Goal: Task Accomplishment & Management: Use online tool/utility

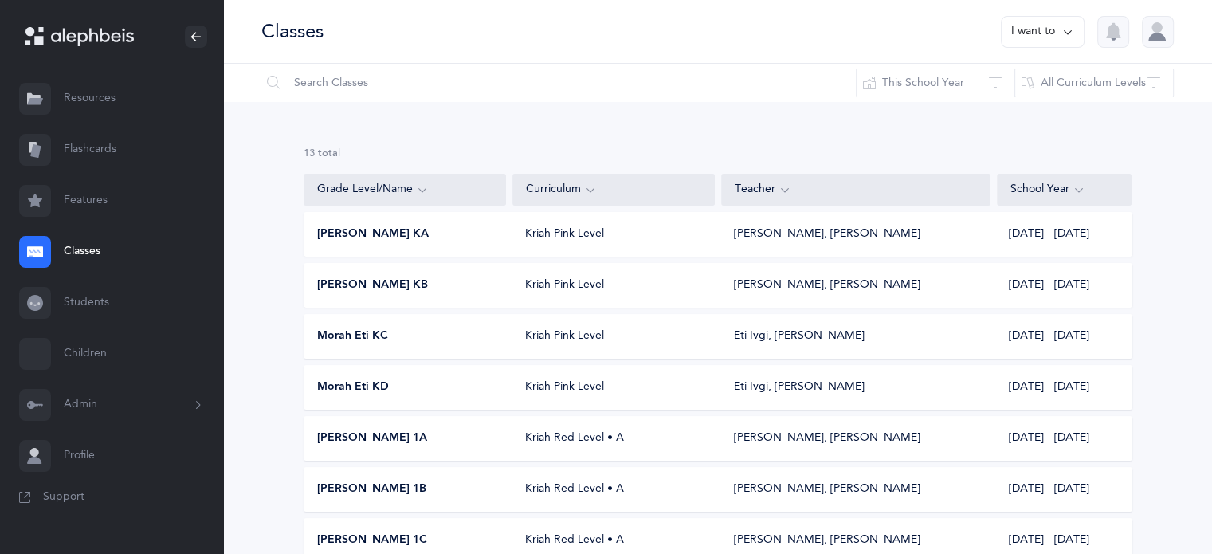
click at [367, 232] on span "[PERSON_NAME] KA" at bounding box center [373, 234] width 112 height 16
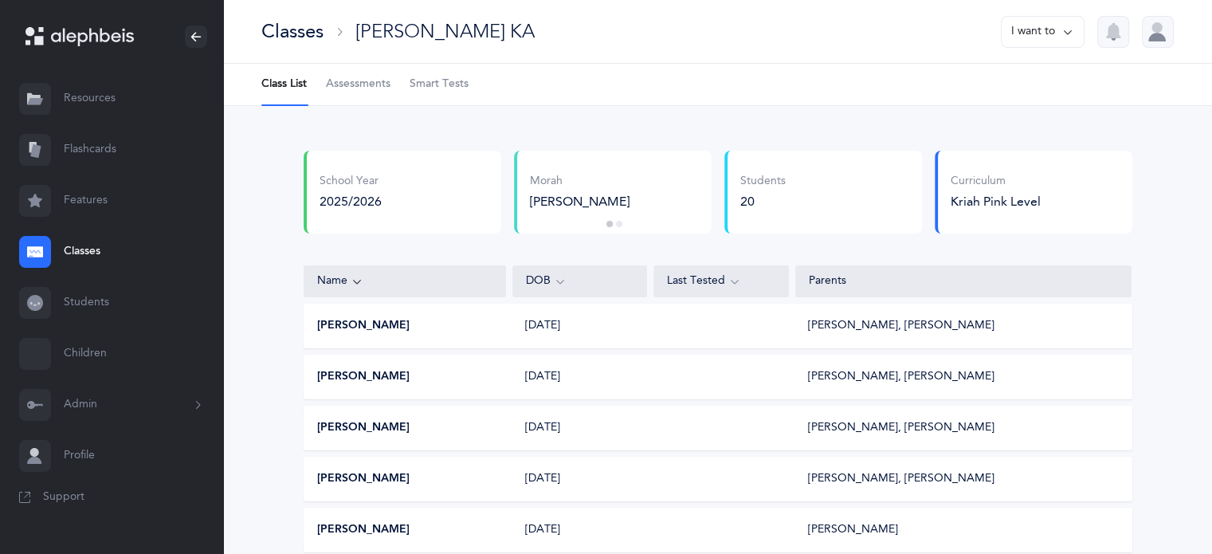
click at [435, 83] on span "Smart Tests" at bounding box center [439, 84] width 59 height 16
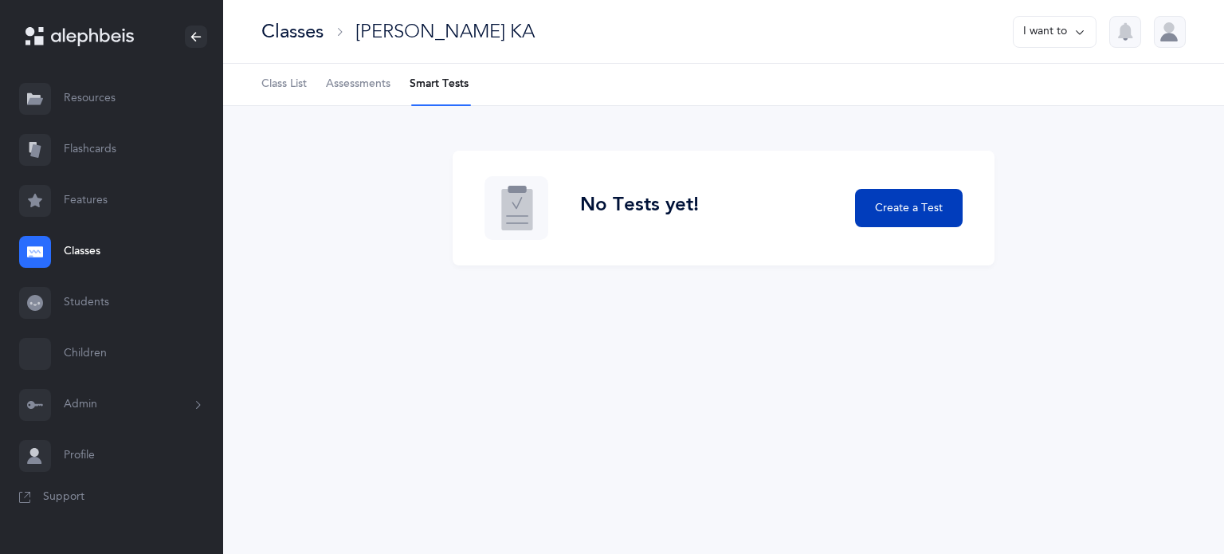
click at [902, 197] on button "Create a Test" at bounding box center [909, 208] width 108 height 38
select select
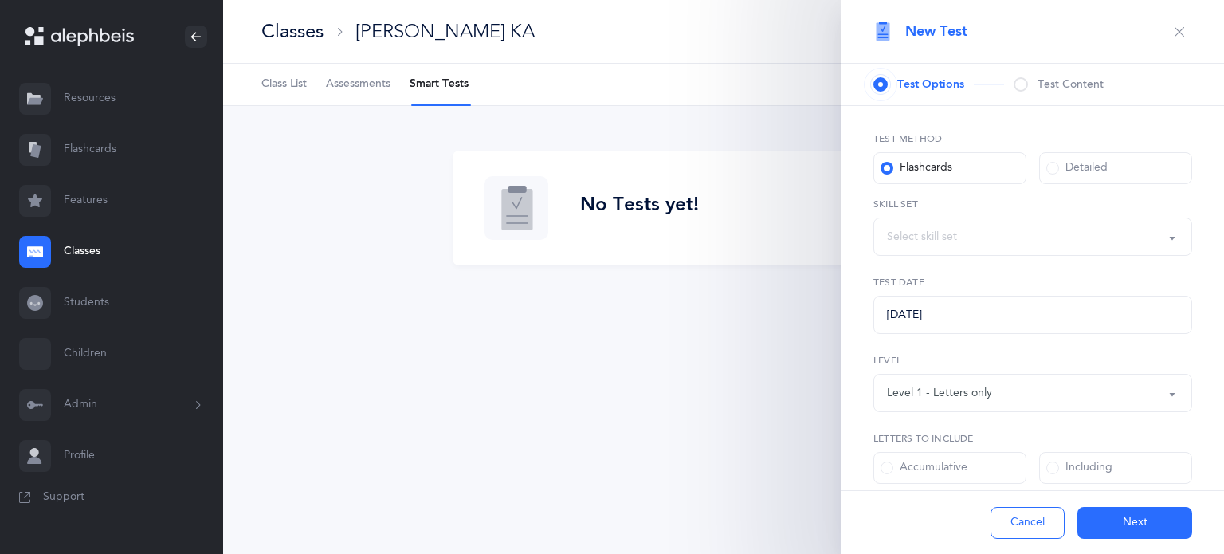
select select "letters-nekudos"
click at [1163, 237] on button "Letters and Nekudos" at bounding box center [1032, 237] width 319 height 38
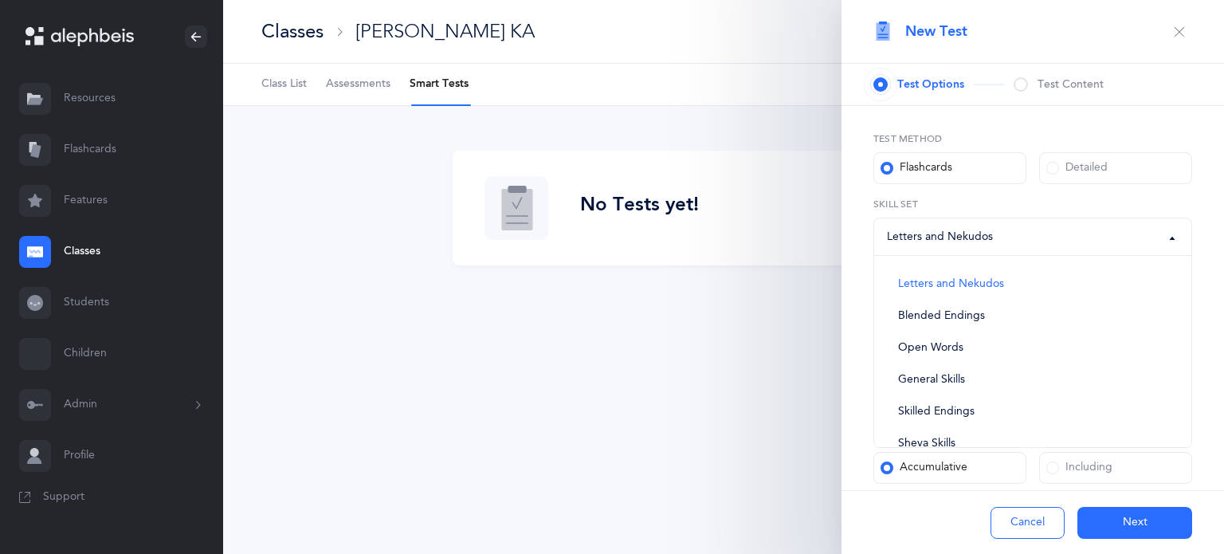
click at [1163, 237] on button "Letters and Nekudos" at bounding box center [1032, 237] width 319 height 38
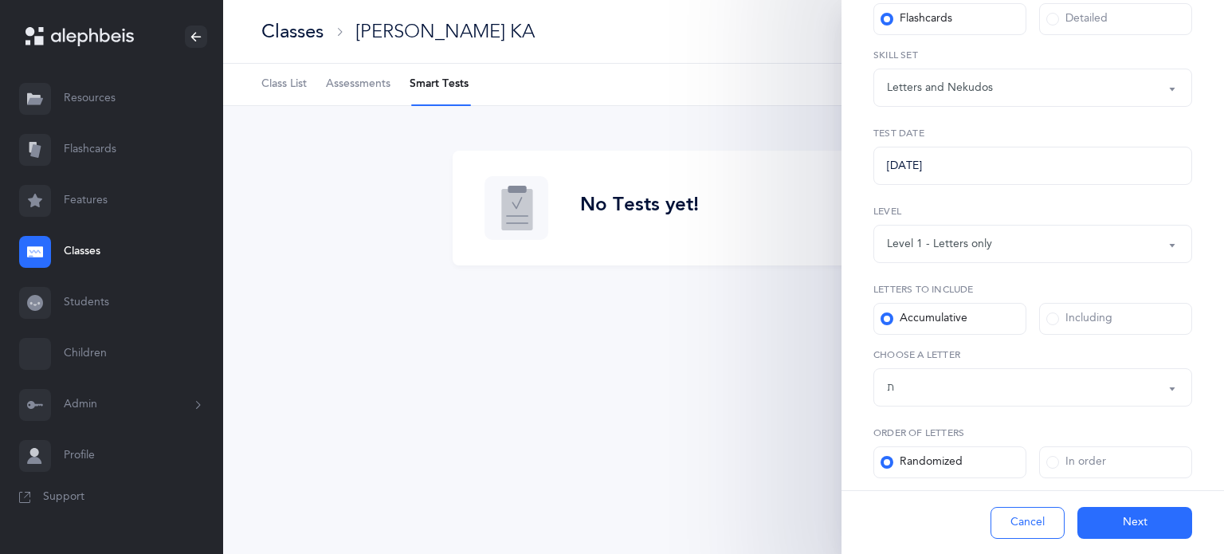
scroll to position [137, 0]
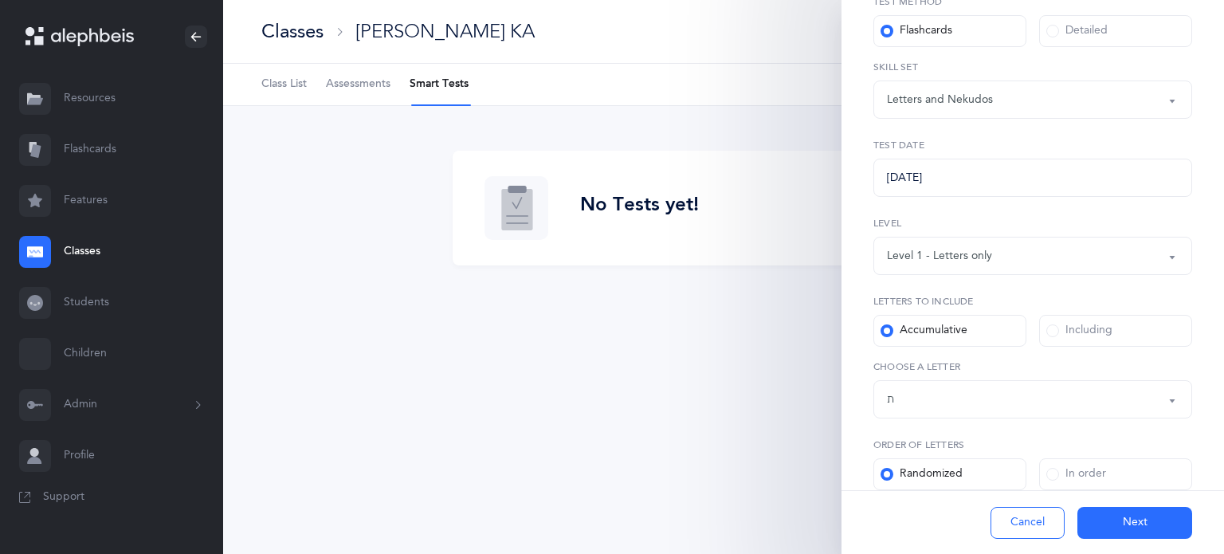
click at [1160, 398] on button "Letters up until: ת" at bounding box center [1032, 399] width 319 height 38
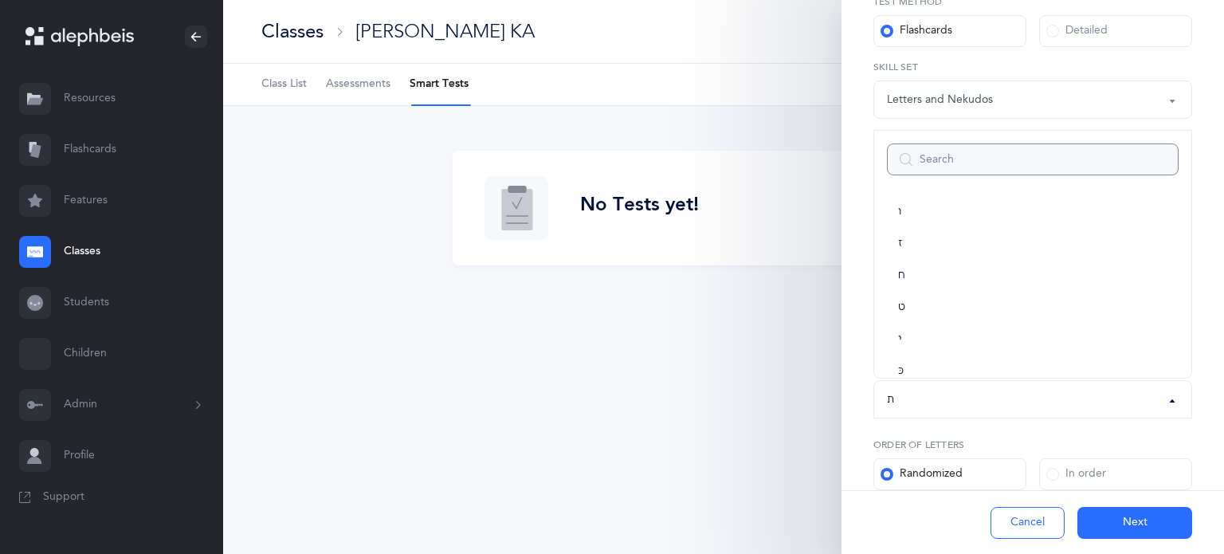
scroll to position [169, 0]
click at [899, 237] on span "ו" at bounding box center [899, 239] width 3 height 14
select select "6"
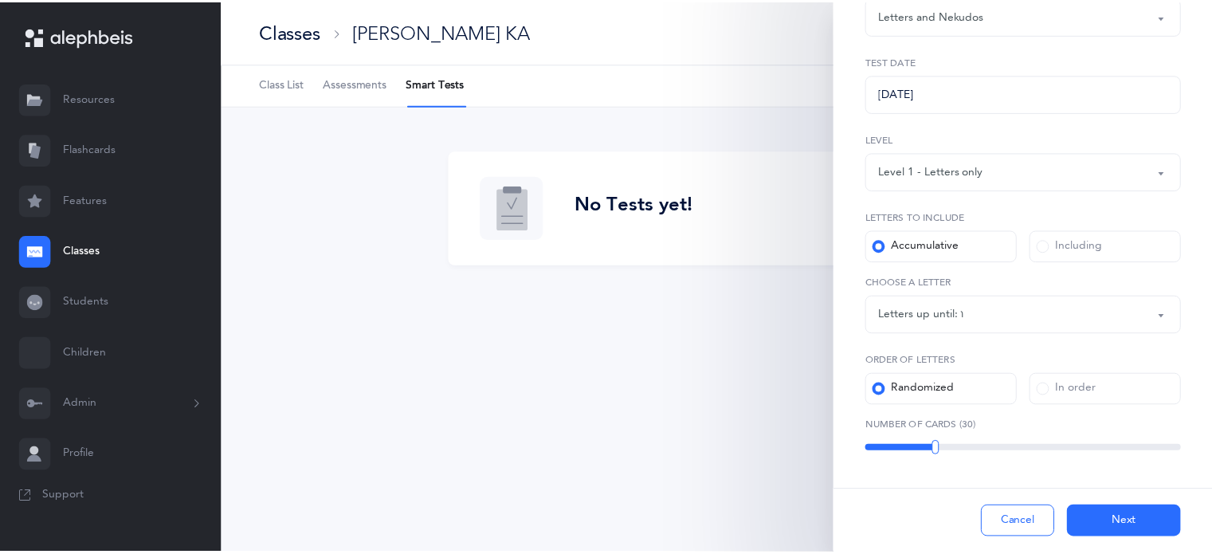
scroll to position [224, 0]
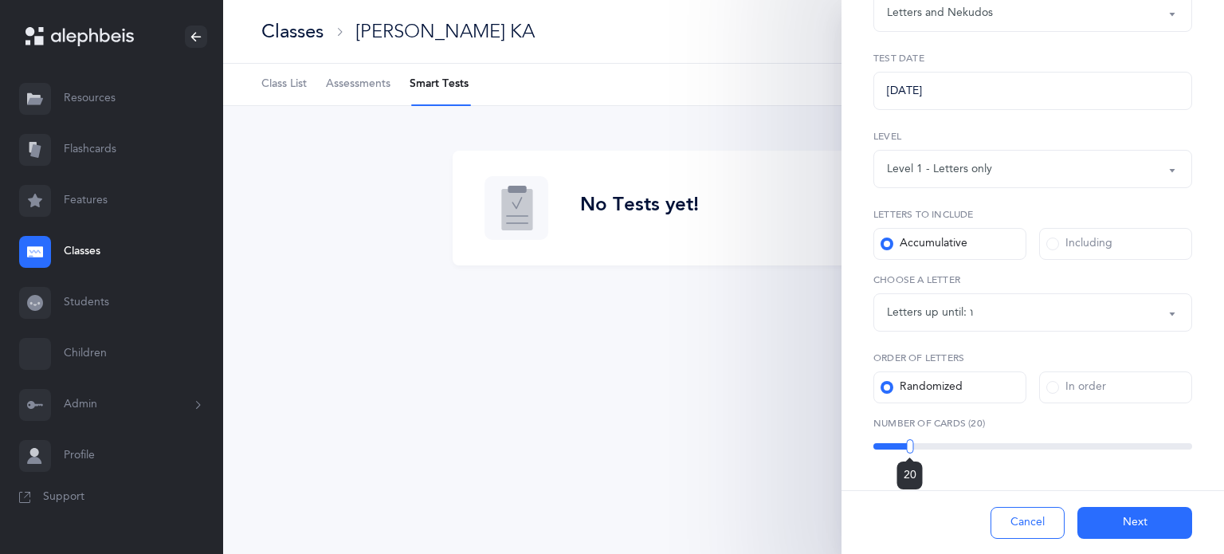
drag, startPoint x: 940, startPoint y: 445, endPoint x: 908, endPoint y: 445, distance: 31.9
click at [908, 445] on div at bounding box center [909, 446] width 7 height 14
click at [1122, 516] on button "Next" at bounding box center [1134, 523] width 115 height 32
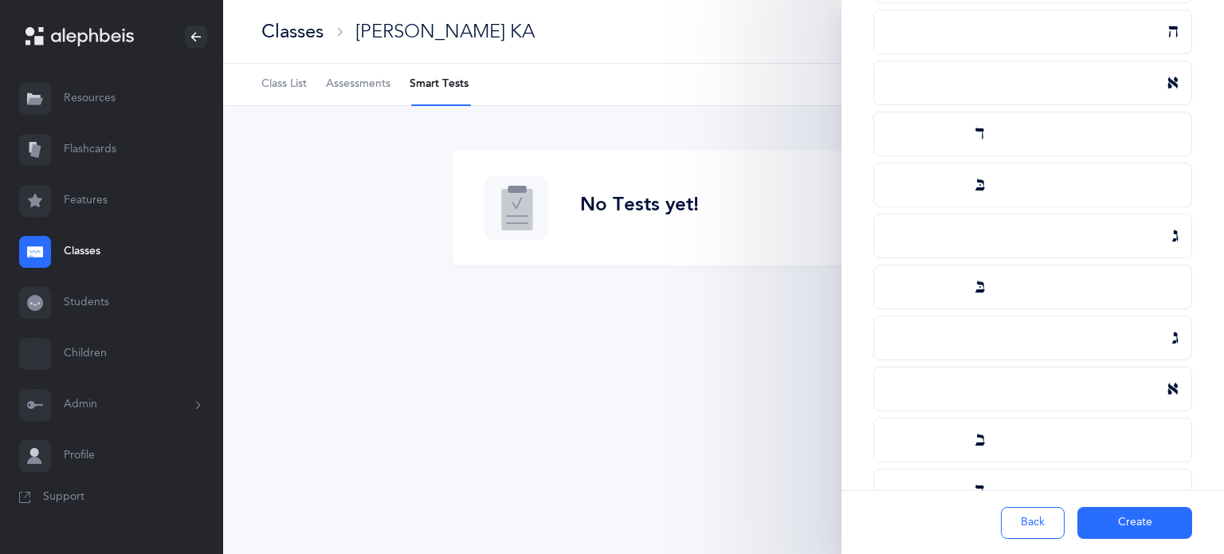
click at [1122, 516] on button "Create" at bounding box center [1134, 523] width 115 height 32
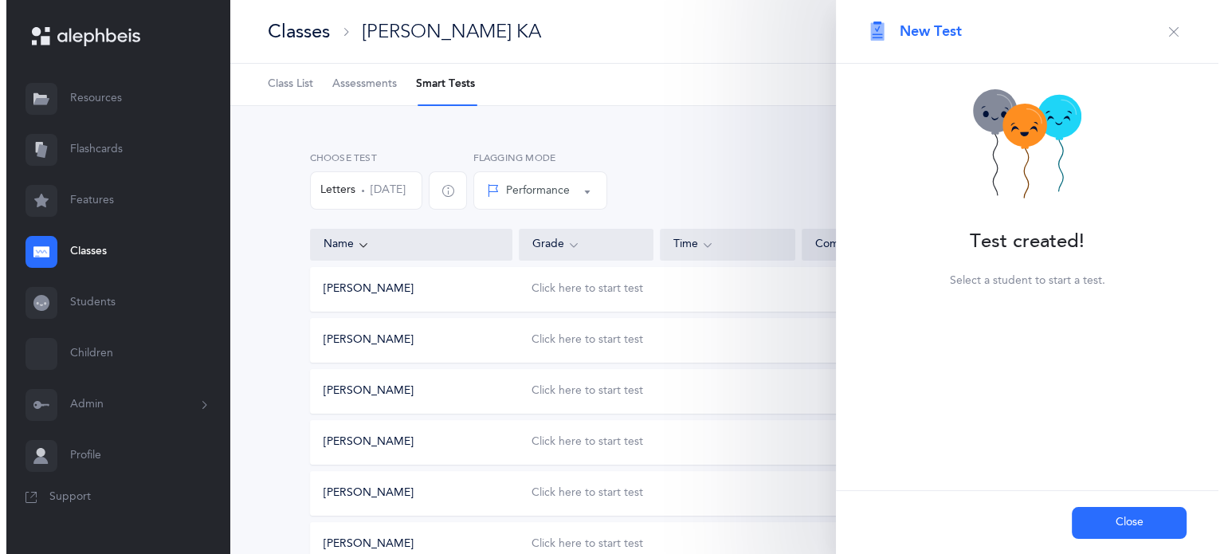
scroll to position [0, 0]
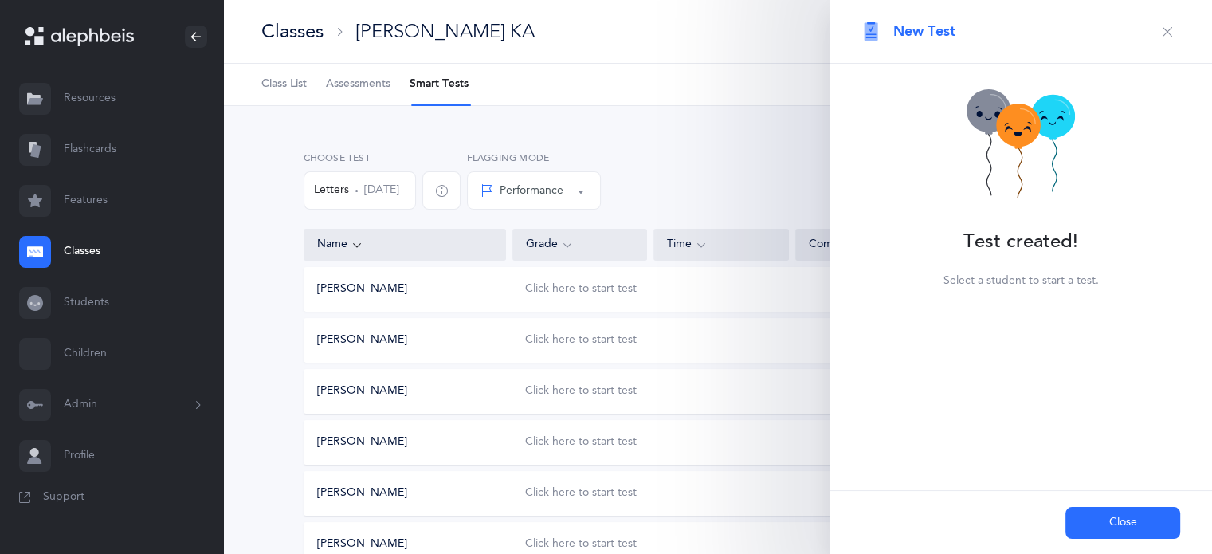
click at [1119, 514] on button "Close" at bounding box center [1122, 523] width 115 height 32
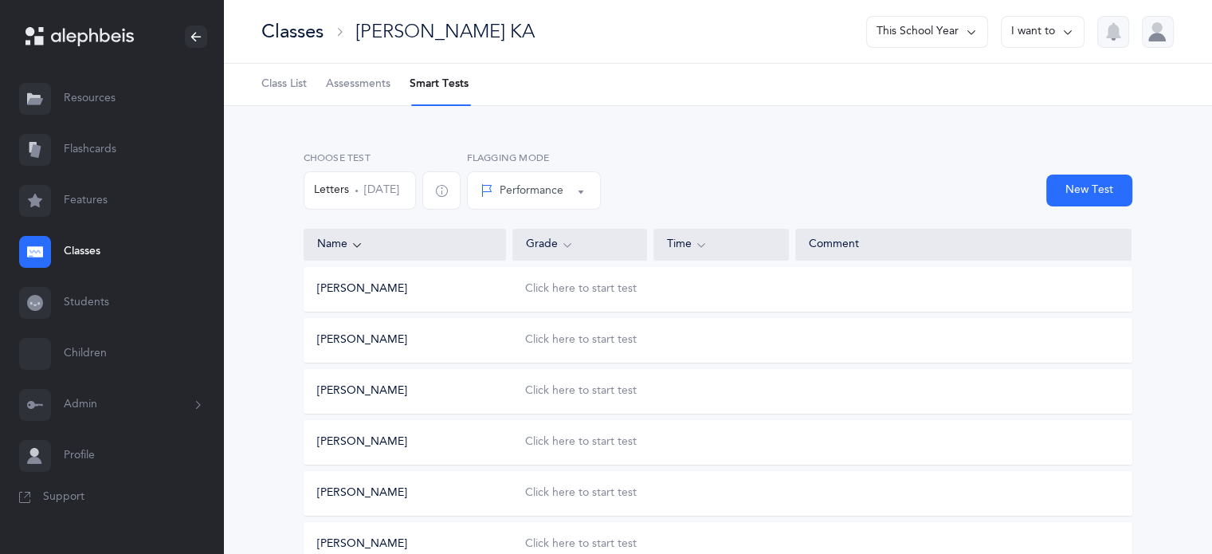
click at [276, 32] on div "Classes" at bounding box center [292, 31] width 62 height 26
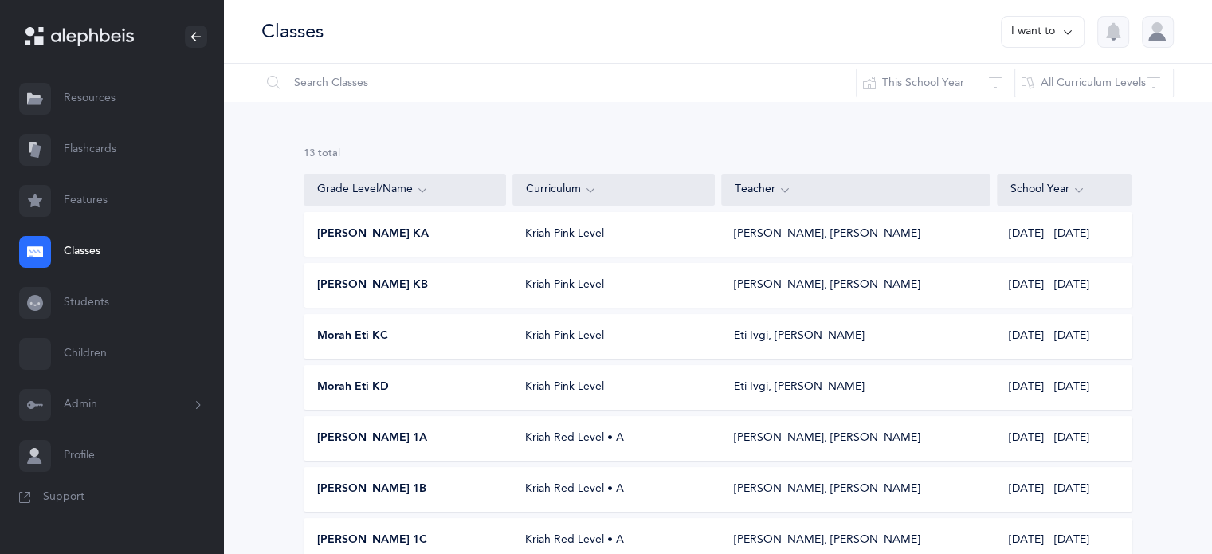
click at [376, 292] on span "[PERSON_NAME] KB" at bounding box center [372, 285] width 111 height 16
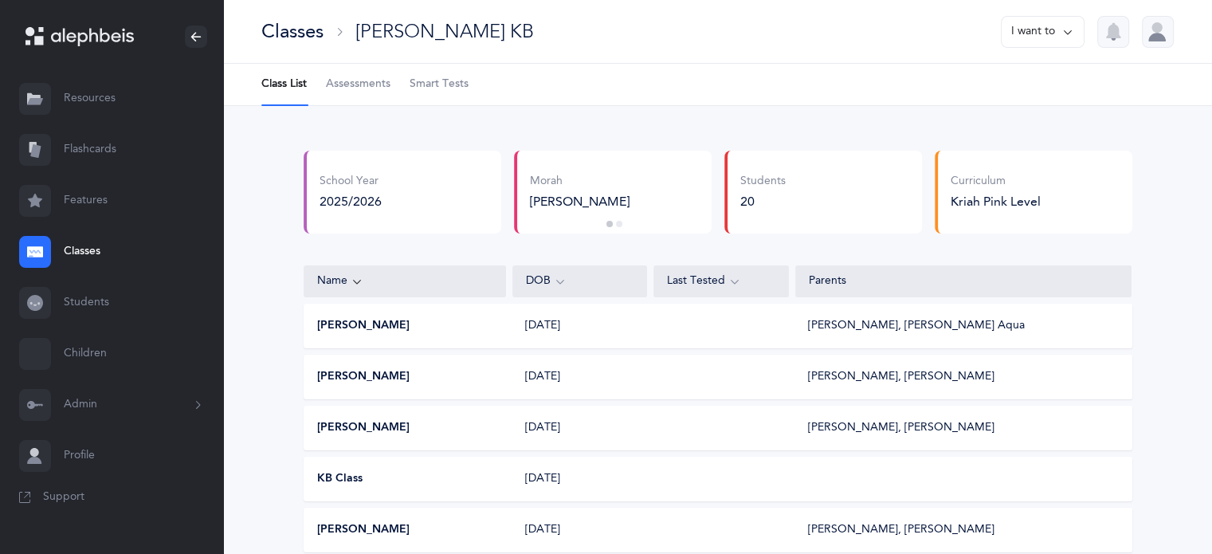
click at [443, 79] on span "Smart Tests" at bounding box center [439, 84] width 59 height 16
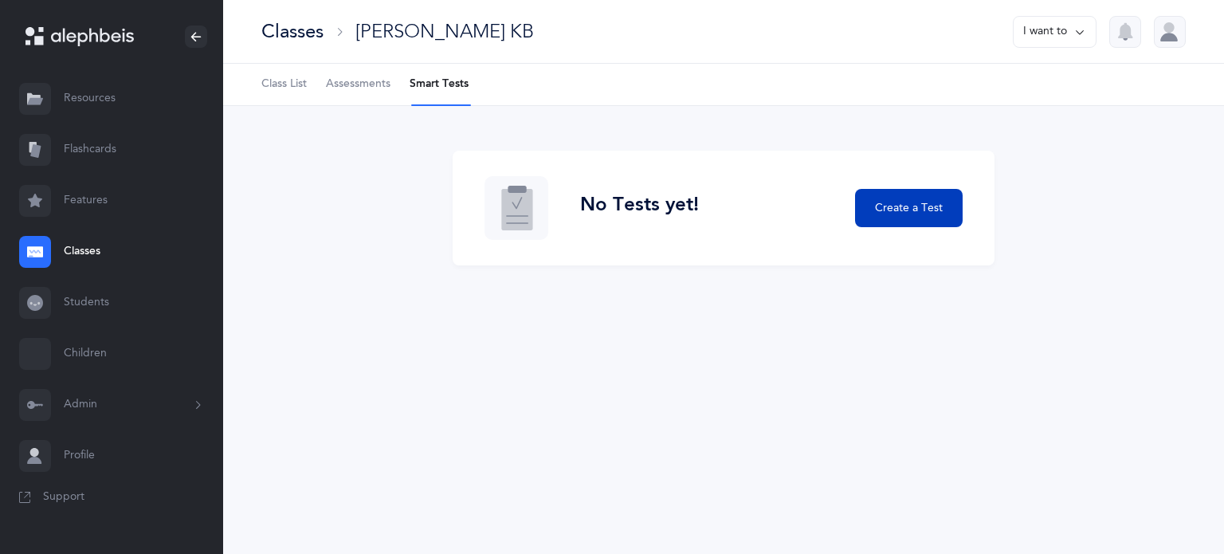
click at [892, 206] on span "Create a Test" at bounding box center [909, 208] width 68 height 17
select select "letters-nekudos"
select select "6"
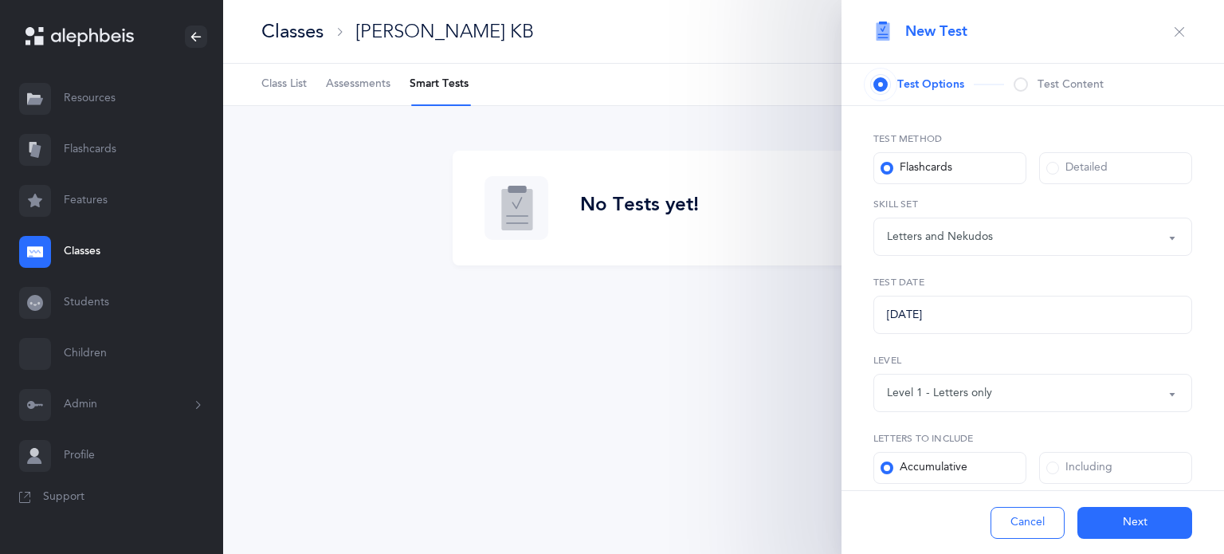
click at [1154, 240] on button "Letters and Nekudos" at bounding box center [1032, 237] width 319 height 38
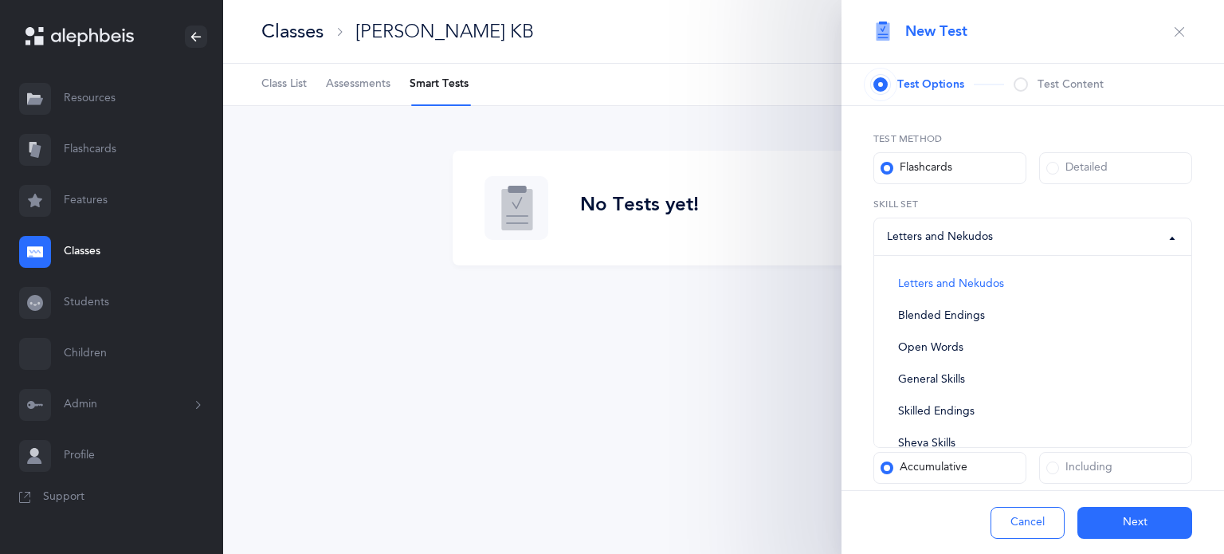
click at [1157, 238] on button "Letters and Nekudos" at bounding box center [1032, 237] width 319 height 38
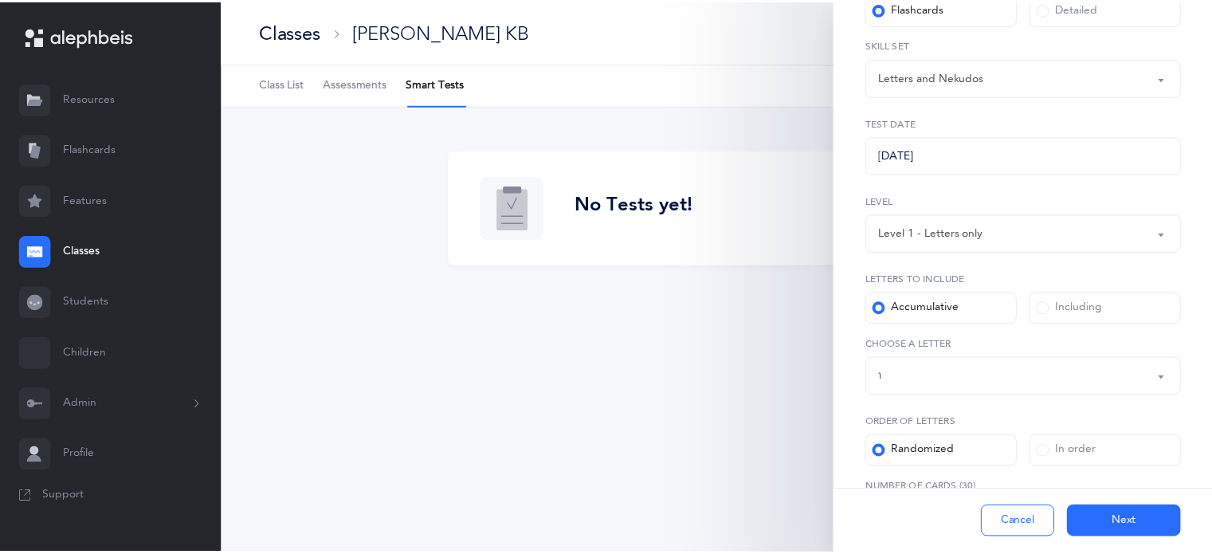
scroll to position [224, 0]
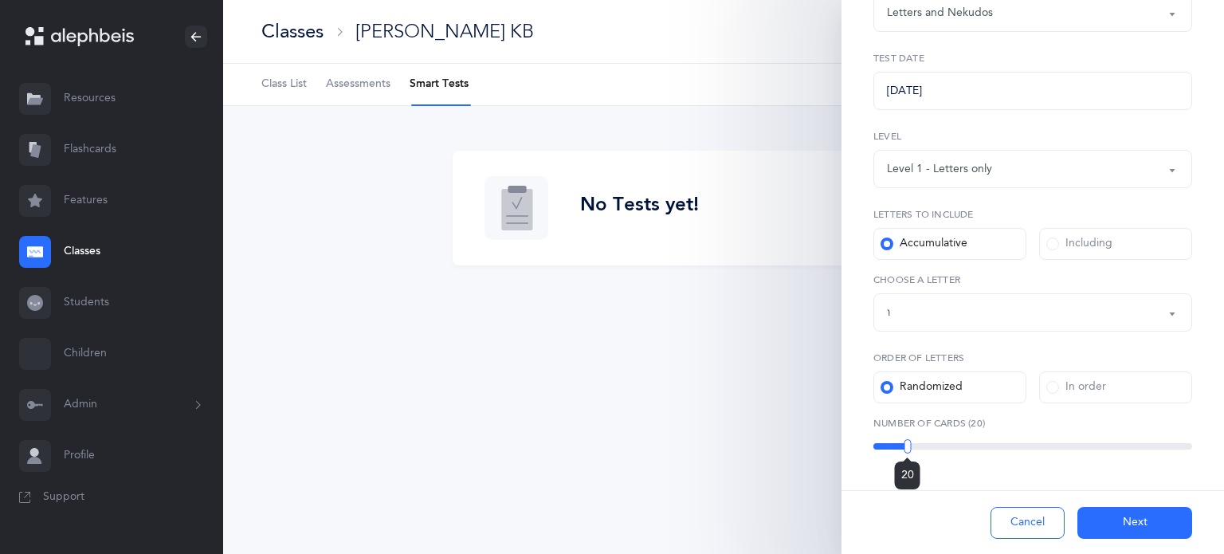
drag, startPoint x: 943, startPoint y: 446, endPoint x: 906, endPoint y: 444, distance: 37.5
click at [906, 444] on div at bounding box center [907, 446] width 7 height 14
click at [1146, 525] on button "Next" at bounding box center [1134, 523] width 115 height 32
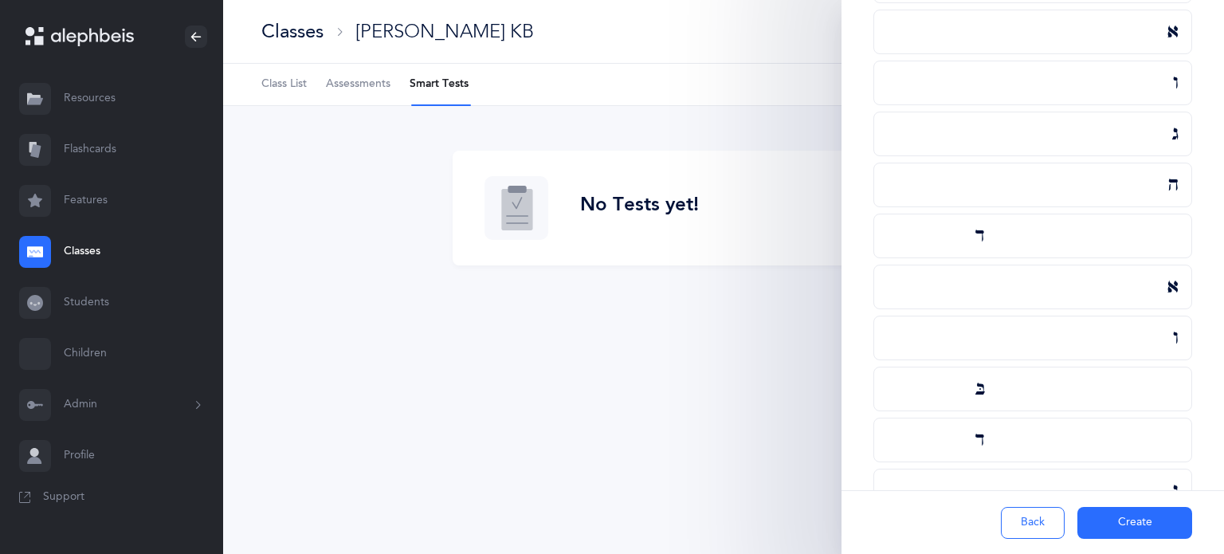
click at [1143, 524] on button "Create" at bounding box center [1134, 523] width 115 height 32
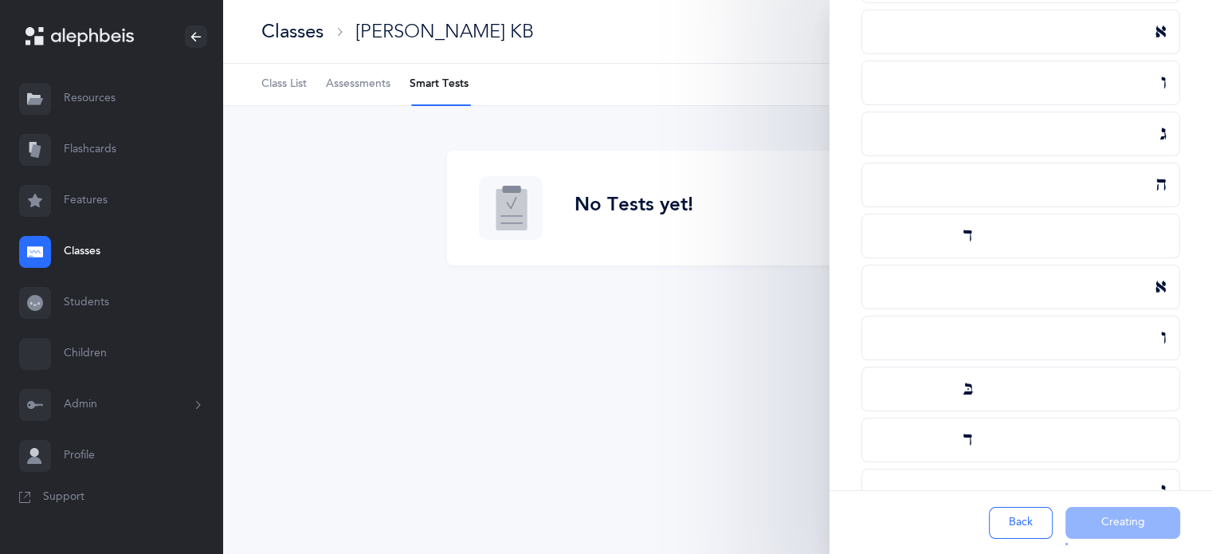
scroll to position [0, 0]
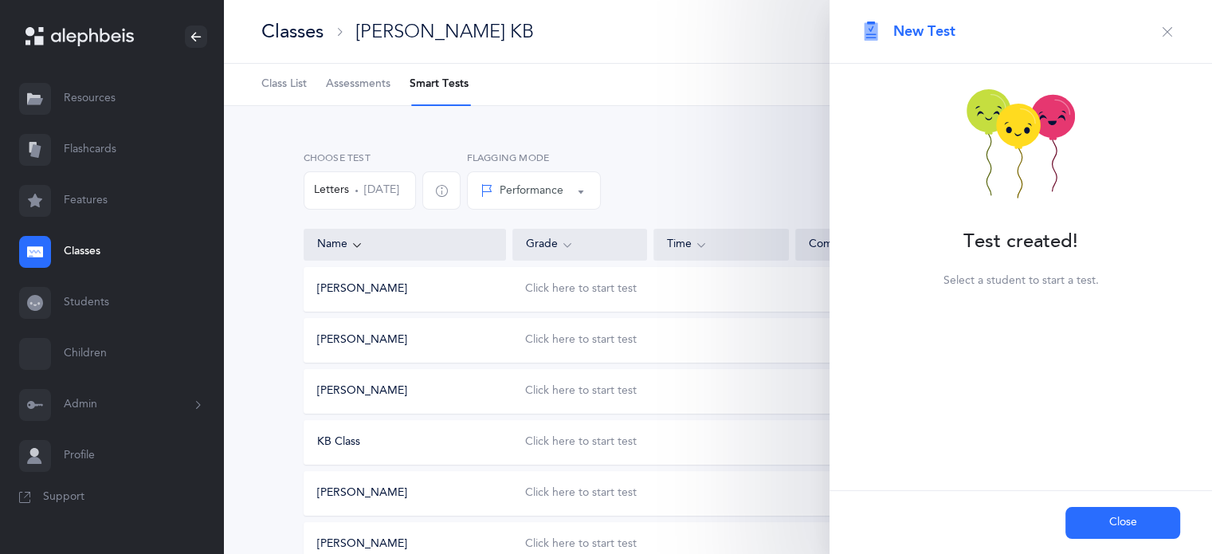
click at [1141, 523] on button "Close" at bounding box center [1122, 523] width 115 height 32
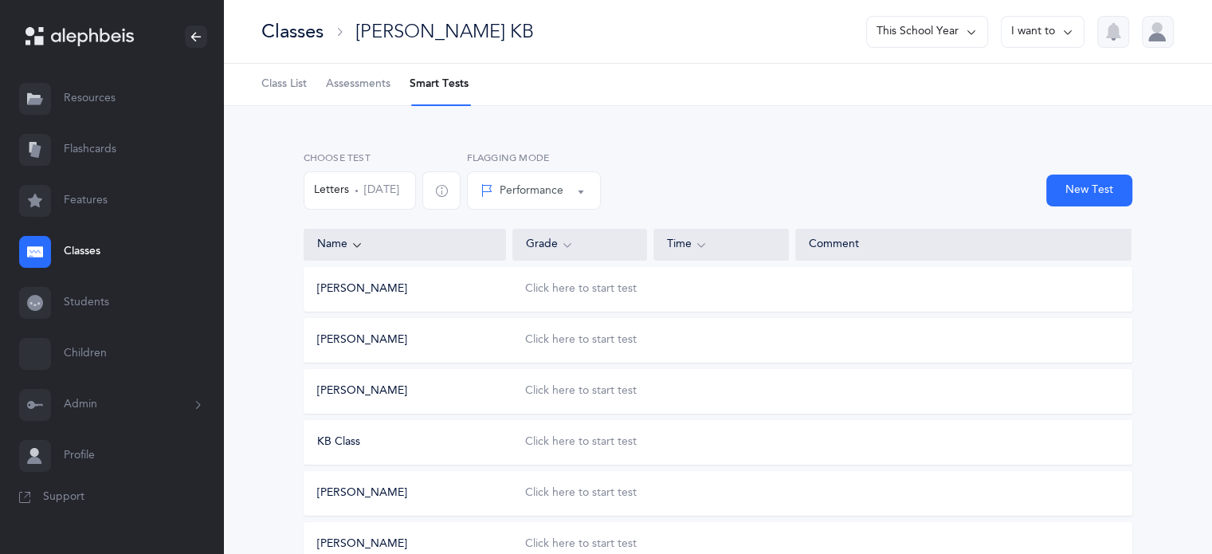
click at [284, 80] on span "Class List" at bounding box center [283, 84] width 45 height 16
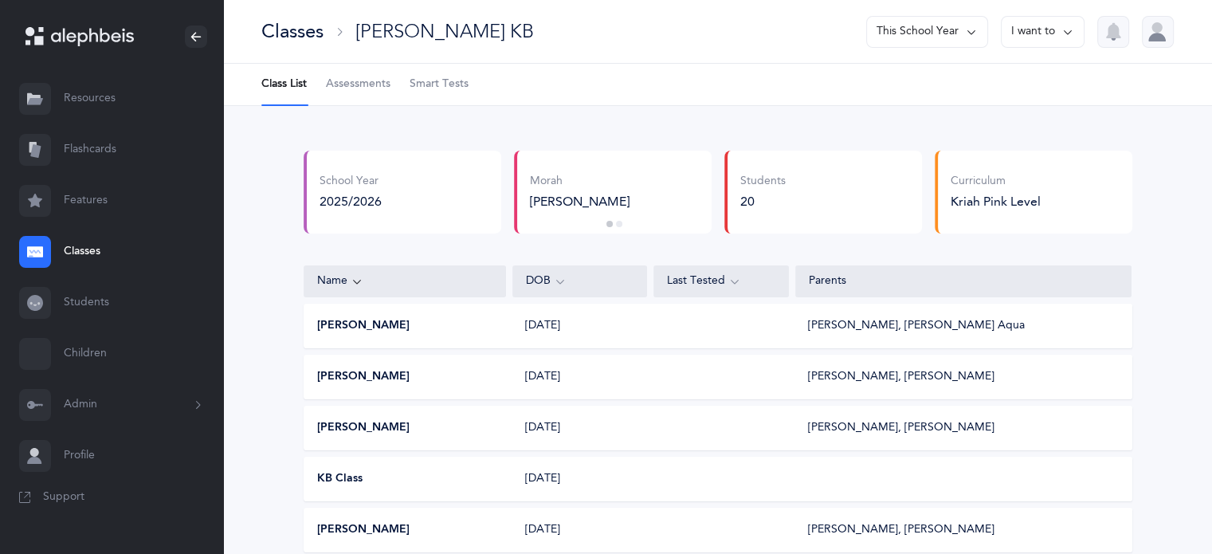
click at [363, 83] on span "Assessments" at bounding box center [358, 84] width 65 height 16
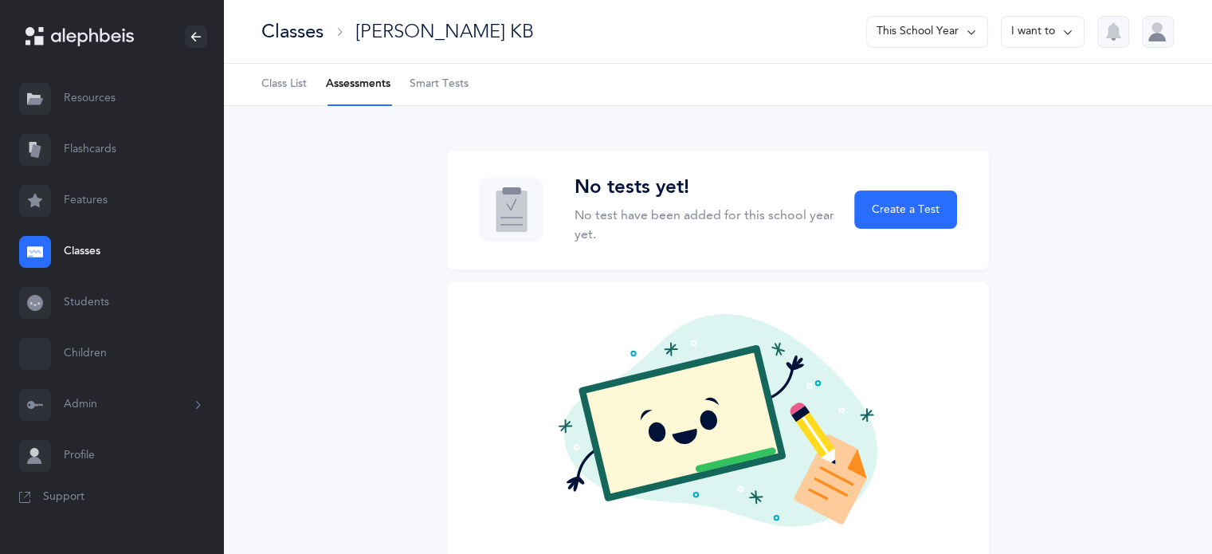
click at [446, 79] on span "Smart Tests" at bounding box center [439, 84] width 59 height 16
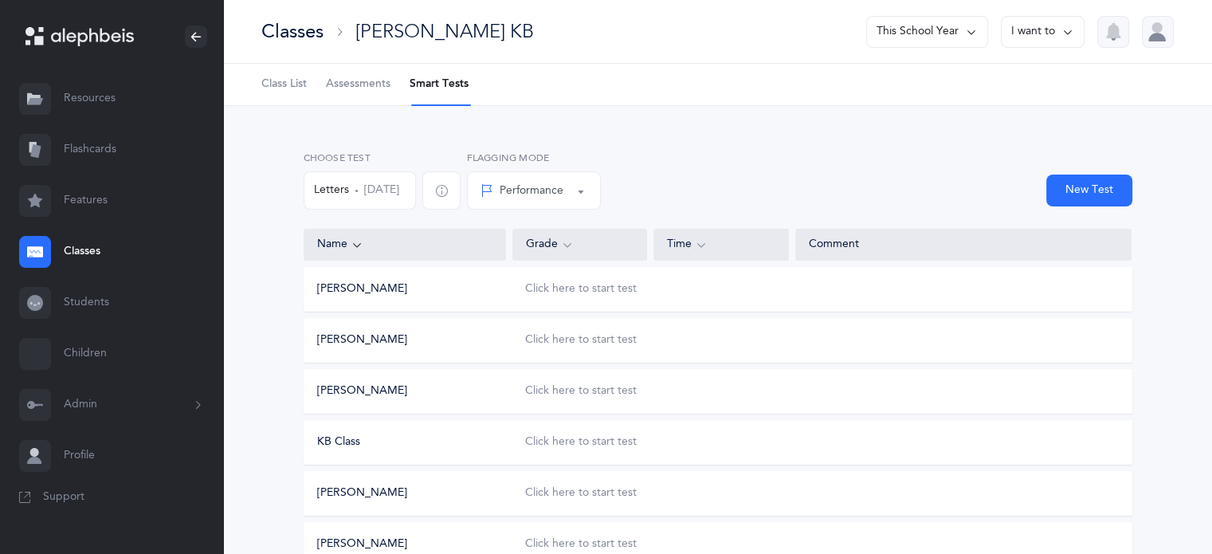
click at [601, 190] on button "Performance" at bounding box center [534, 190] width 134 height 38
click at [586, 292] on div "Click here to start test" at bounding box center [581, 289] width 112 height 16
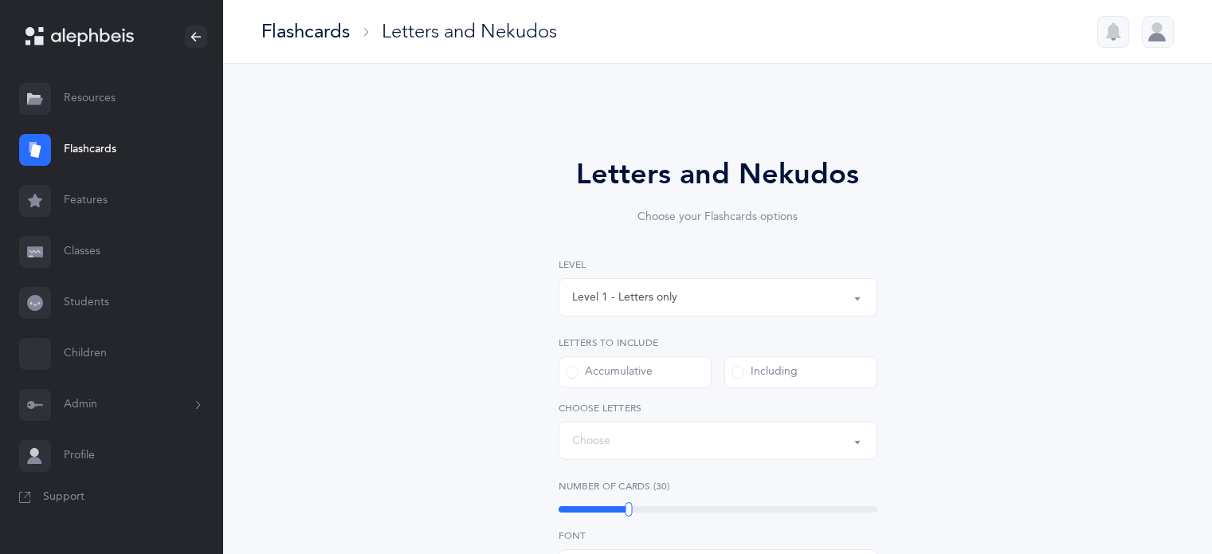
select select
select select "single"
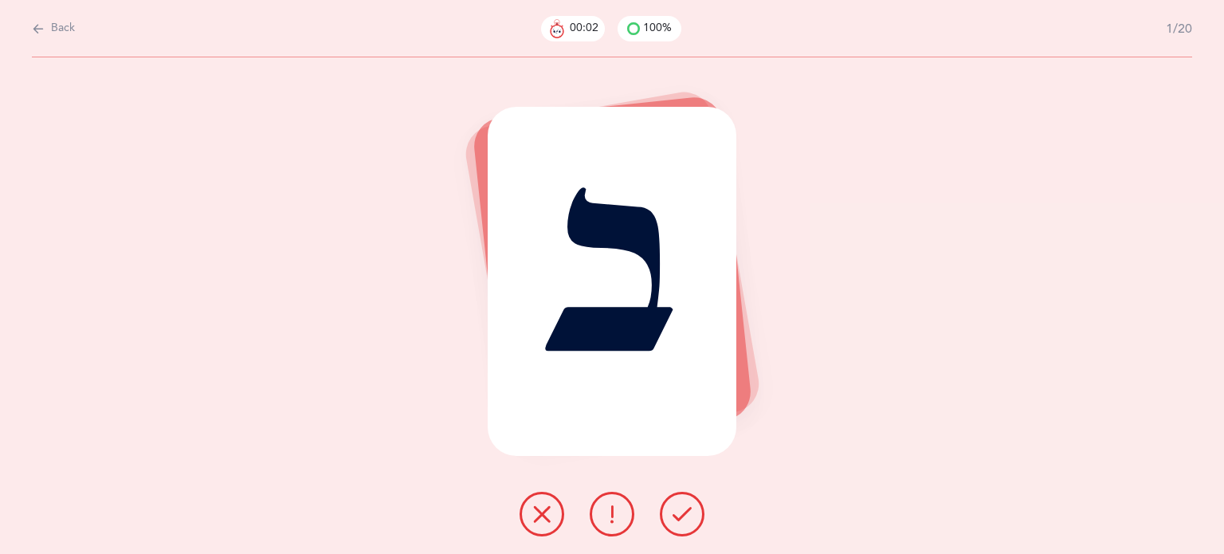
click at [684, 504] on icon at bounding box center [681, 513] width 19 height 19
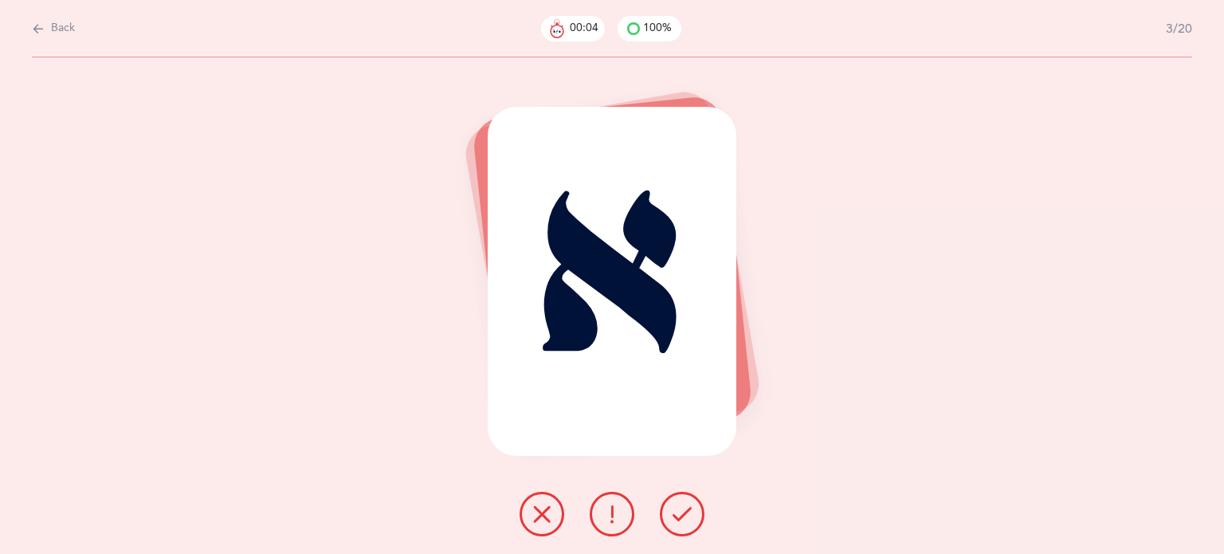
click at [684, 504] on icon at bounding box center [681, 513] width 19 height 19
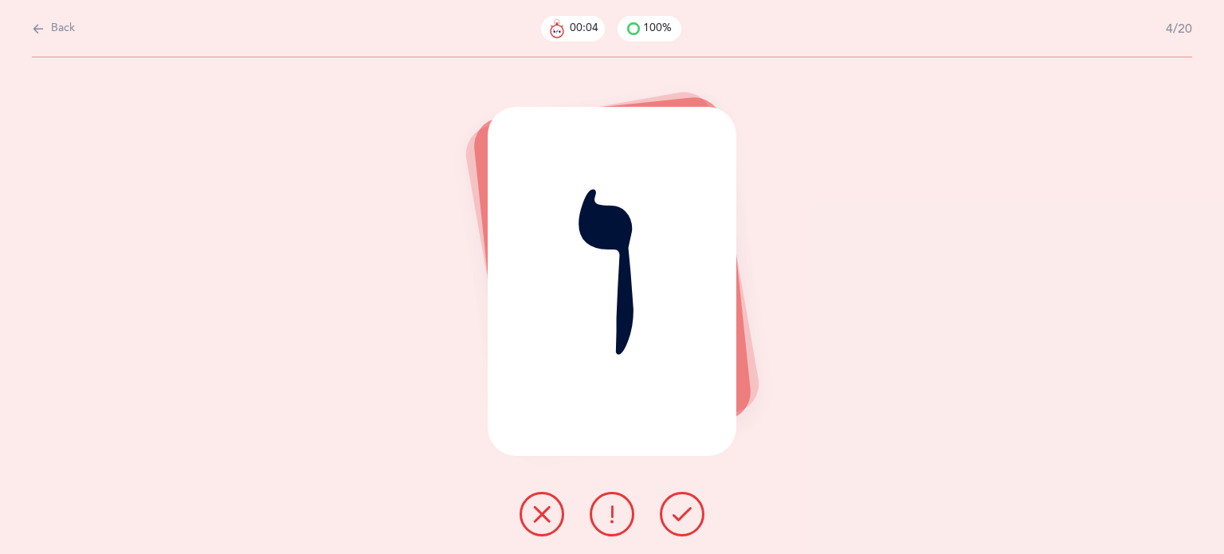
click at [684, 504] on icon at bounding box center [681, 513] width 19 height 19
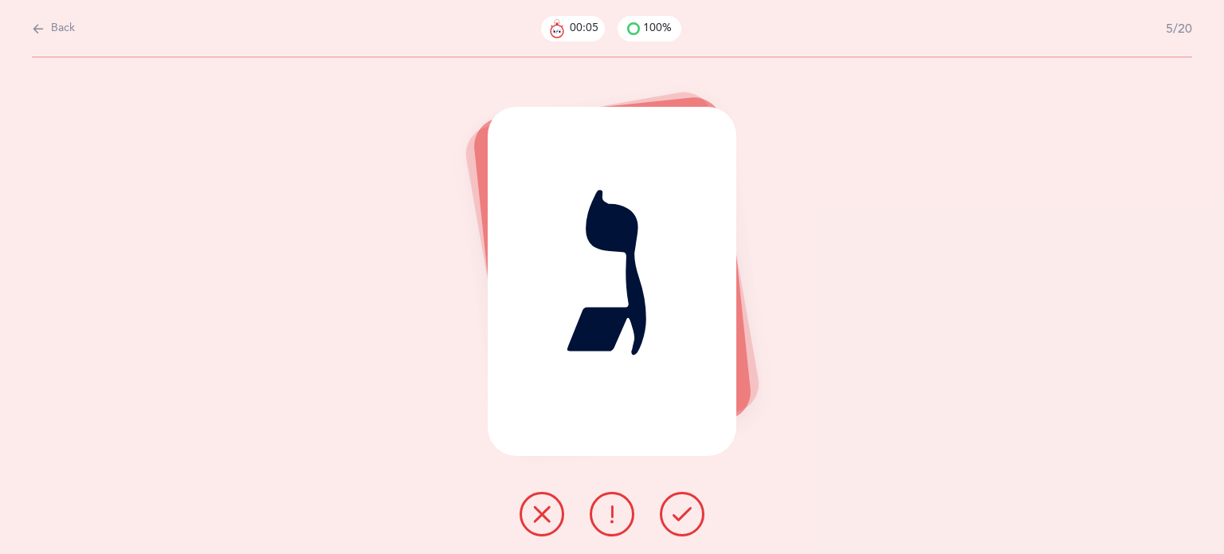
click at [684, 507] on icon at bounding box center [681, 513] width 19 height 19
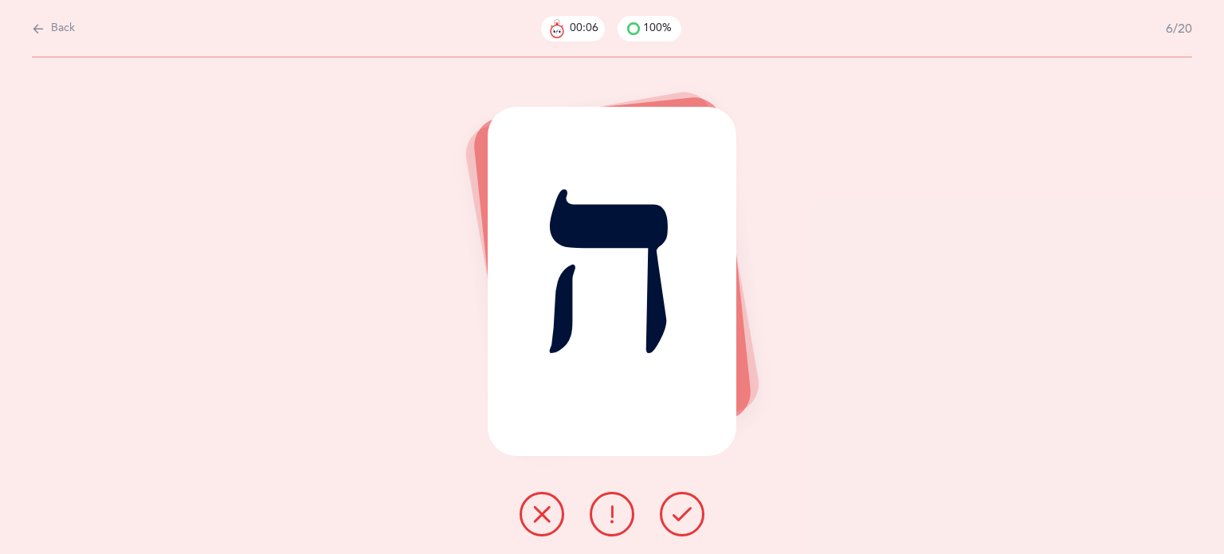
click at [684, 507] on icon at bounding box center [681, 513] width 19 height 19
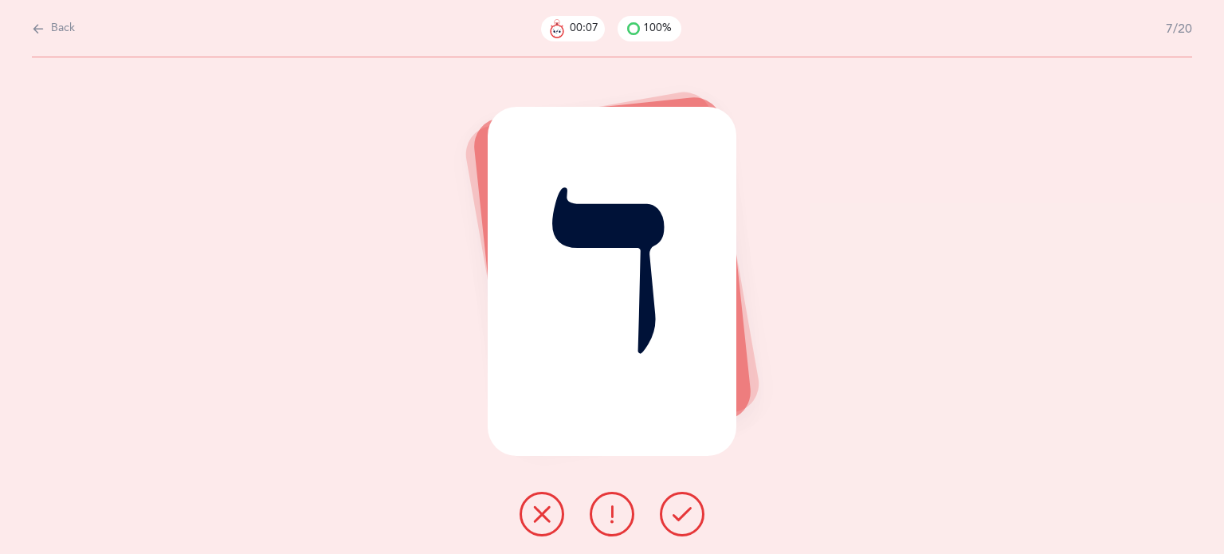
click at [684, 507] on icon at bounding box center [681, 513] width 19 height 19
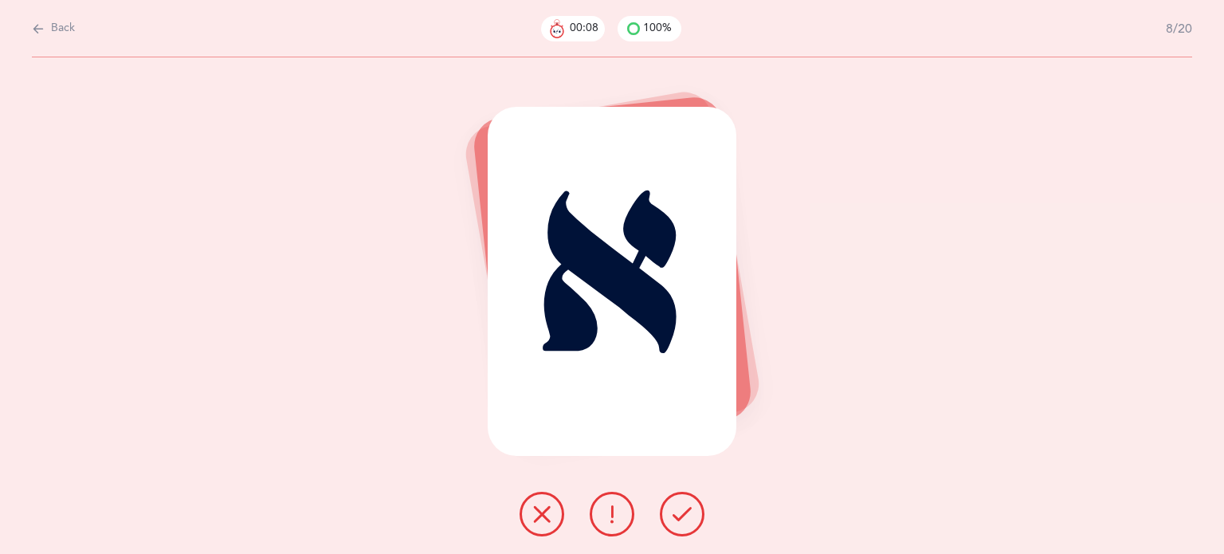
click at [684, 508] on icon at bounding box center [681, 513] width 19 height 19
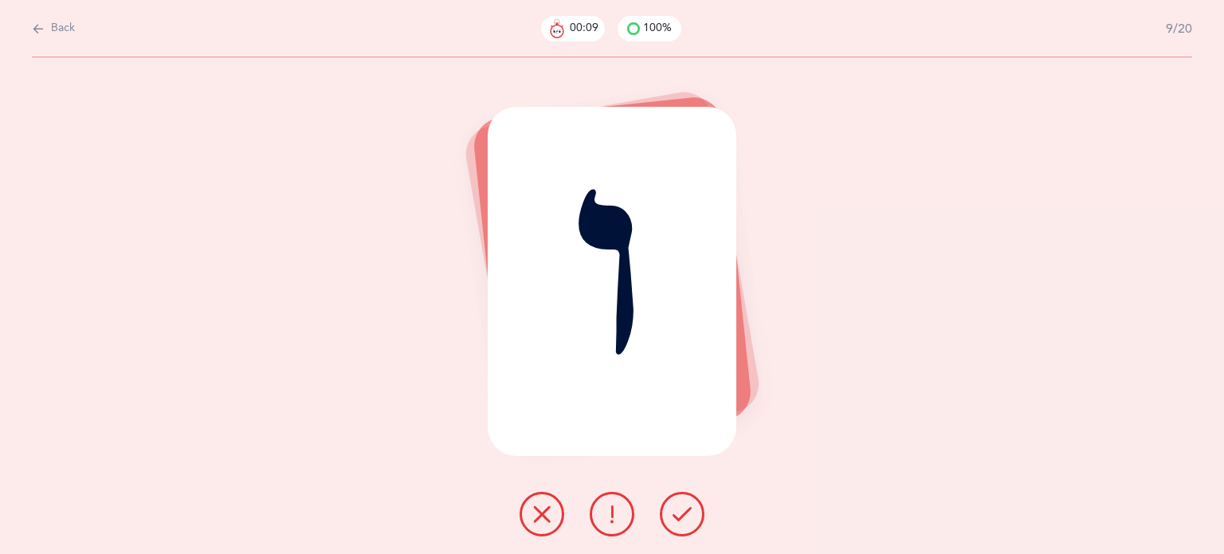
click at [684, 508] on icon at bounding box center [681, 513] width 19 height 19
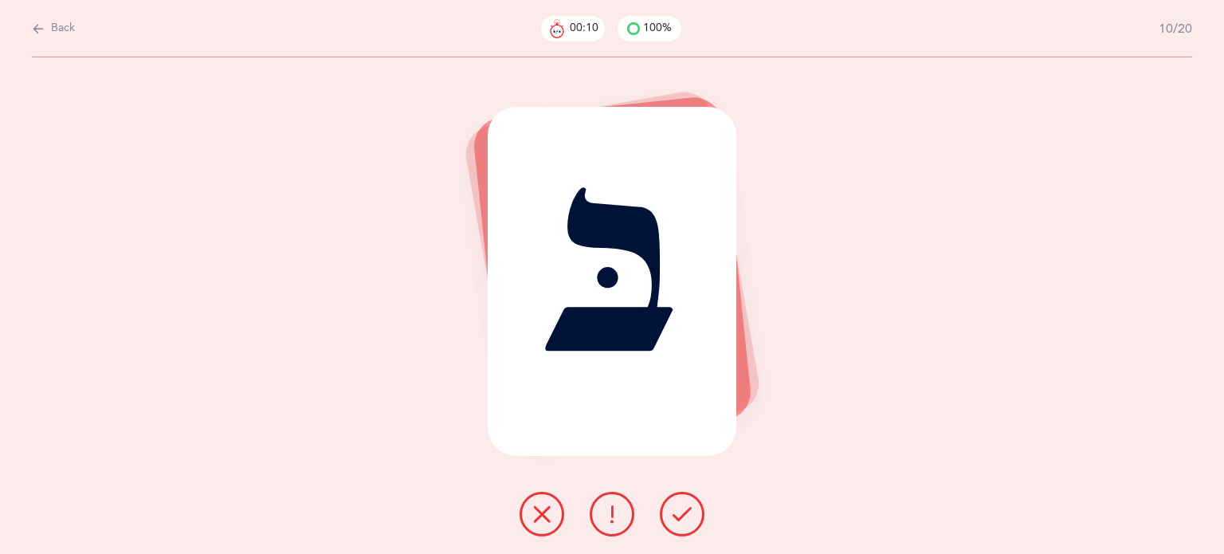
click at [684, 508] on icon at bounding box center [681, 513] width 19 height 19
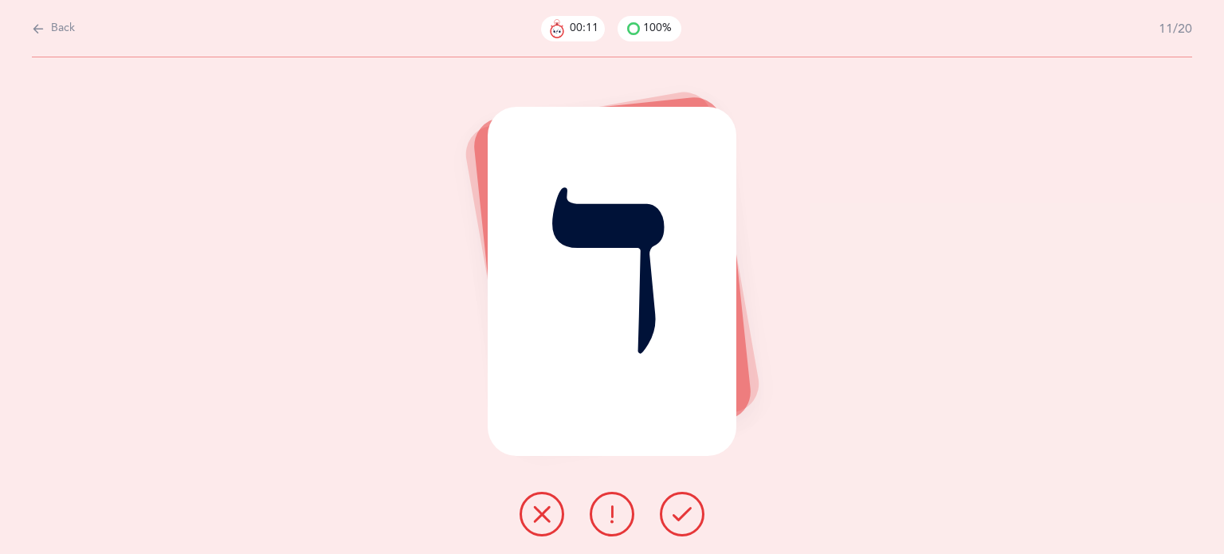
click at [684, 508] on icon at bounding box center [681, 513] width 19 height 19
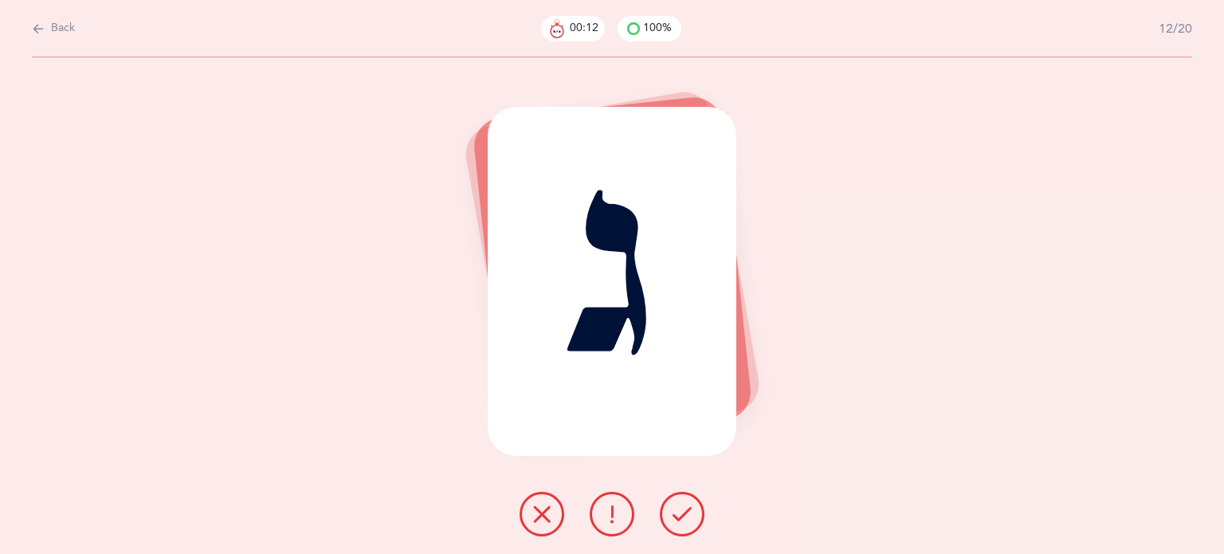
click at [674, 516] on icon at bounding box center [681, 513] width 19 height 19
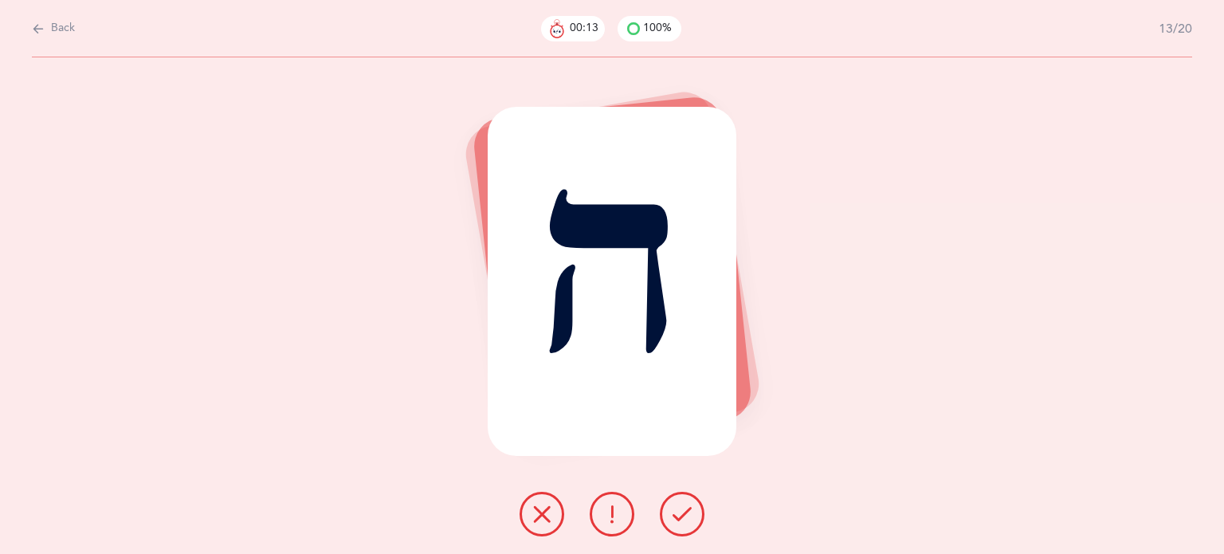
click at [674, 516] on icon at bounding box center [681, 513] width 19 height 19
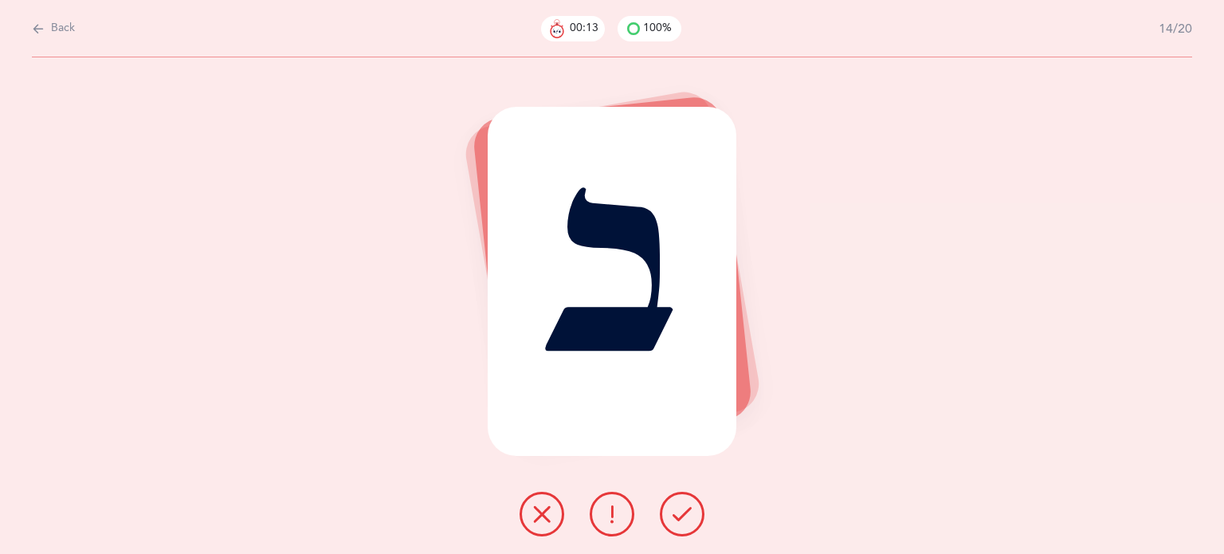
click at [674, 516] on icon at bounding box center [681, 513] width 19 height 19
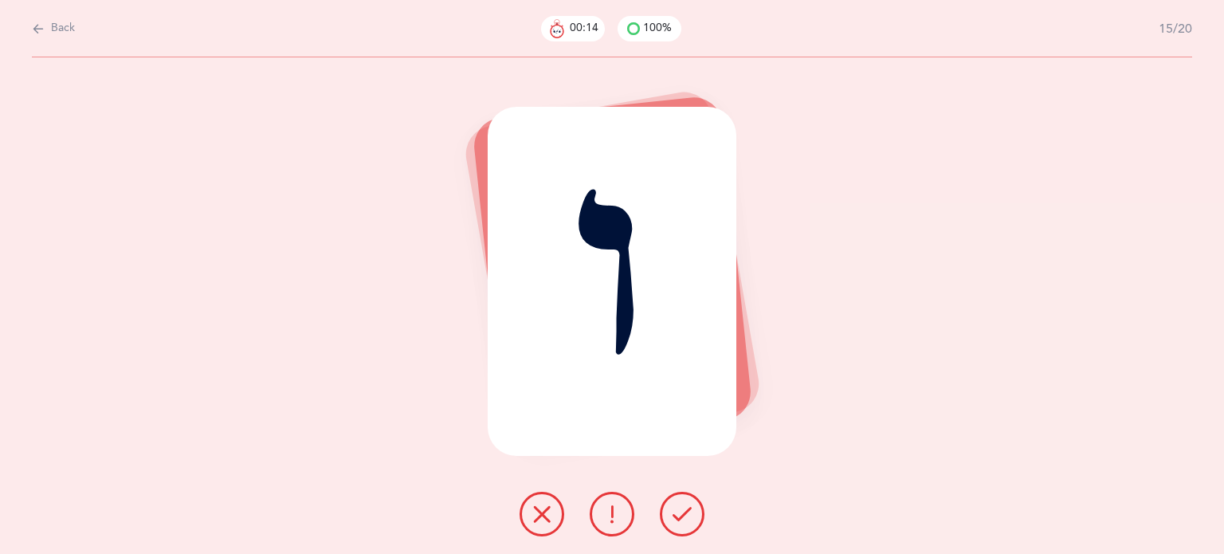
click at [674, 516] on icon at bounding box center [681, 513] width 19 height 19
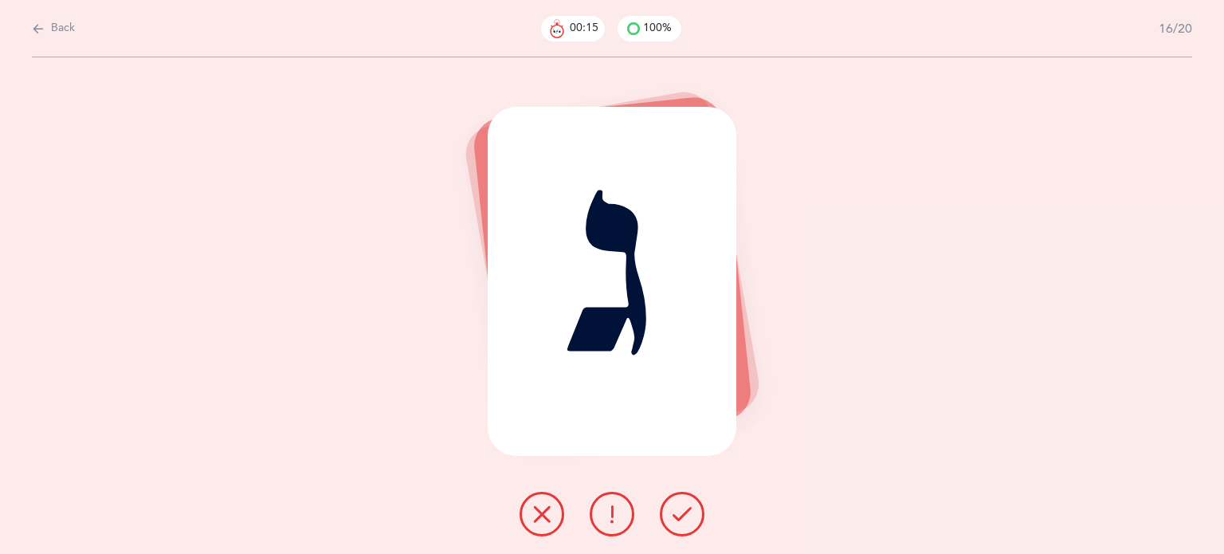
click at [543, 516] on icon at bounding box center [541, 513] width 19 height 19
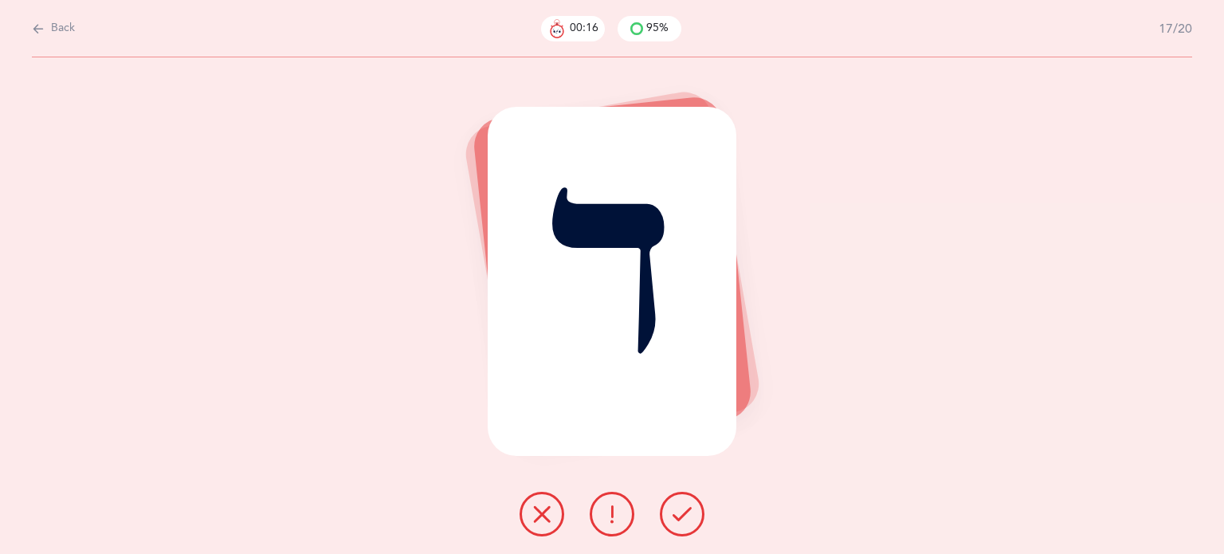
click at [543, 516] on icon at bounding box center [541, 513] width 19 height 19
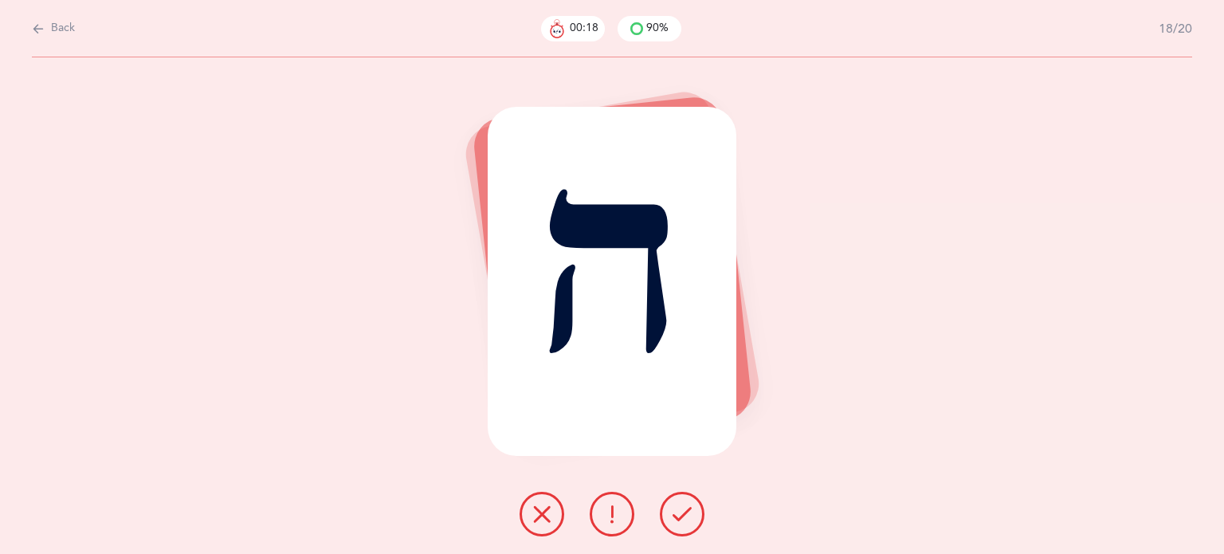
click at [55, 23] on span "Back" at bounding box center [63, 29] width 24 height 16
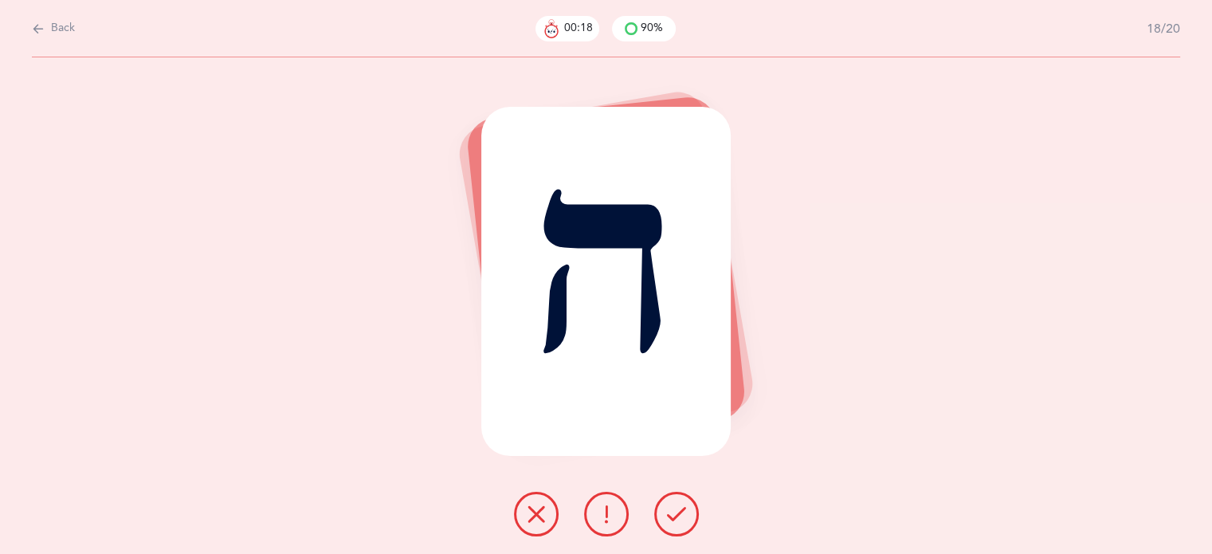
select select "6"
select select "single"
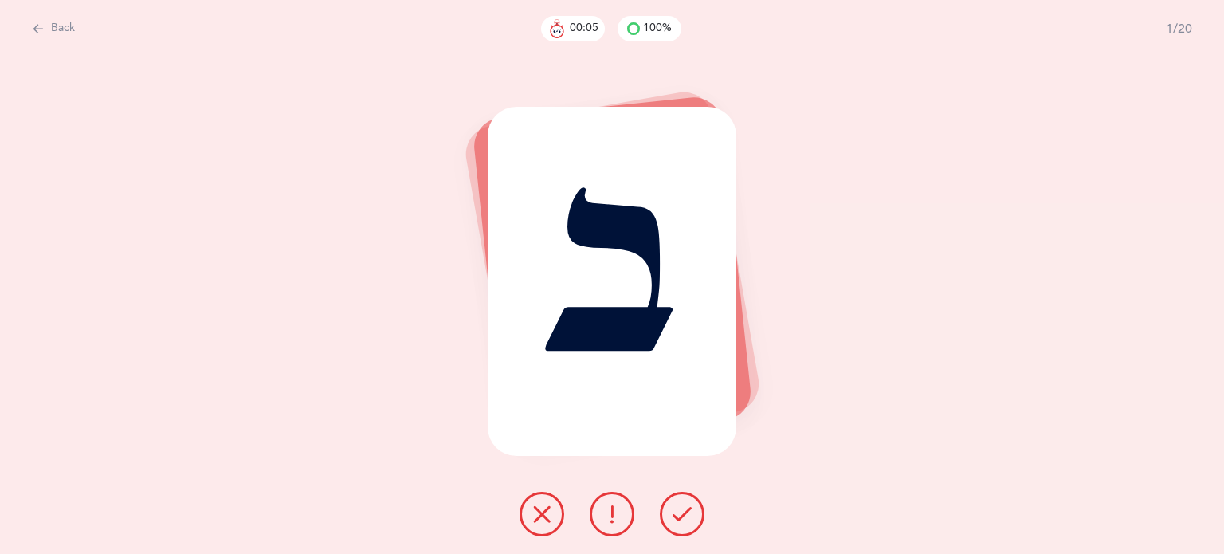
click at [64, 28] on span "Back" at bounding box center [63, 29] width 24 height 16
select select "6"
select select "single"
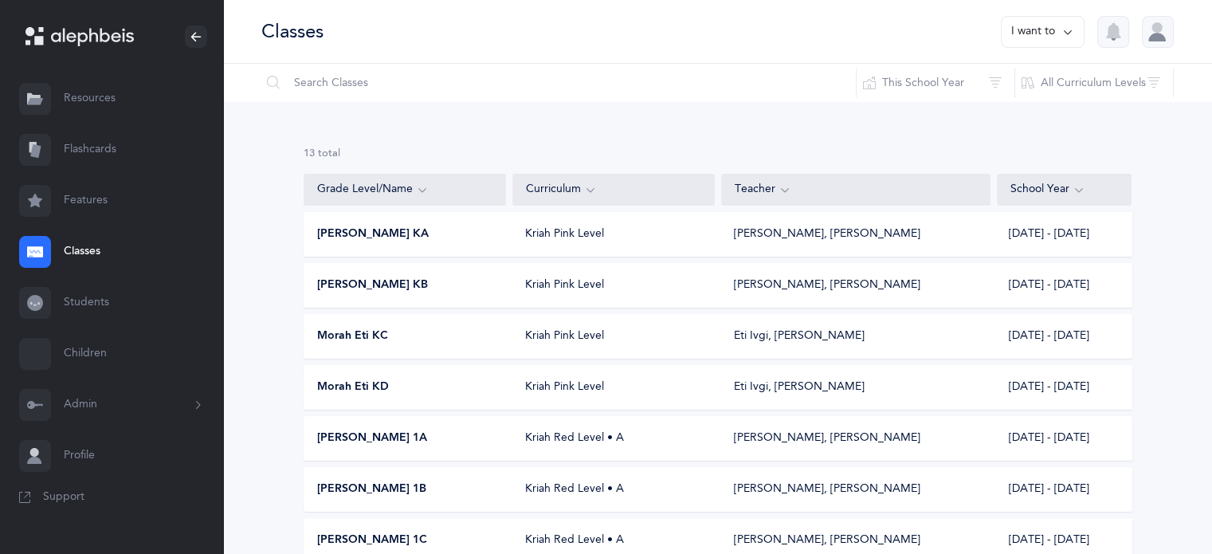
click at [380, 337] on span "Morah Eti KC" at bounding box center [352, 336] width 71 height 16
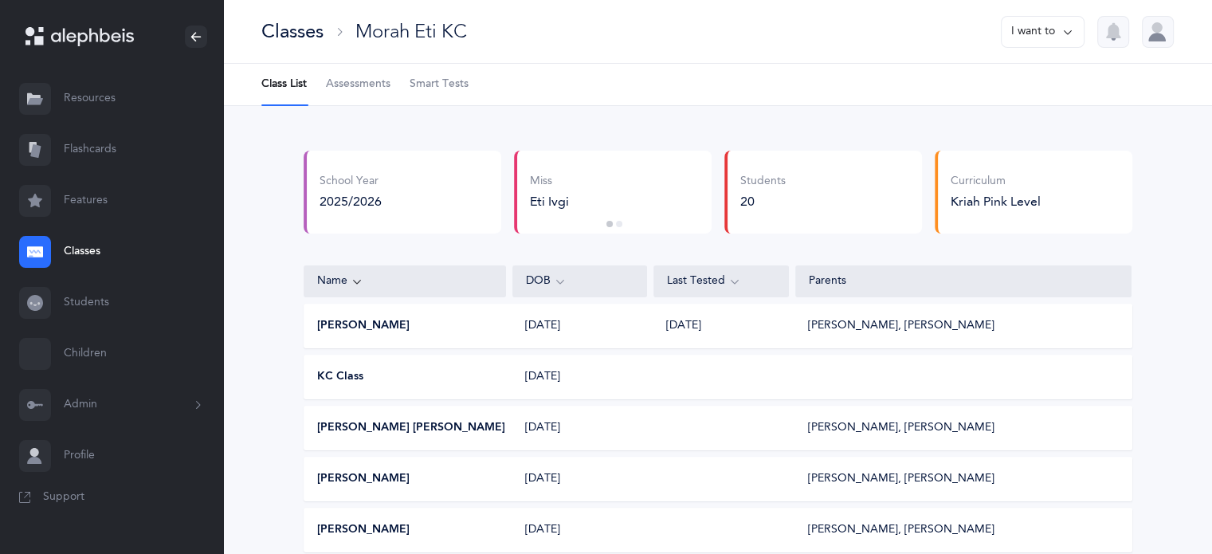
click at [427, 79] on span "Smart Tests" at bounding box center [439, 84] width 59 height 16
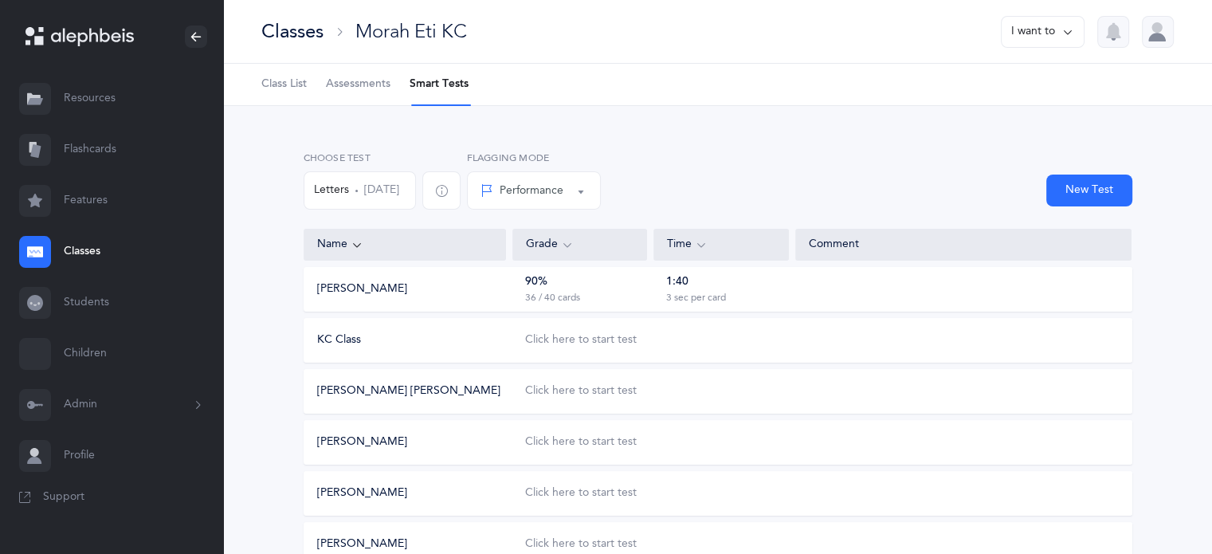
click at [1069, 34] on icon at bounding box center [1067, 32] width 13 height 18
click at [563, 185] on div "Performance" at bounding box center [521, 190] width 83 height 17
click at [651, 183] on div "New Test" at bounding box center [869, 187] width 531 height 72
click at [1163, 44] on div at bounding box center [1158, 32] width 32 height 32
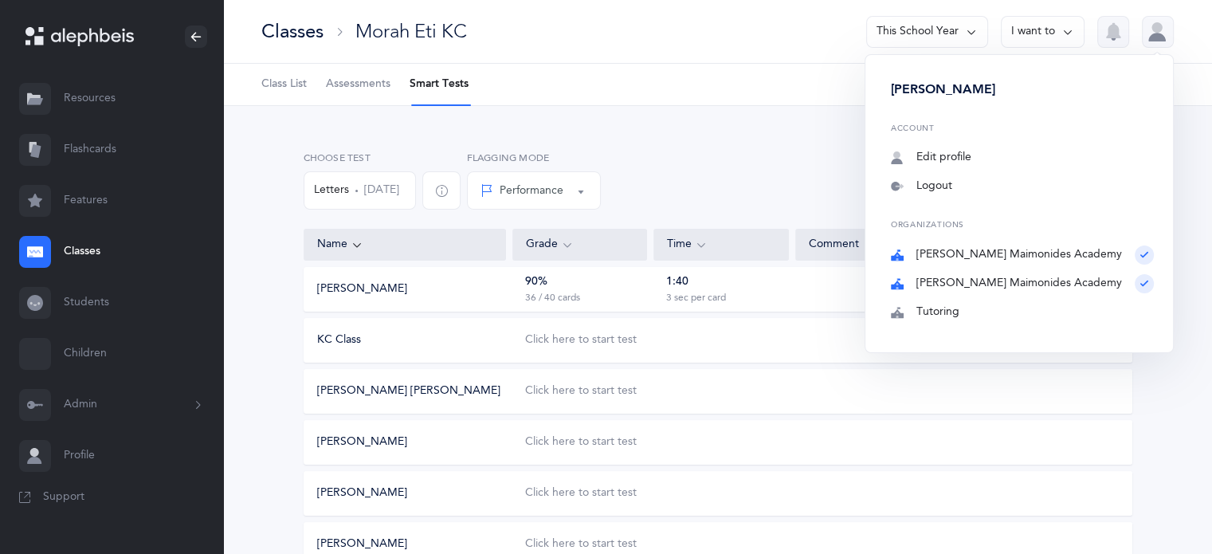
click at [813, 93] on ul "Class List Assessments Smart Tests" at bounding box center [717, 85] width 989 height 42
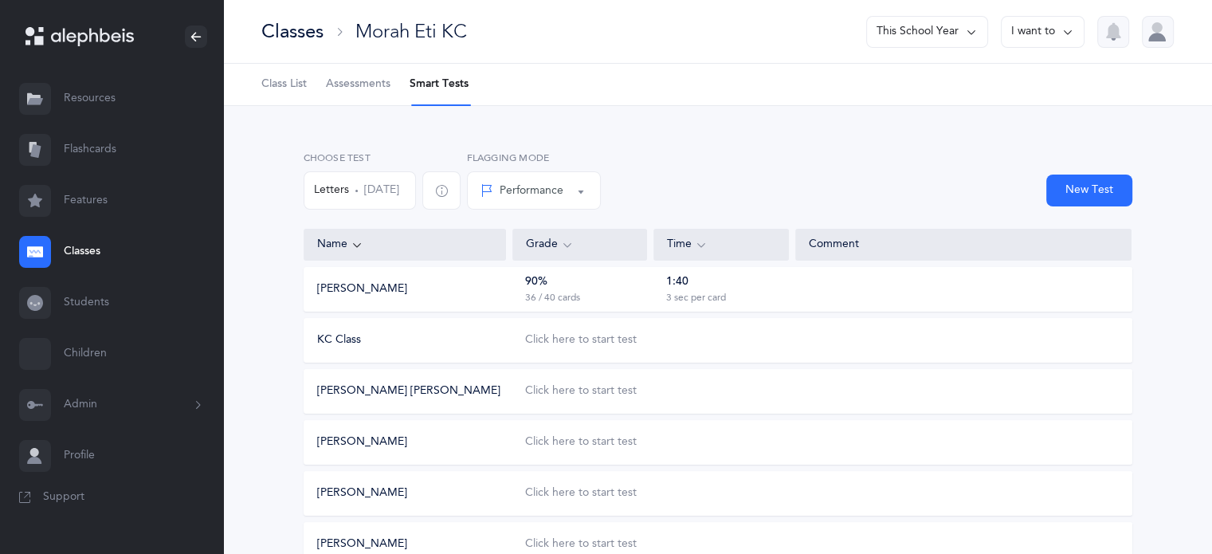
click at [974, 33] on icon at bounding box center [971, 32] width 13 height 18
click at [678, 292] on div "3 sec per card" at bounding box center [696, 298] width 60 height 13
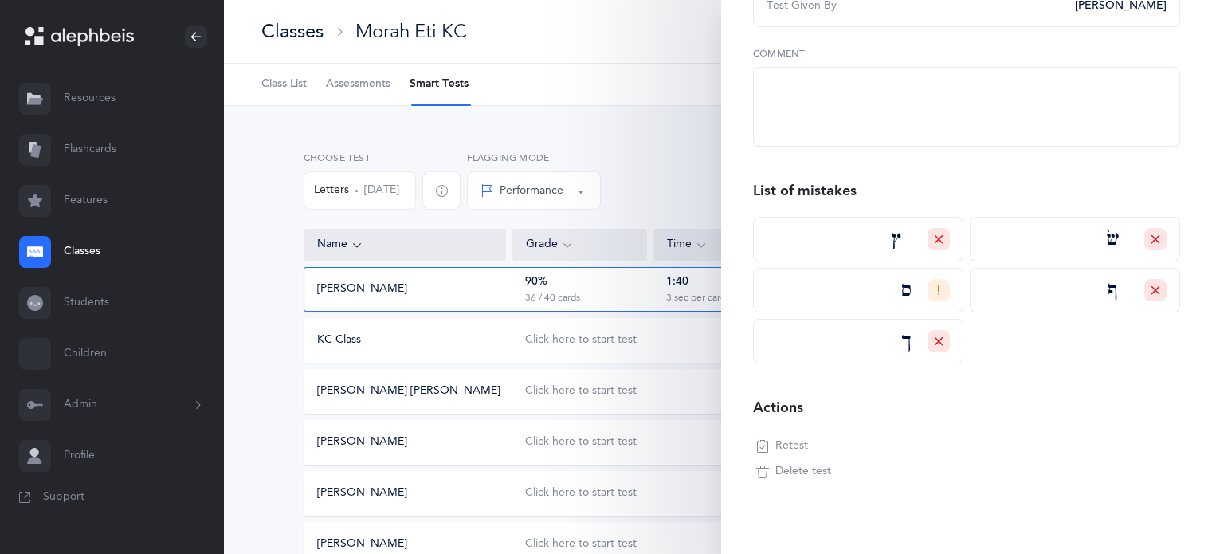
scroll to position [300, 0]
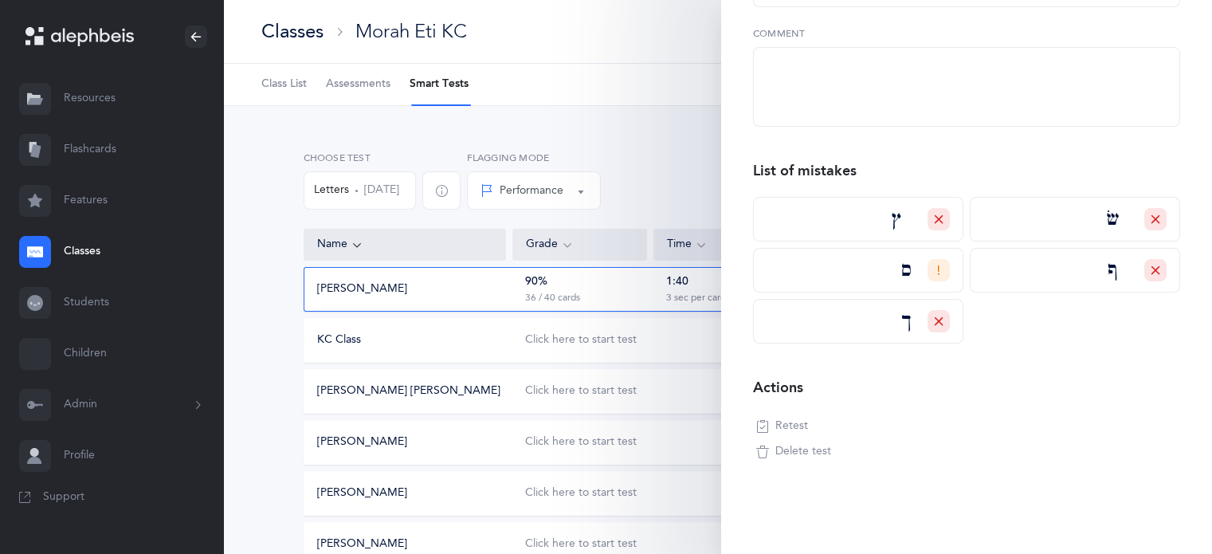
click at [806, 455] on span "Delete test" at bounding box center [803, 452] width 56 height 16
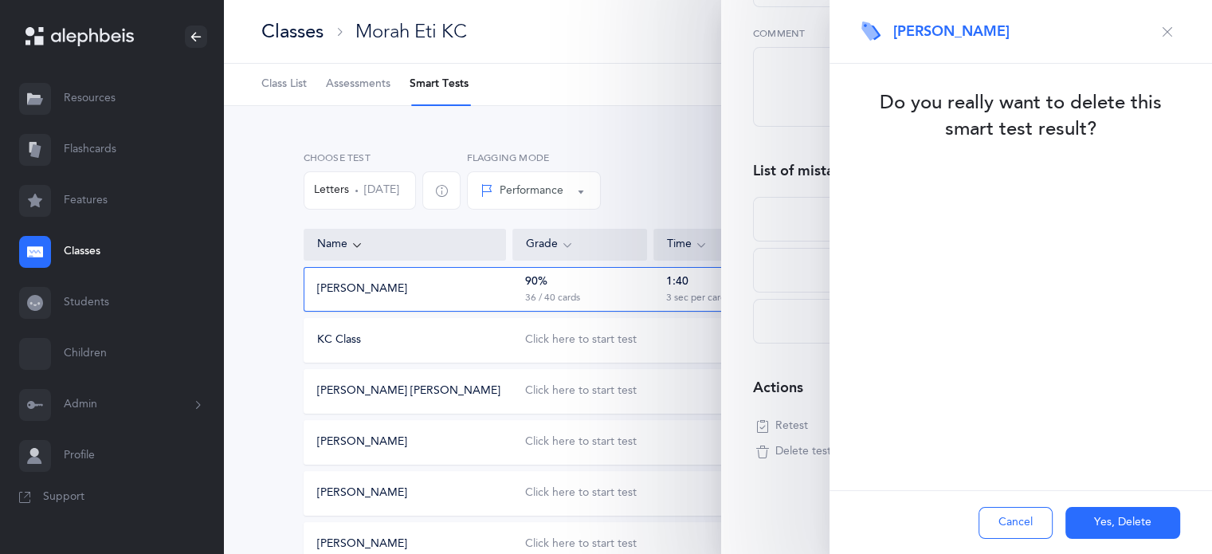
click at [1100, 516] on button "Yes, Delete" at bounding box center [1122, 523] width 115 height 32
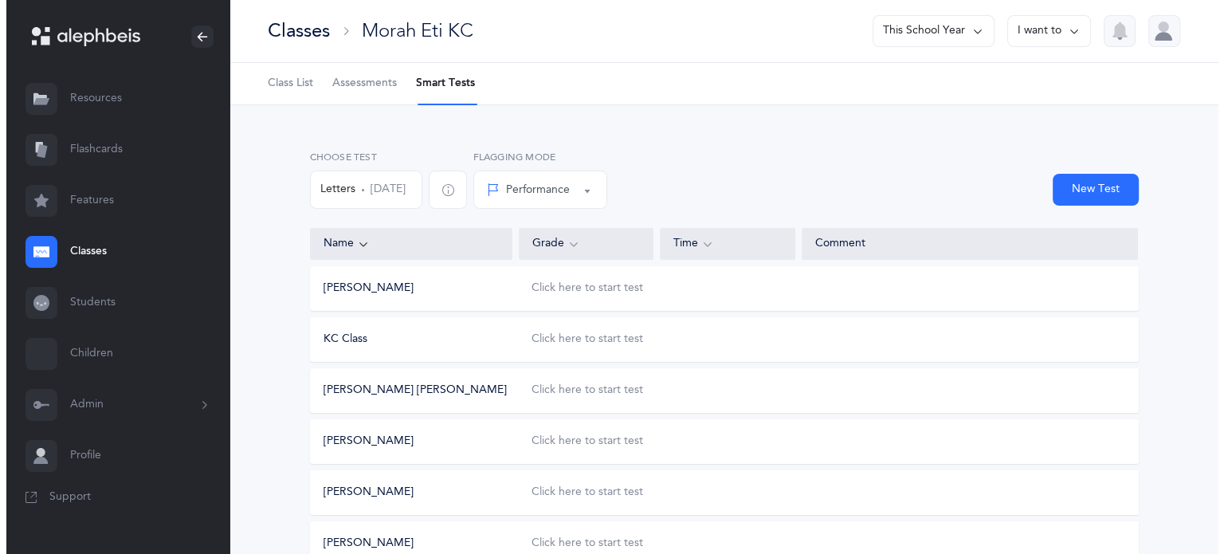
scroll to position [0, 0]
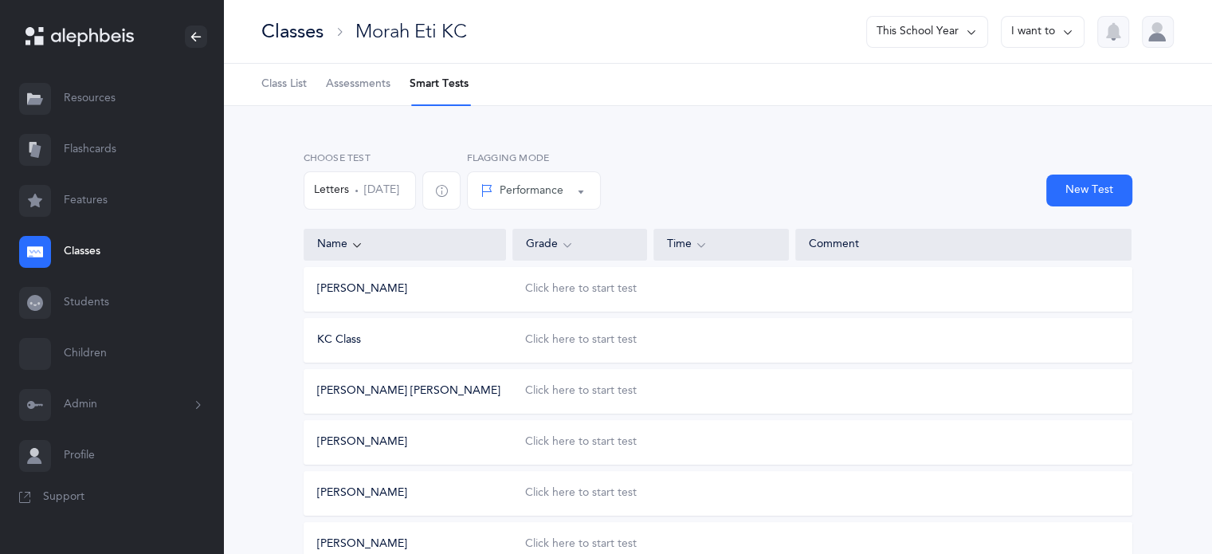
click at [1070, 31] on icon at bounding box center [1067, 32] width 13 height 18
click at [601, 190] on button "Performance" at bounding box center [534, 190] width 134 height 38
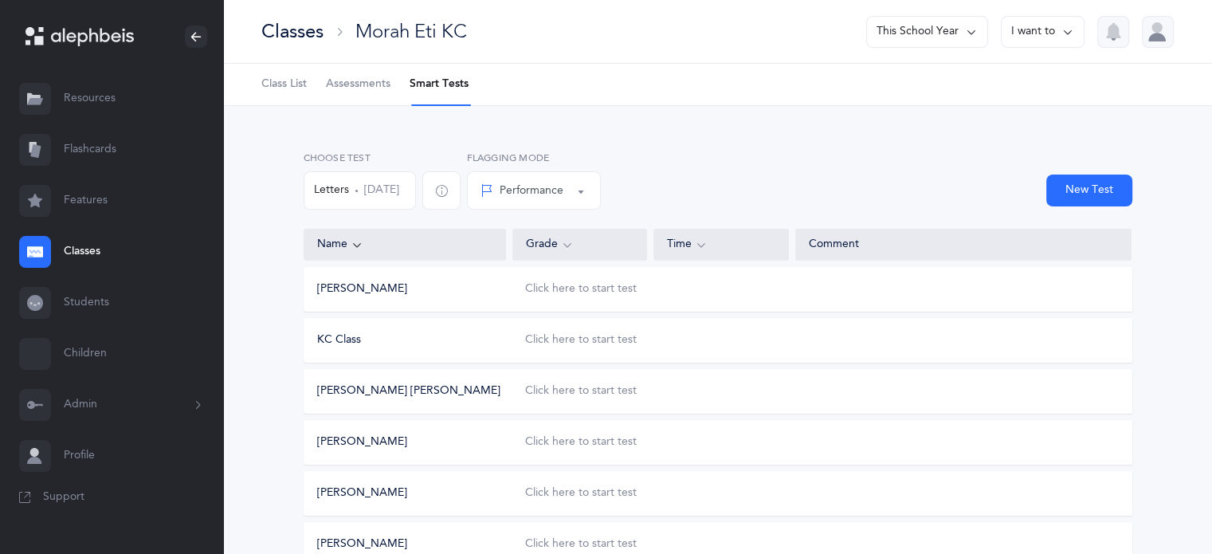
click at [1076, 182] on button "New Test" at bounding box center [1089, 190] width 86 height 32
select select
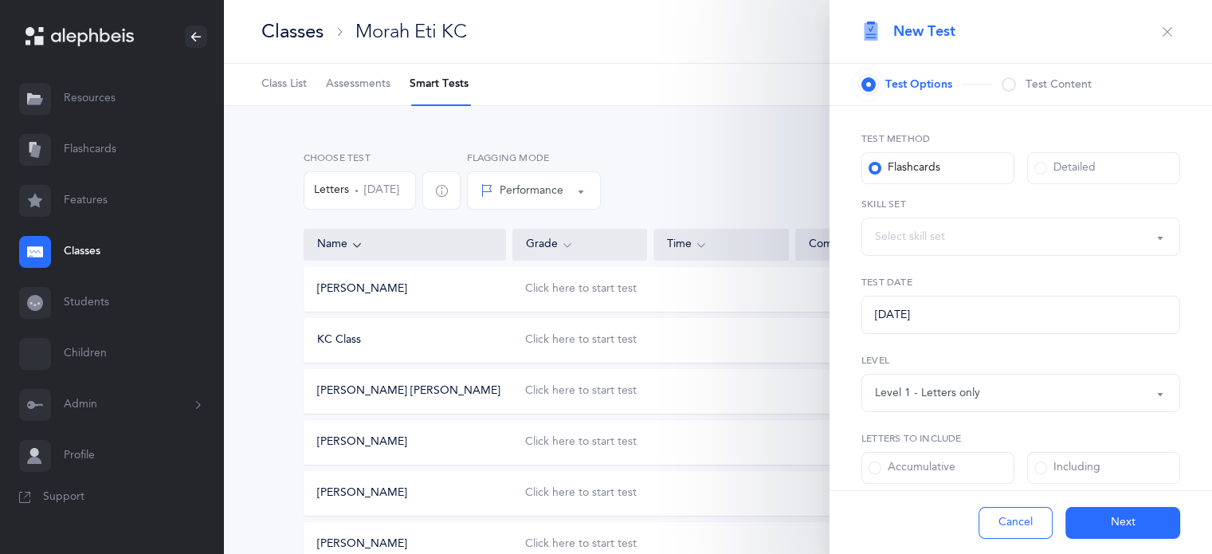
select select "letters-nekudos"
select select "27"
click at [1161, 30] on icon "button" at bounding box center [1167, 31] width 13 height 13
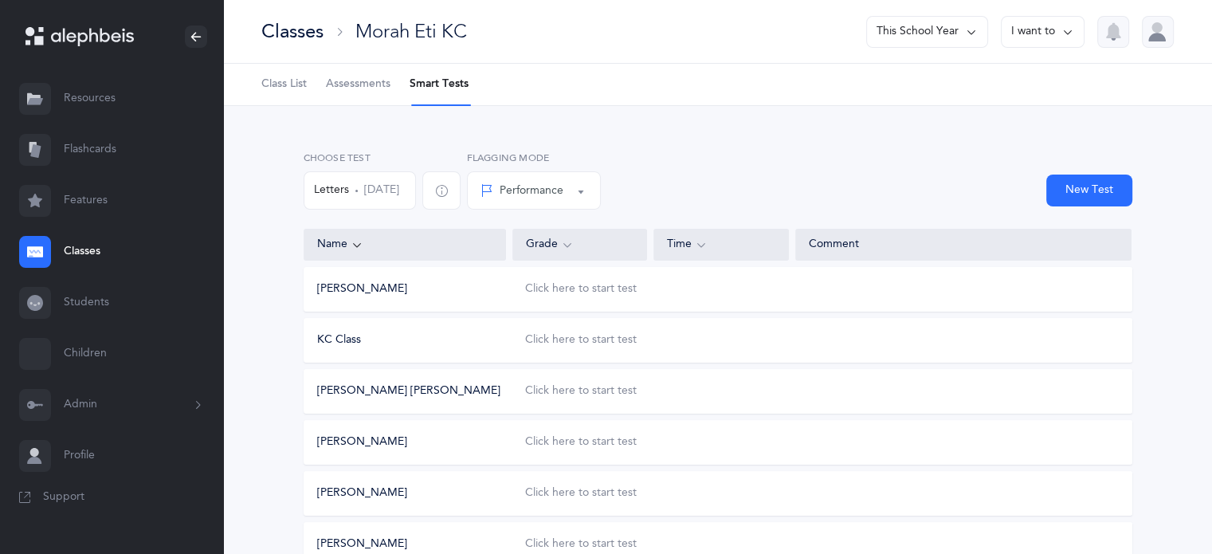
click at [406, 190] on button "Letters Sep 4, 2025" at bounding box center [360, 190] width 112 height 38
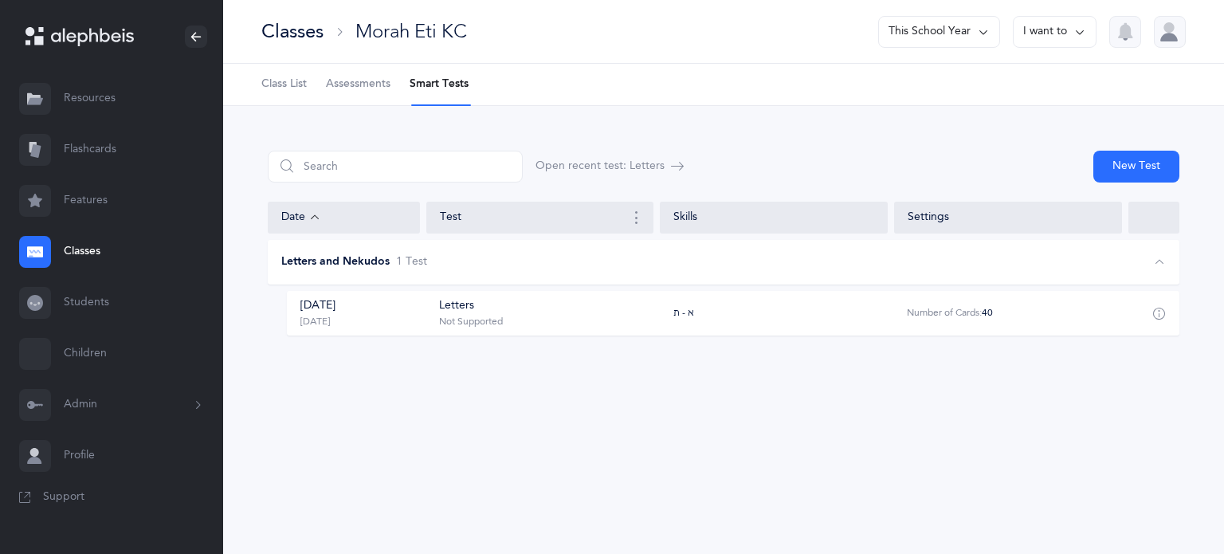
click at [1159, 310] on icon "button" at bounding box center [1158, 313] width 13 height 13
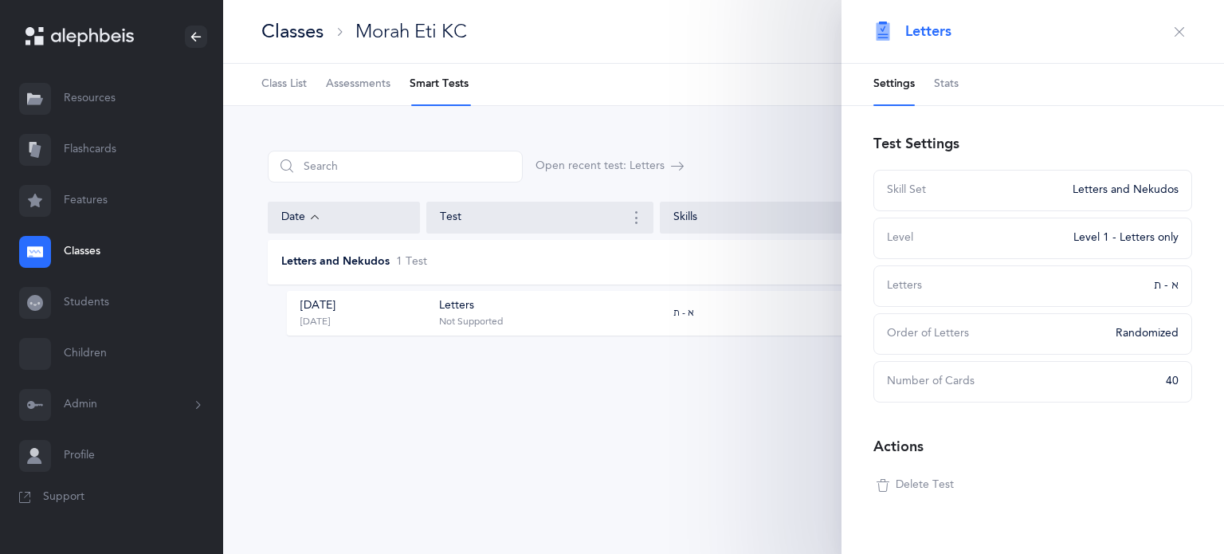
click at [917, 483] on span "Delete Test" at bounding box center [925, 485] width 58 height 16
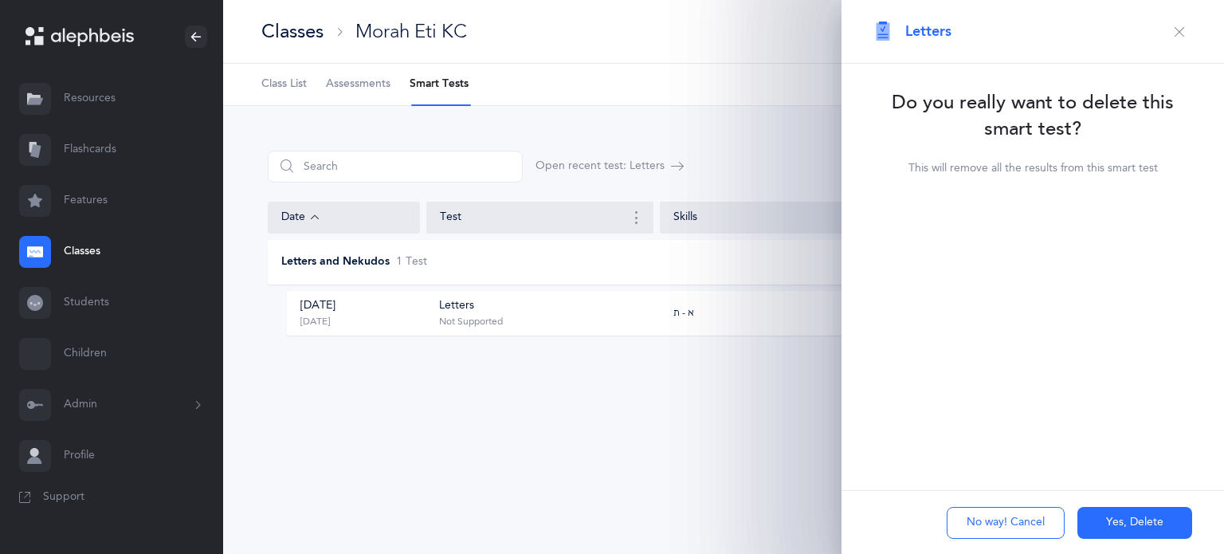
click at [1135, 516] on button "Yes, Delete" at bounding box center [1134, 523] width 115 height 32
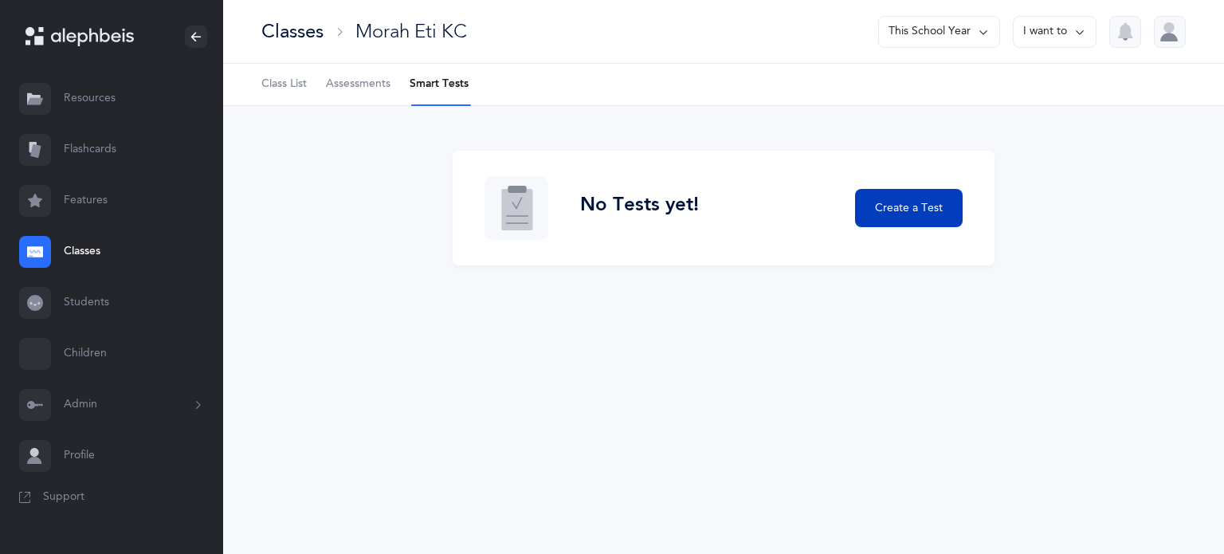
click at [905, 200] on span "Create a Test" at bounding box center [909, 208] width 68 height 17
select select "letters-nekudos"
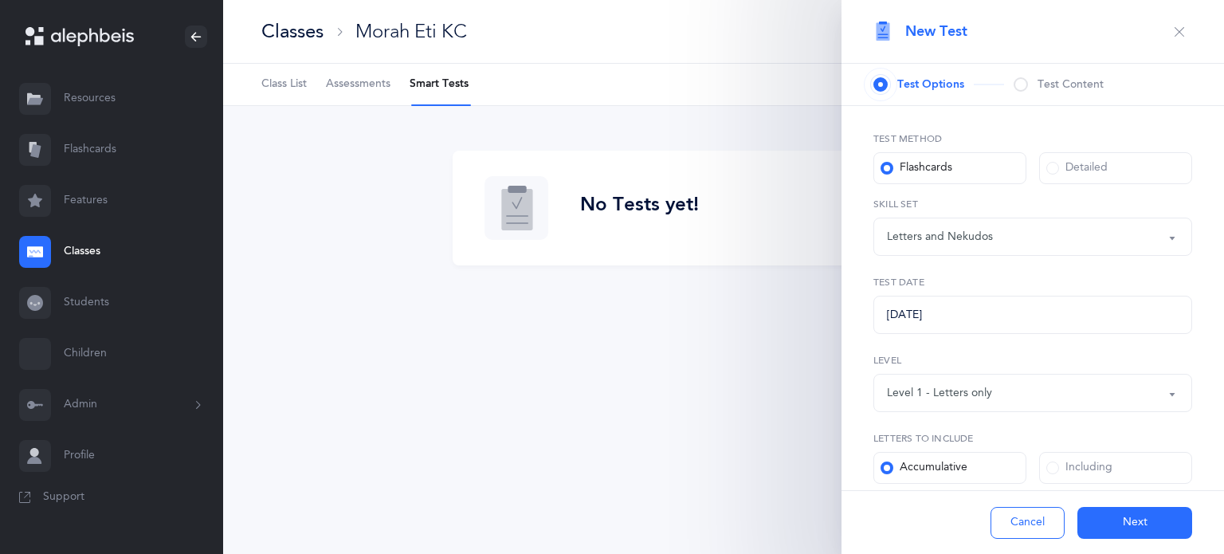
click at [1148, 237] on div "Letters and Nekudos" at bounding box center [1033, 236] width 292 height 27
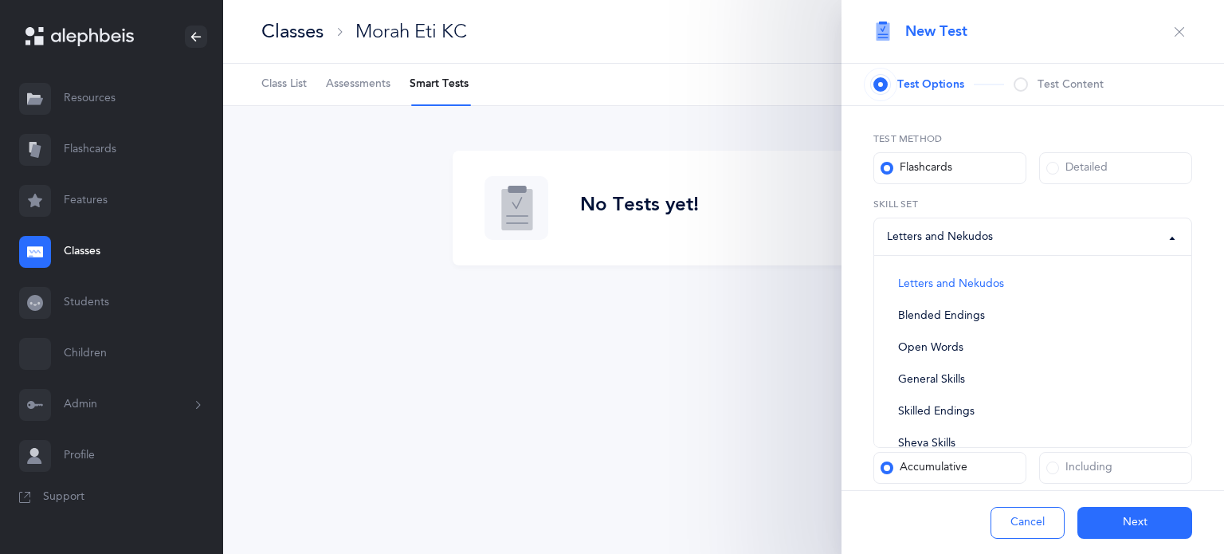
click at [1148, 237] on div "Letters and Nekudos" at bounding box center [1033, 236] width 292 height 27
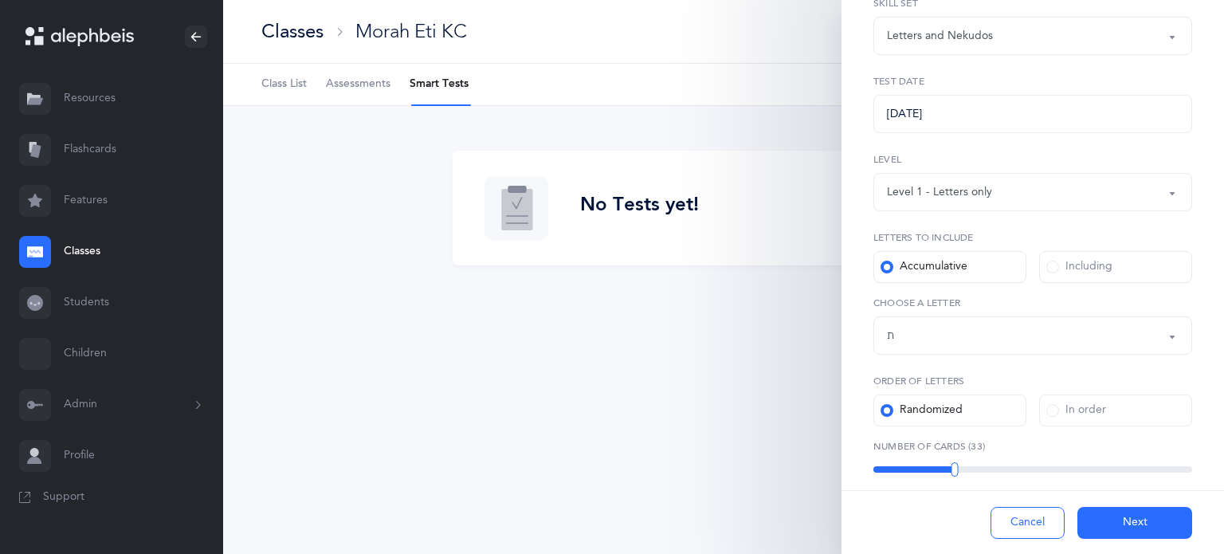
scroll to position [224, 0]
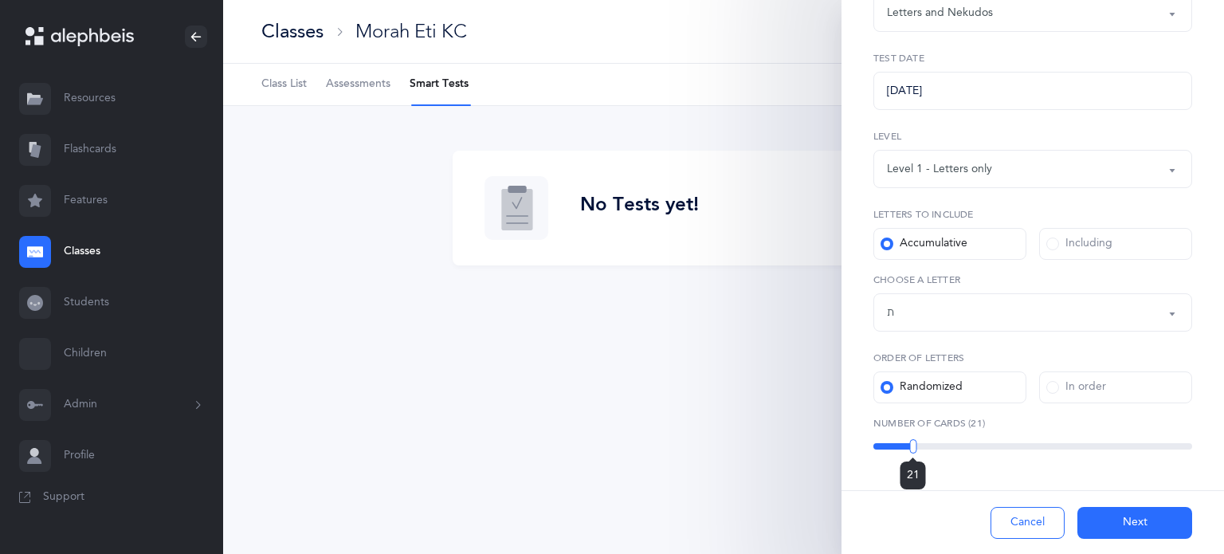
drag, startPoint x: 950, startPoint y: 445, endPoint x: 912, endPoint y: 447, distance: 38.3
click at [912, 447] on div at bounding box center [912, 446] width 7 height 14
click at [1159, 309] on button "Letters up until: ת" at bounding box center [1032, 312] width 319 height 38
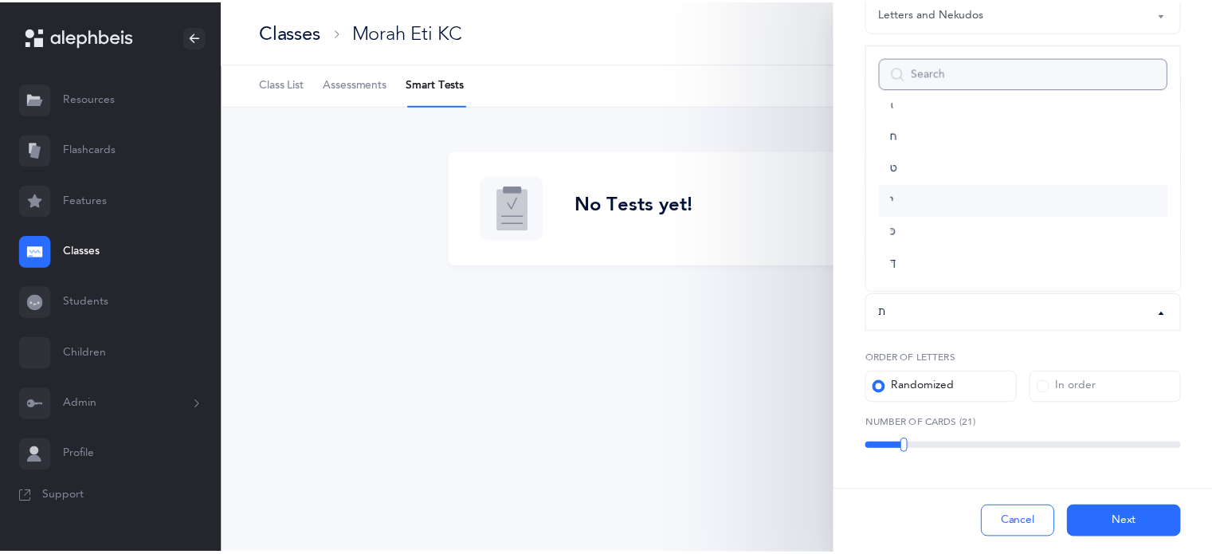
scroll to position [169, 0]
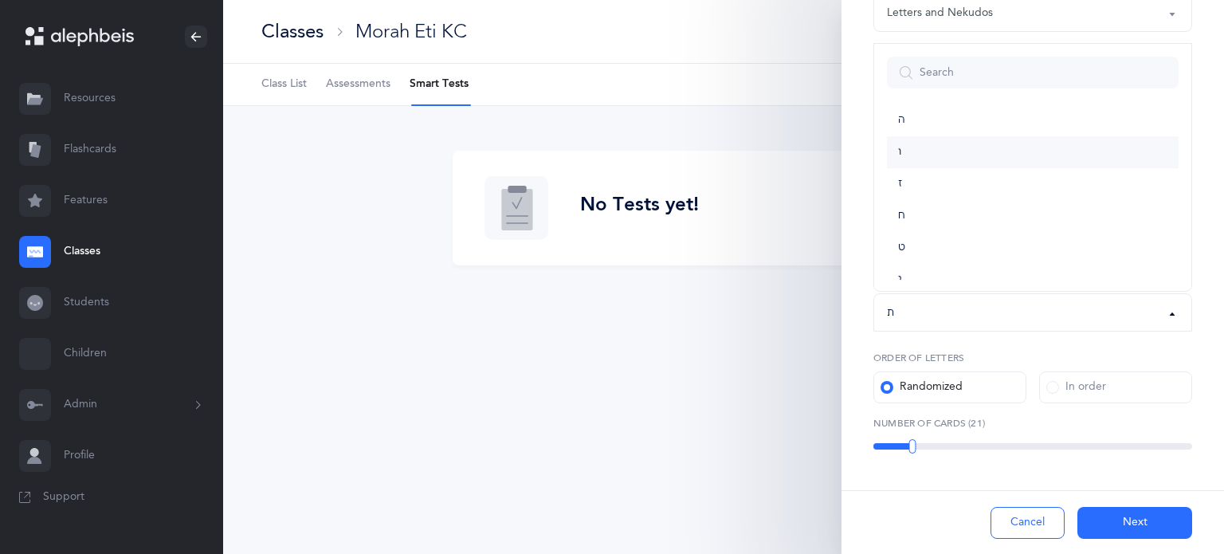
click at [900, 152] on span "ו" at bounding box center [899, 152] width 3 height 14
select select "6"
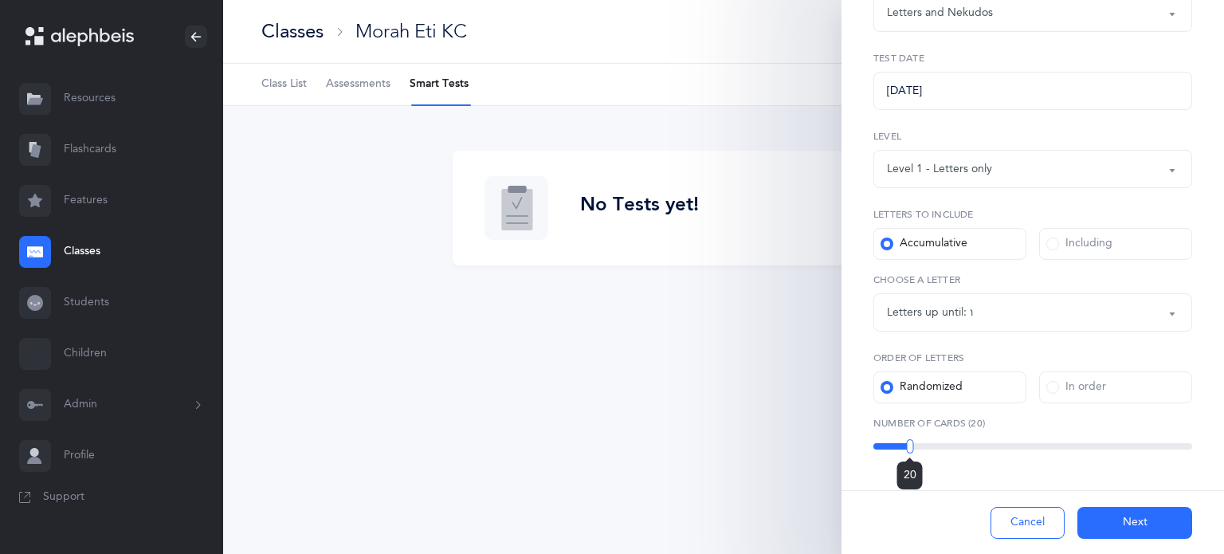
drag, startPoint x: 937, startPoint y: 442, endPoint x: 908, endPoint y: 441, distance: 28.7
click at [908, 441] on div at bounding box center [909, 446] width 7 height 14
click at [1120, 522] on button "Next" at bounding box center [1134, 523] width 115 height 32
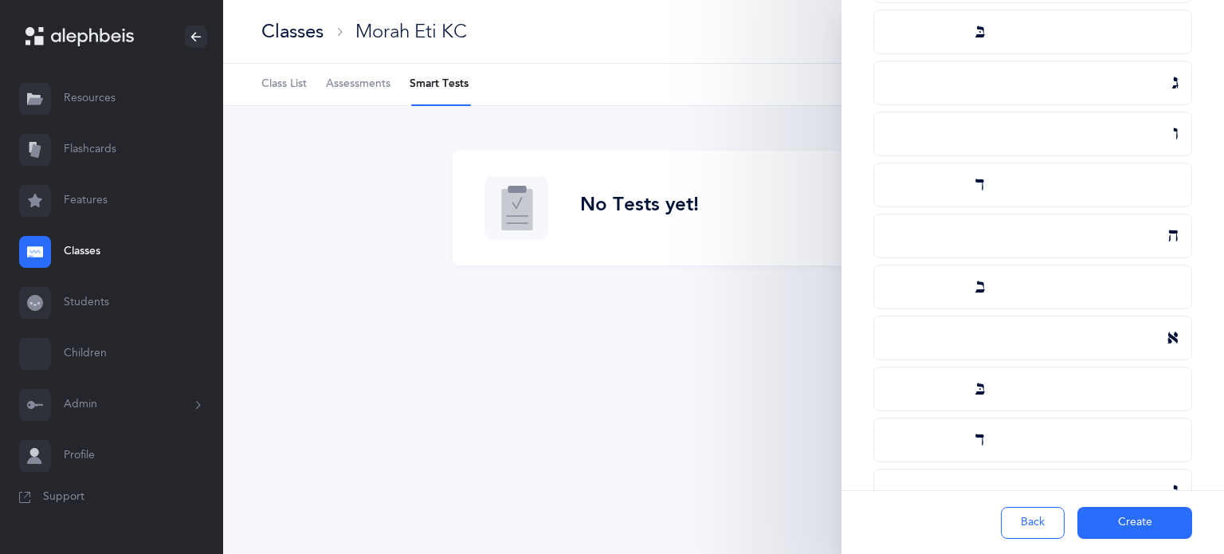
click at [1114, 520] on button "Create" at bounding box center [1134, 523] width 115 height 32
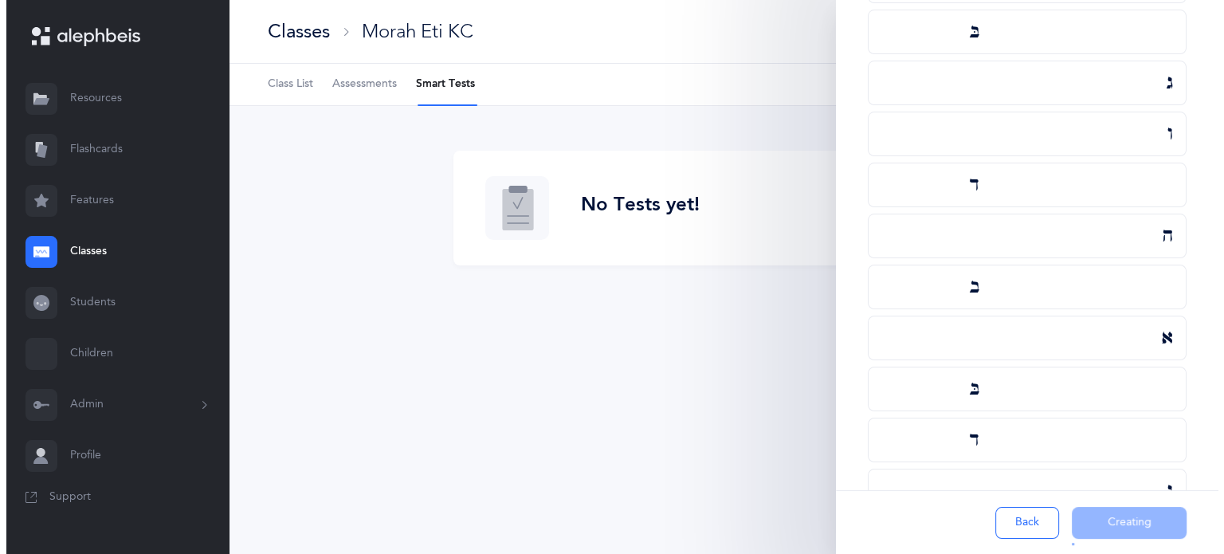
scroll to position [0, 0]
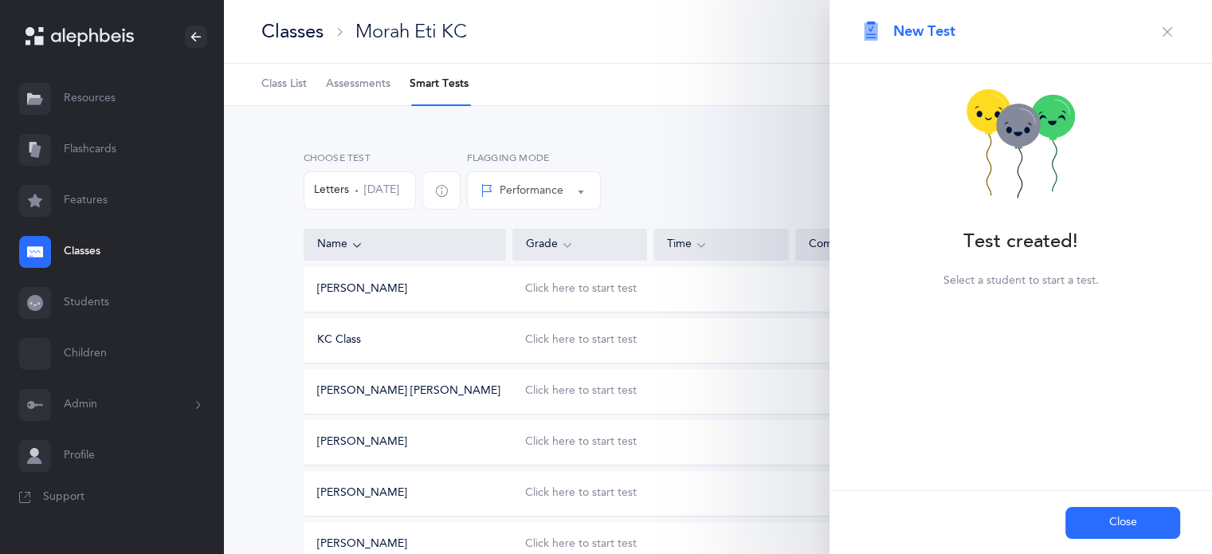
click at [1109, 521] on button "Close" at bounding box center [1122, 523] width 115 height 32
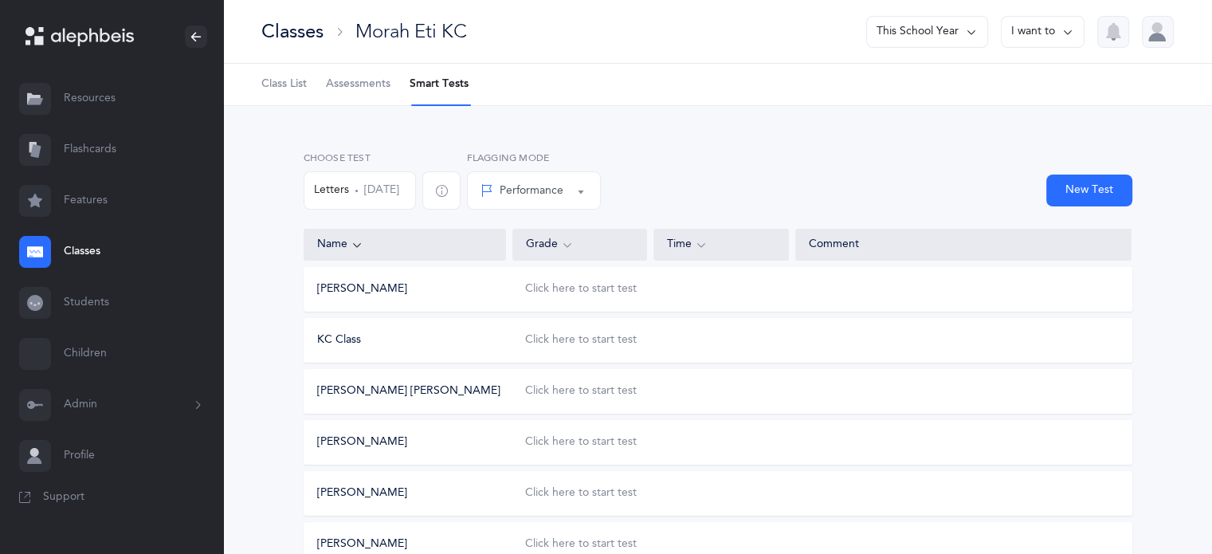
click at [283, 32] on div "Classes" at bounding box center [292, 31] width 62 height 26
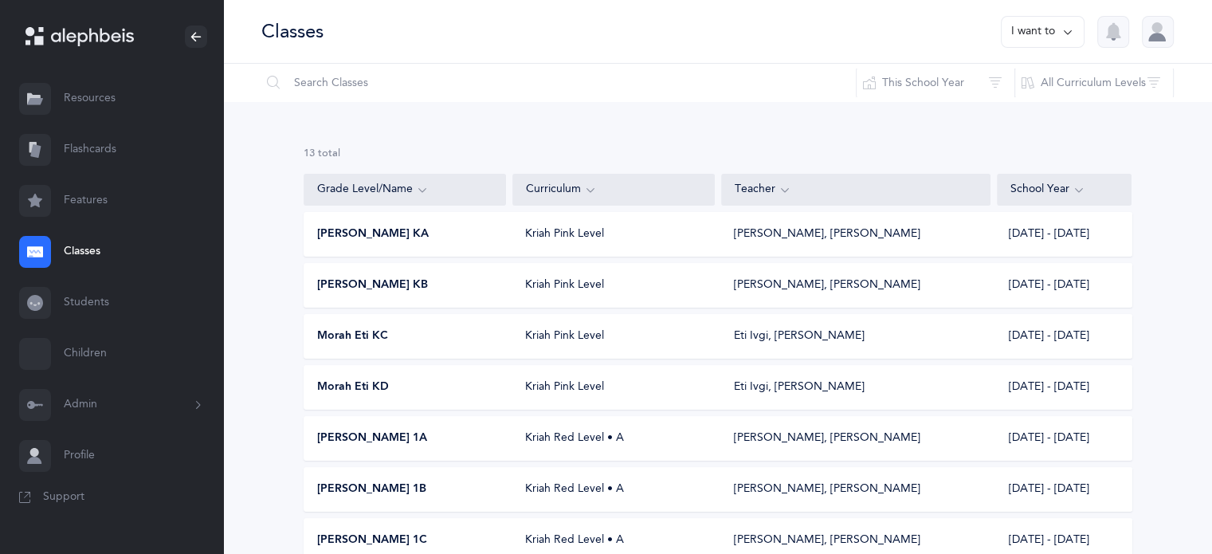
click at [363, 391] on span "Morah Eti KD" at bounding box center [353, 387] width 72 height 16
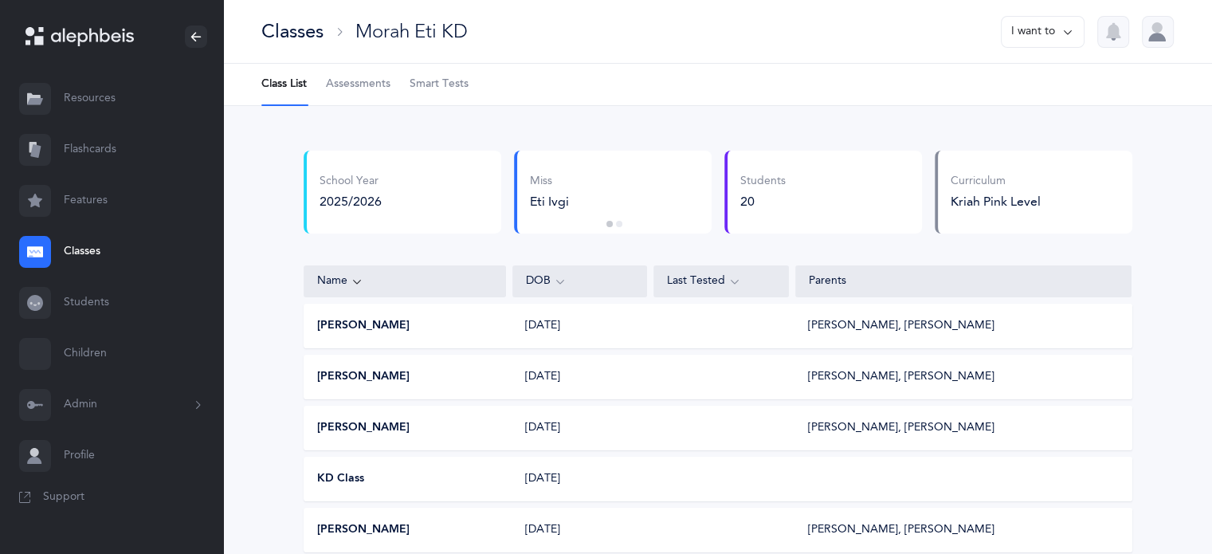
click at [431, 79] on span "Smart Tests" at bounding box center [439, 84] width 59 height 16
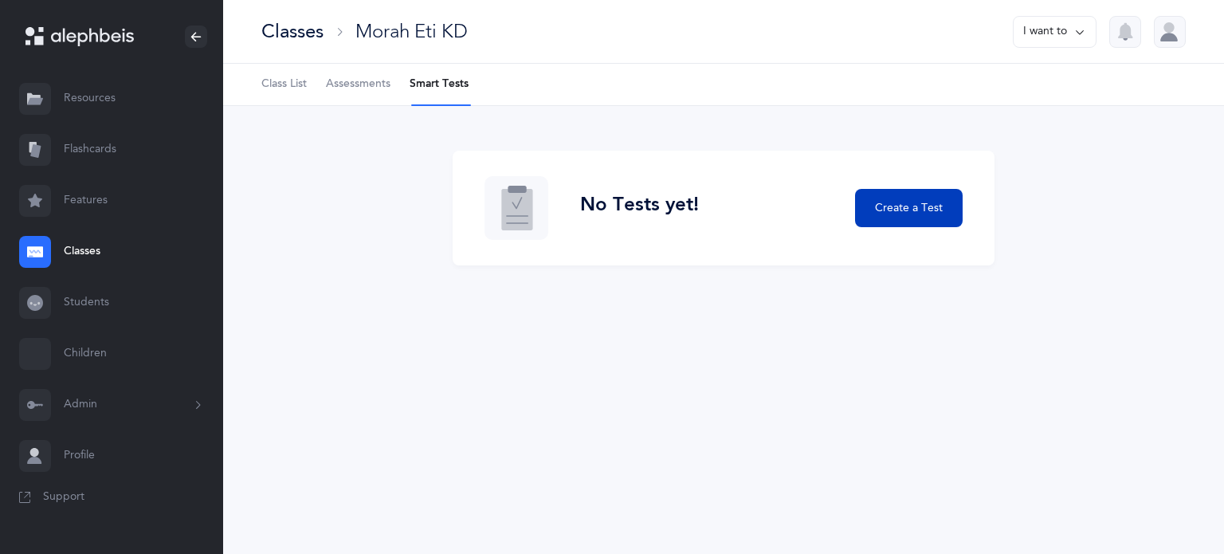
click at [943, 192] on button "Create a Test" at bounding box center [909, 208] width 108 height 38
select select "letters-nekudos"
select select "6"
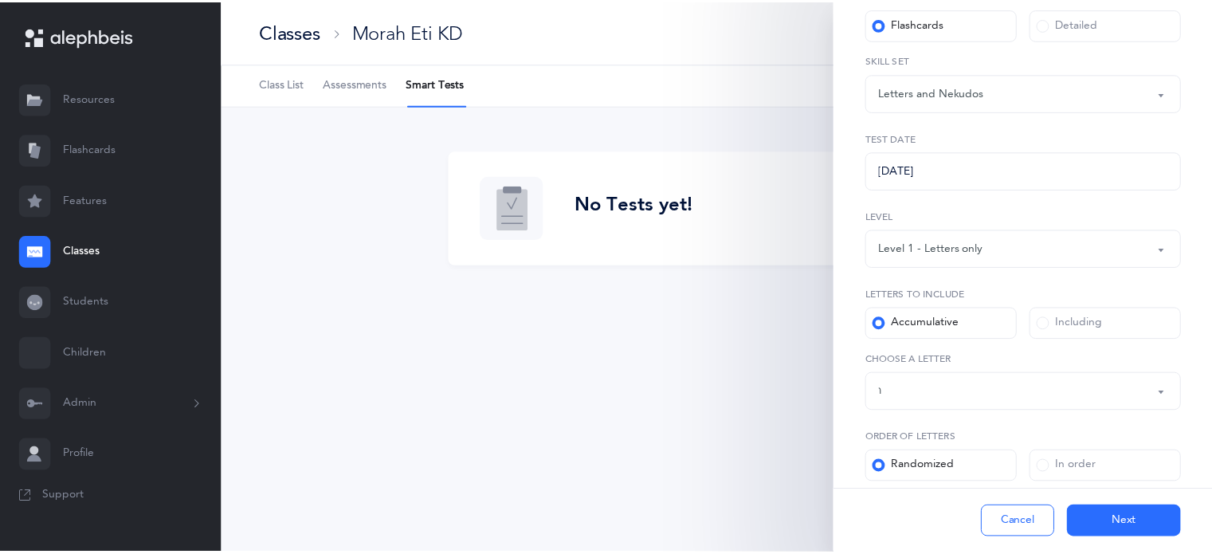
scroll to position [224, 0]
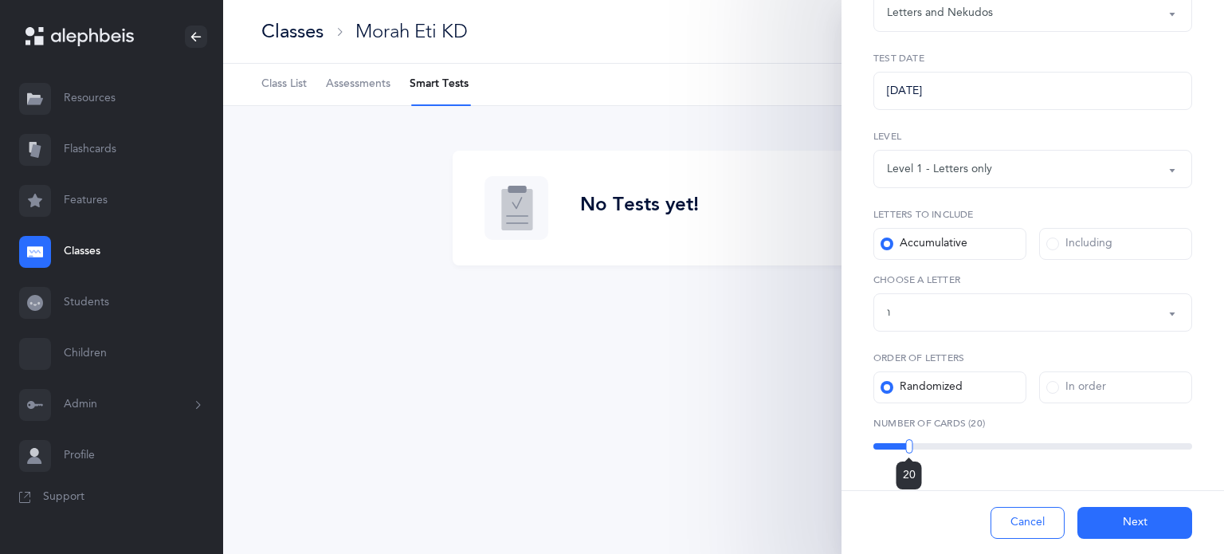
drag, startPoint x: 940, startPoint y: 444, endPoint x: 908, endPoint y: 440, distance: 32.9
click at [908, 440] on div at bounding box center [908, 446] width 7 height 14
click at [1111, 521] on button "Next" at bounding box center [1134, 523] width 115 height 32
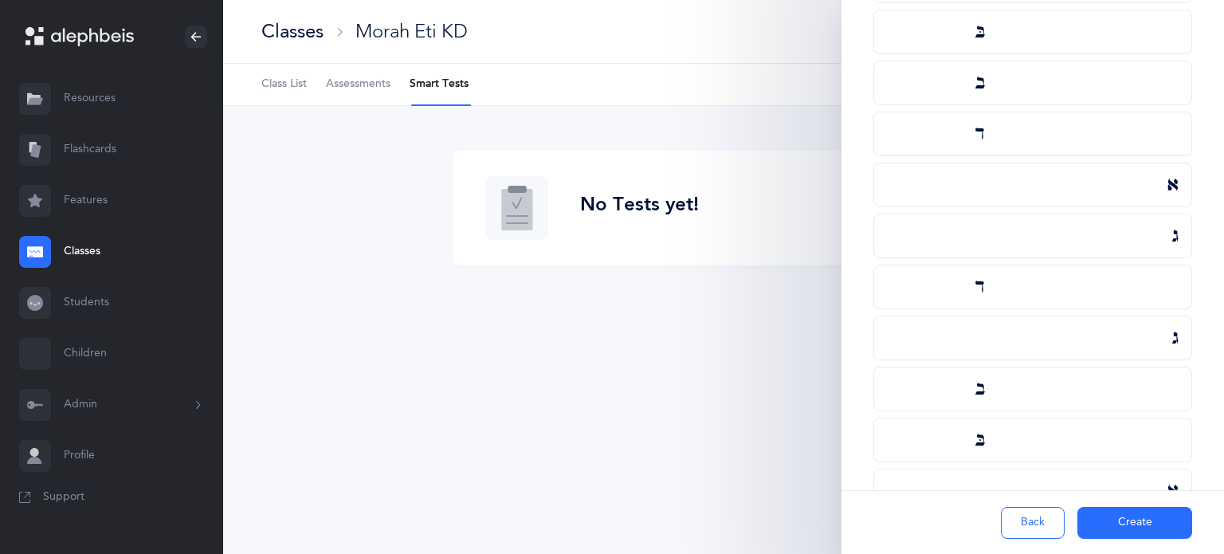
click at [1110, 519] on button "Create" at bounding box center [1134, 523] width 115 height 32
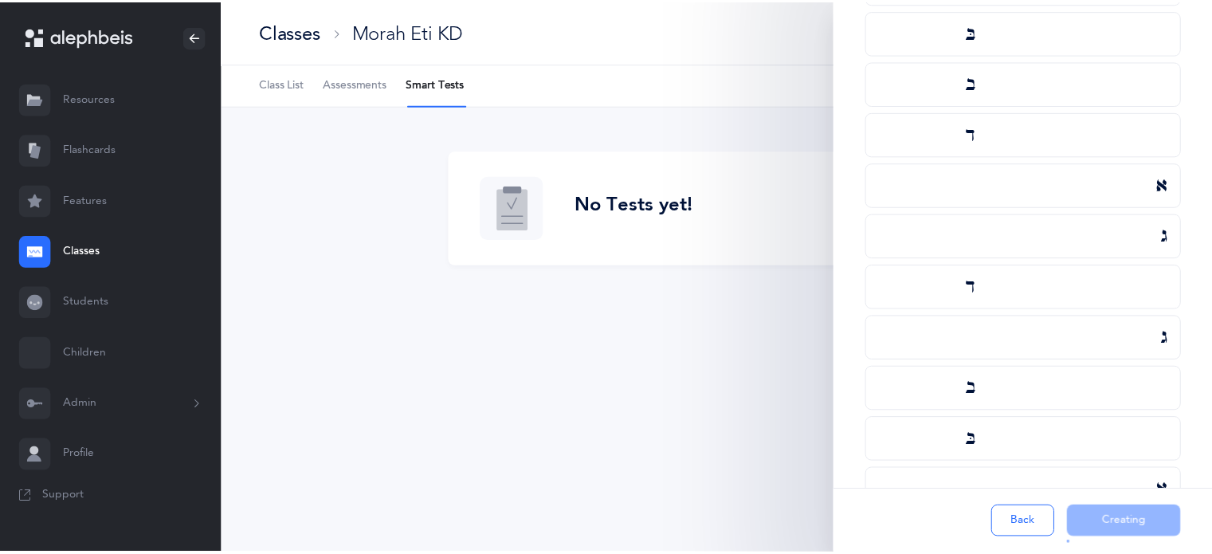
scroll to position [0, 0]
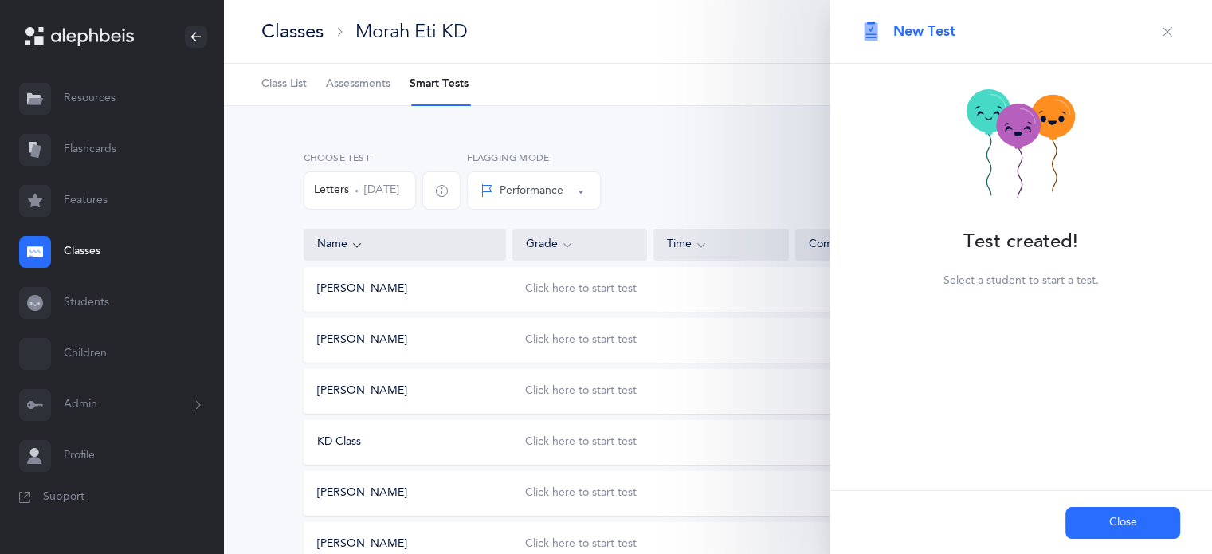
click at [1170, 35] on icon "button" at bounding box center [1167, 31] width 13 height 13
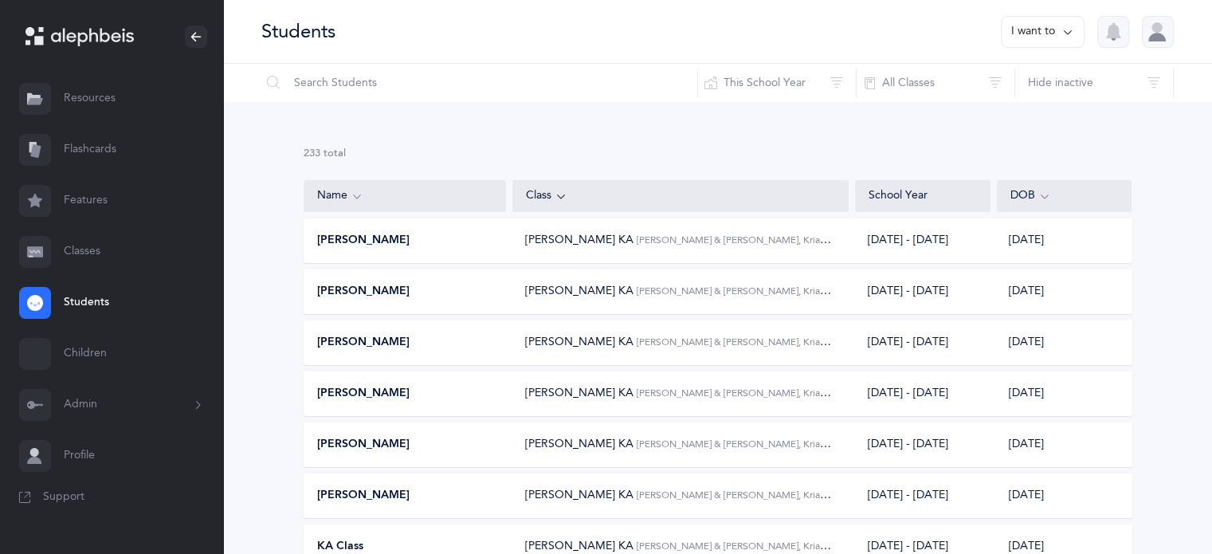
click at [389, 239] on span "[PERSON_NAME]" at bounding box center [363, 241] width 92 height 16
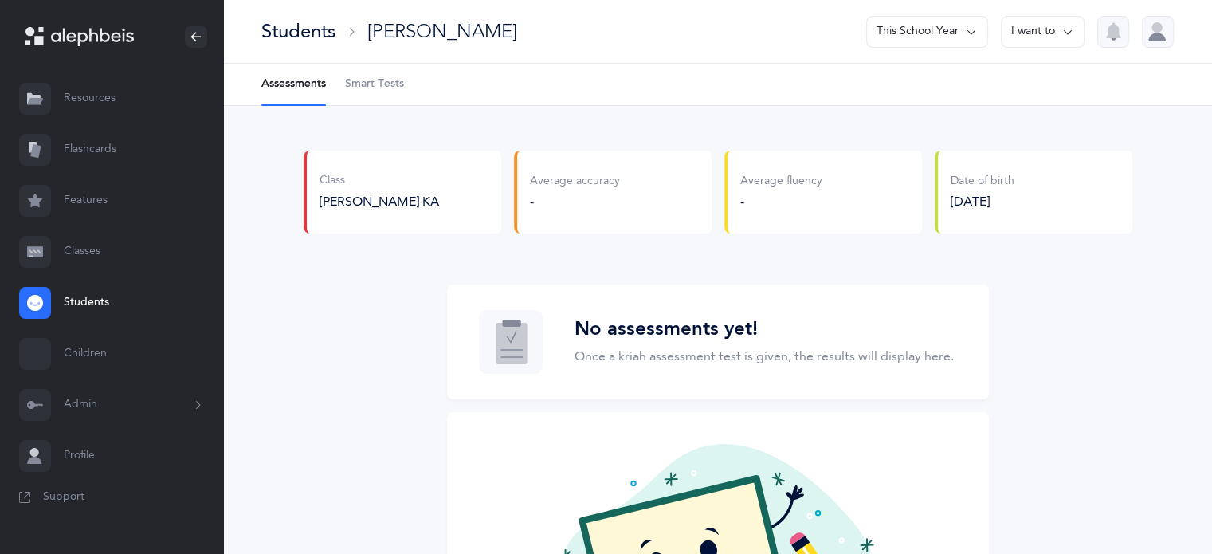
click at [378, 80] on span "Smart Tests" at bounding box center [374, 84] width 59 height 16
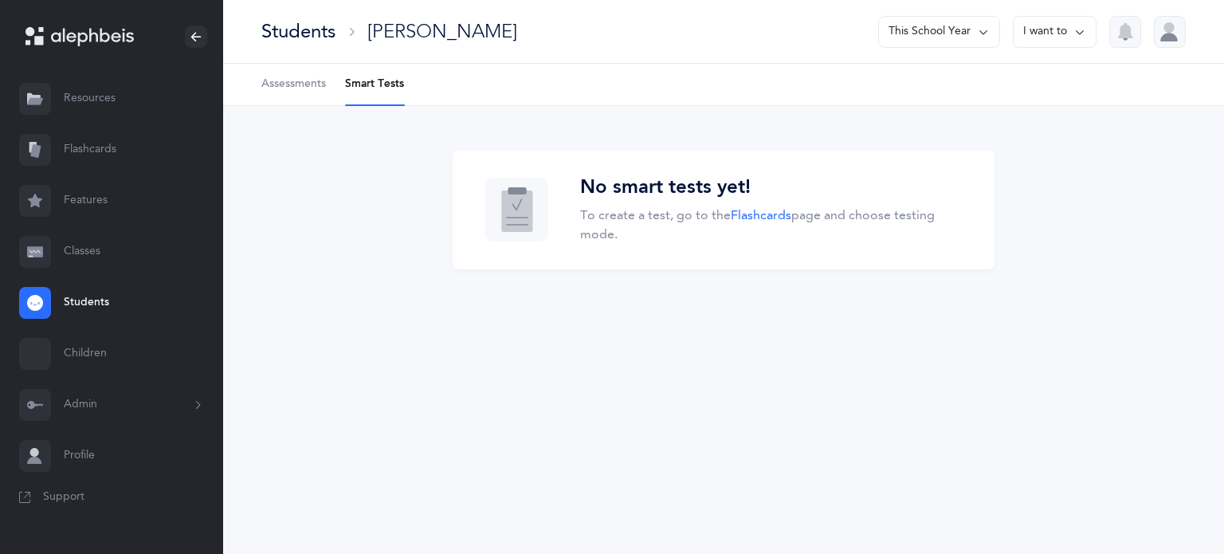
click at [80, 248] on link "Classes" at bounding box center [111, 251] width 223 height 51
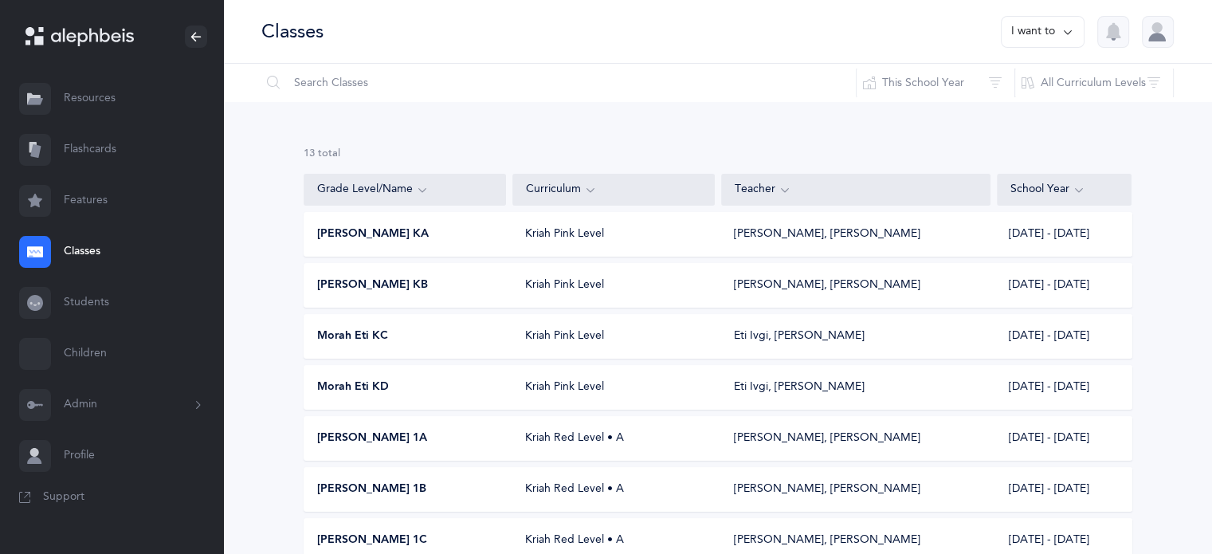
click at [383, 235] on span "[PERSON_NAME] KA" at bounding box center [373, 234] width 112 height 16
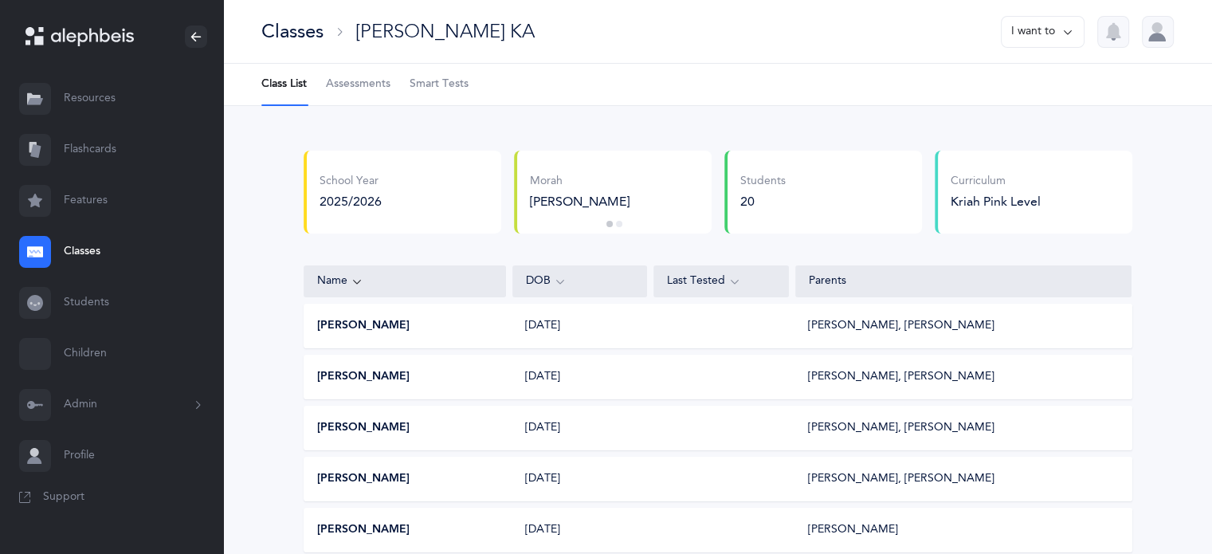
click at [445, 82] on span "Smart Tests" at bounding box center [439, 84] width 59 height 16
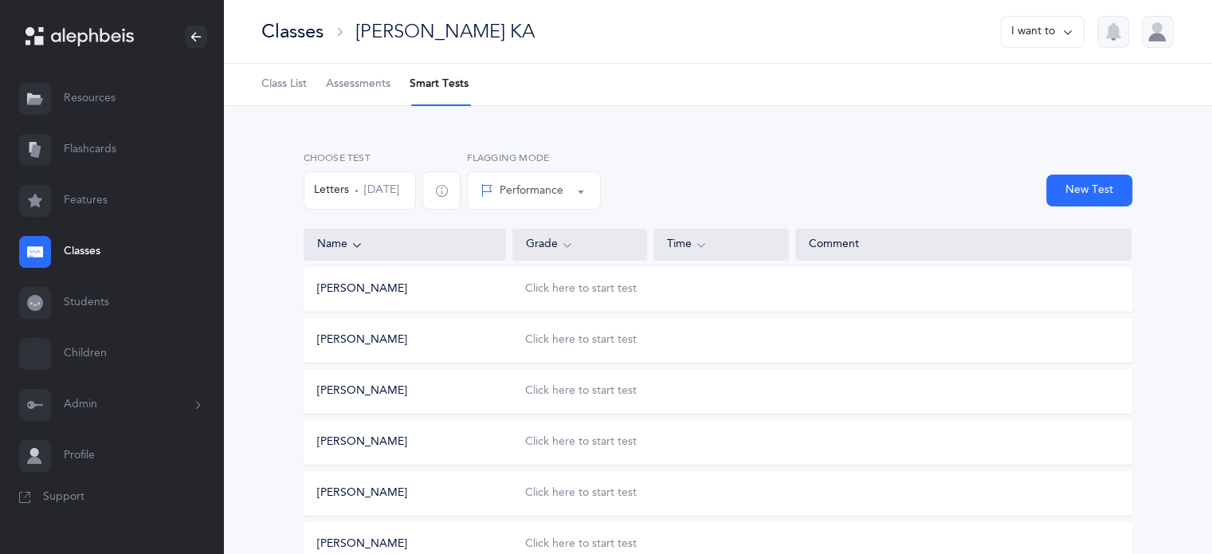
click at [303, 35] on div "Classes" at bounding box center [292, 31] width 62 height 26
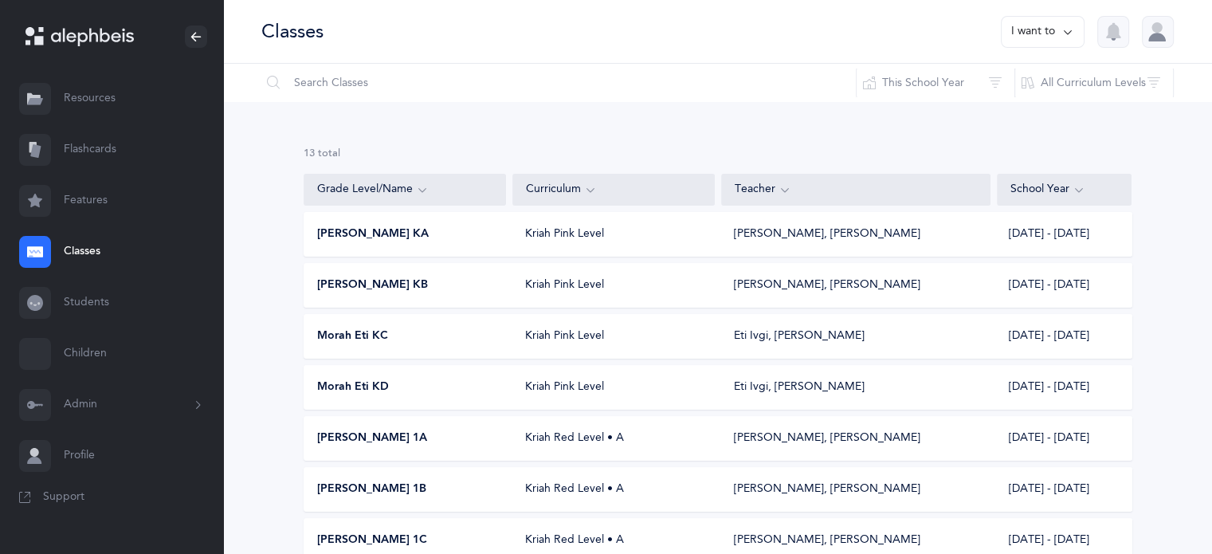
click at [383, 288] on span "[PERSON_NAME] KB" at bounding box center [372, 285] width 111 height 16
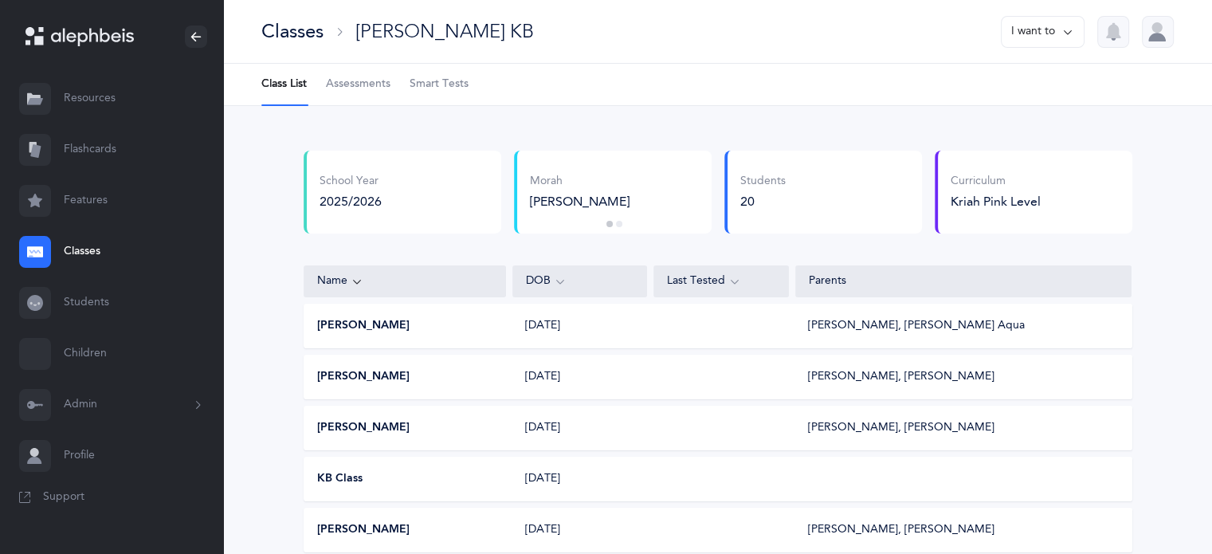
click at [451, 80] on span "Smart Tests" at bounding box center [439, 84] width 59 height 16
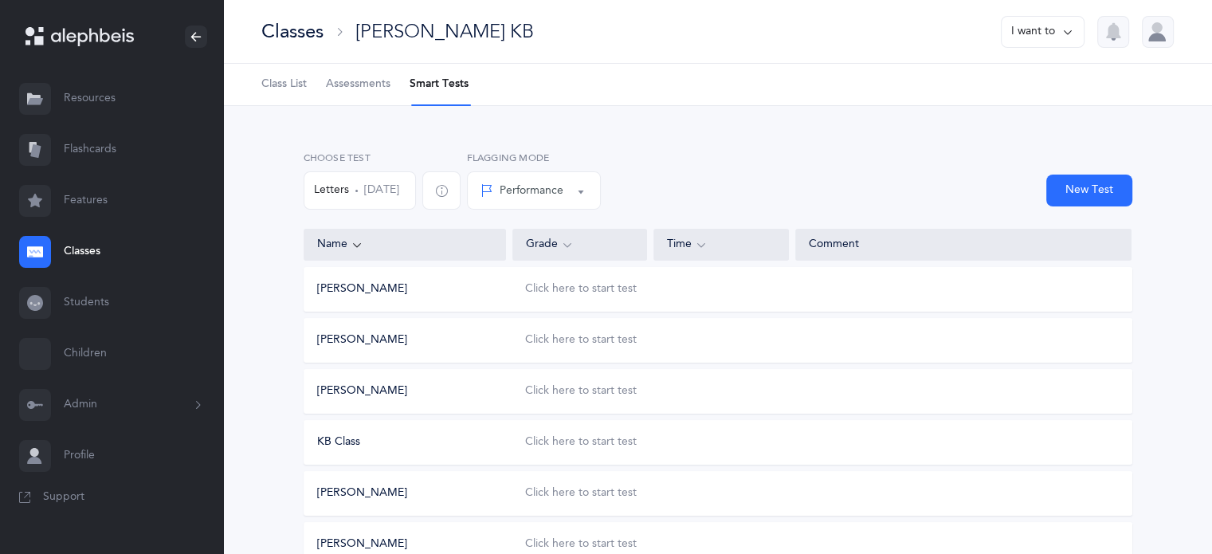
click at [285, 30] on div "Classes" at bounding box center [292, 31] width 62 height 26
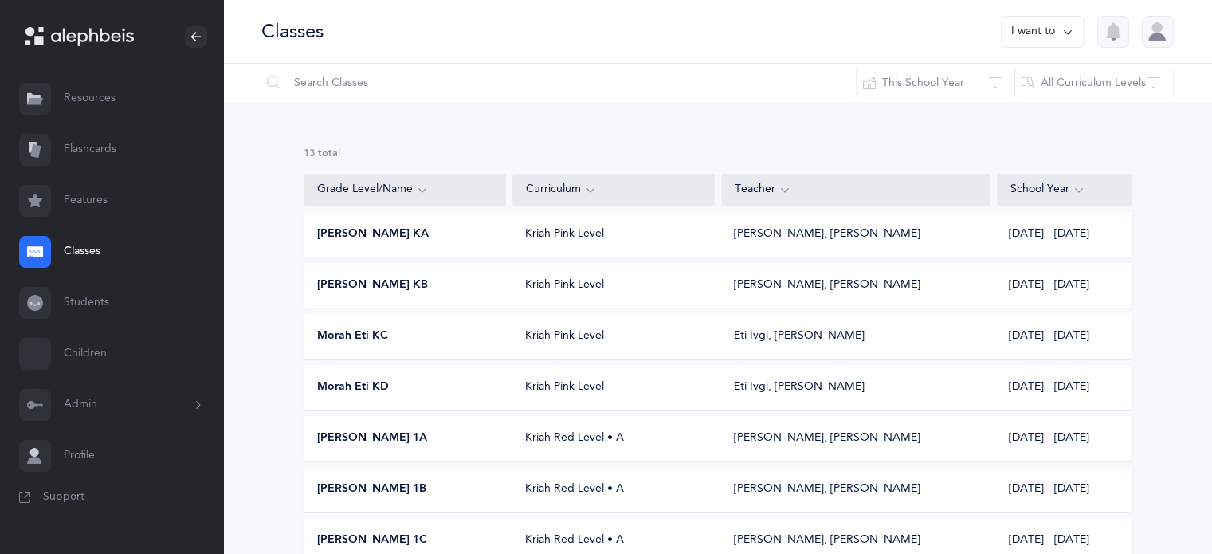
click at [366, 233] on span "[PERSON_NAME] KA" at bounding box center [373, 234] width 112 height 16
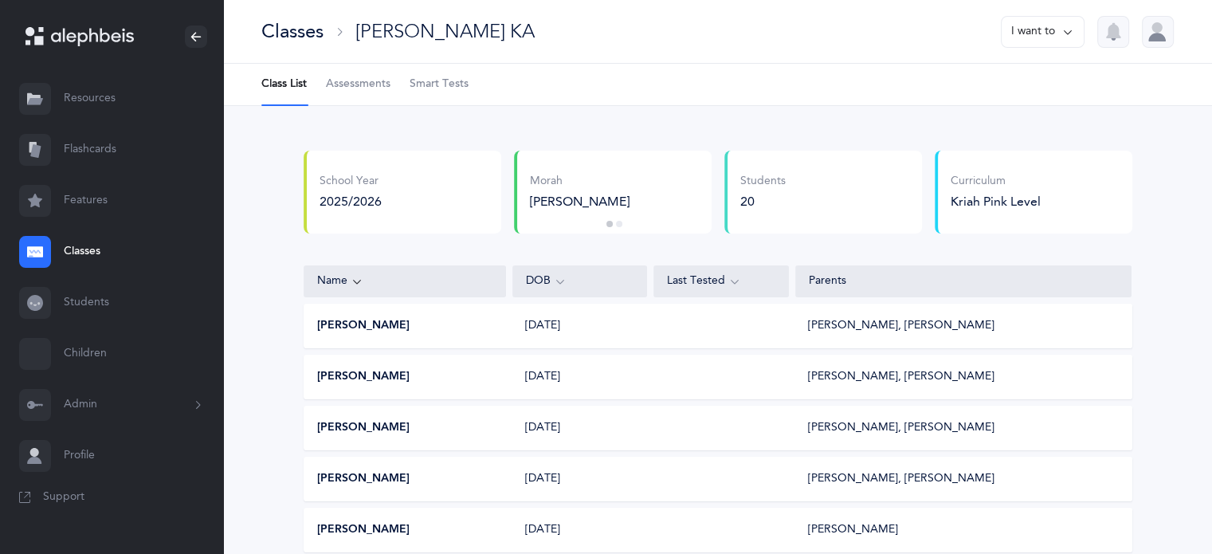
click at [446, 80] on span "Smart Tests" at bounding box center [439, 84] width 59 height 16
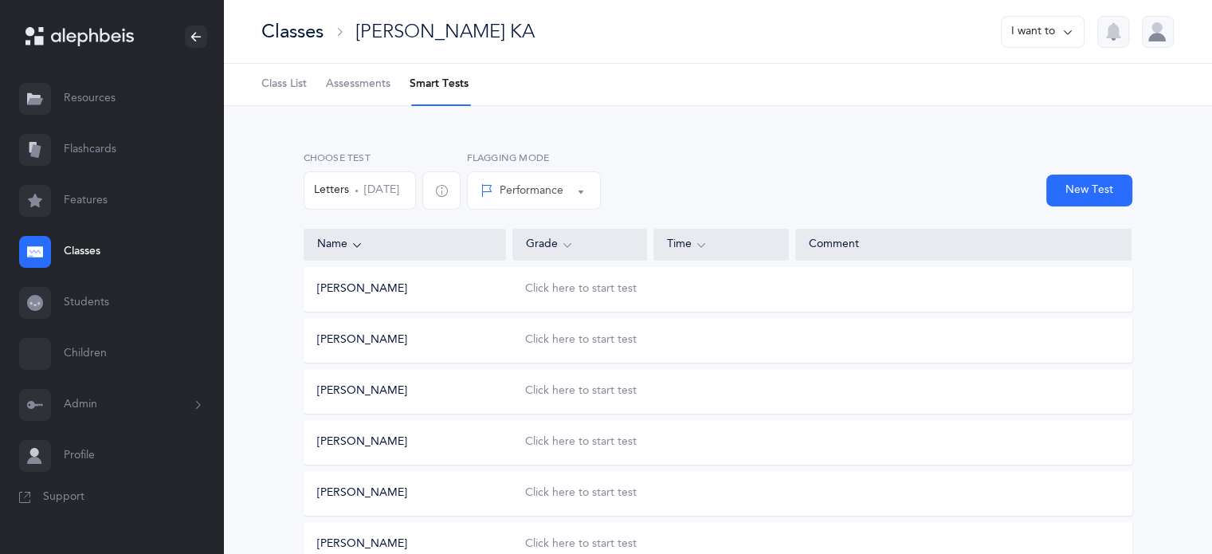
click at [300, 26] on div "Classes" at bounding box center [292, 31] width 62 height 26
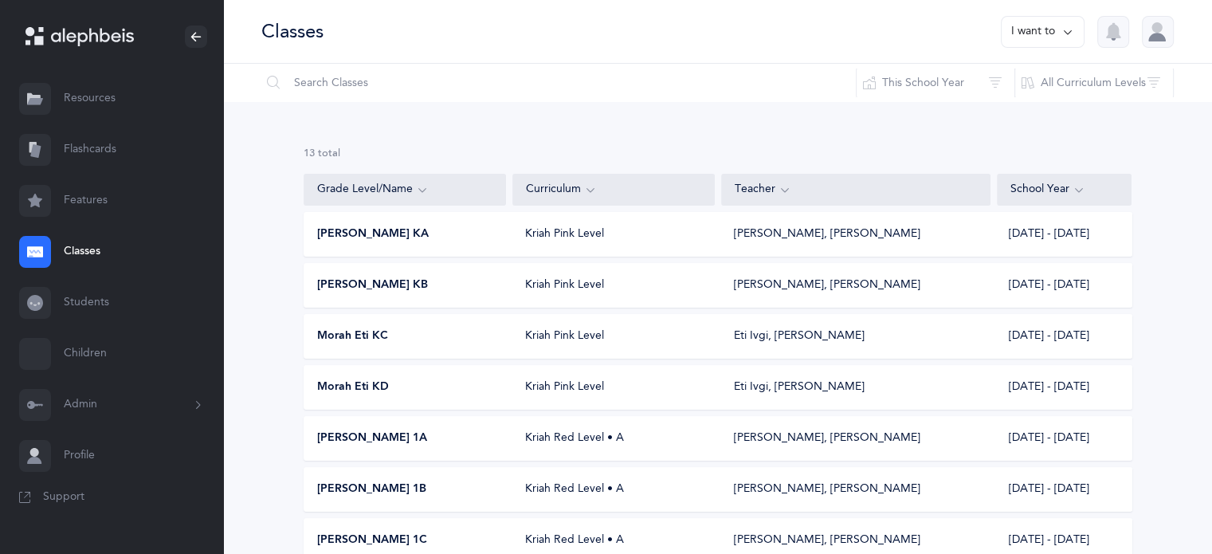
click at [345, 289] on span "[PERSON_NAME] KB" at bounding box center [372, 285] width 111 height 16
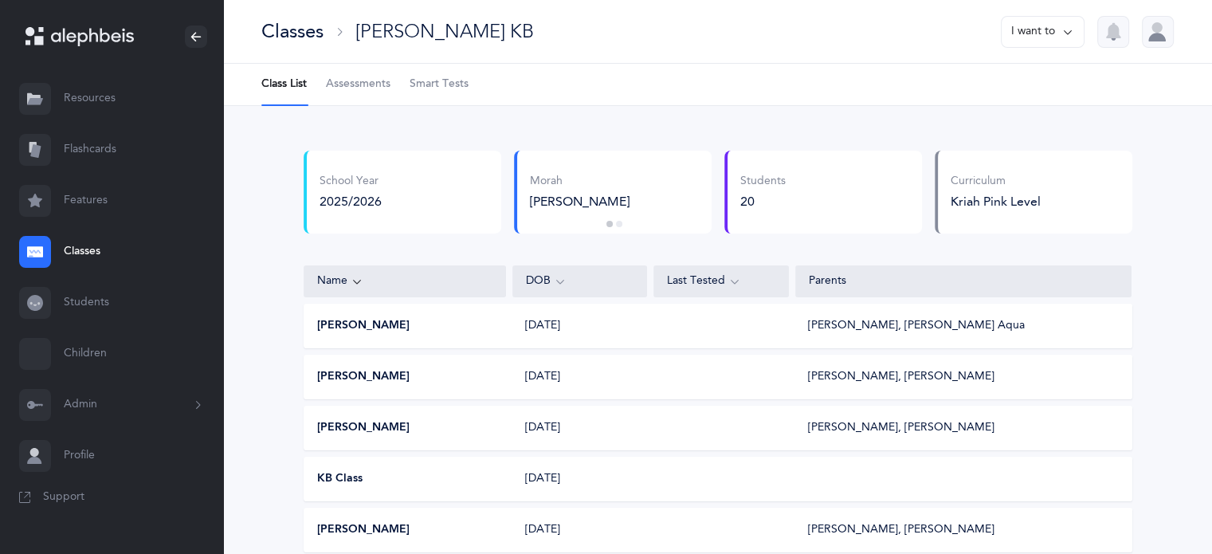
click at [430, 82] on span "Smart Tests" at bounding box center [439, 84] width 59 height 16
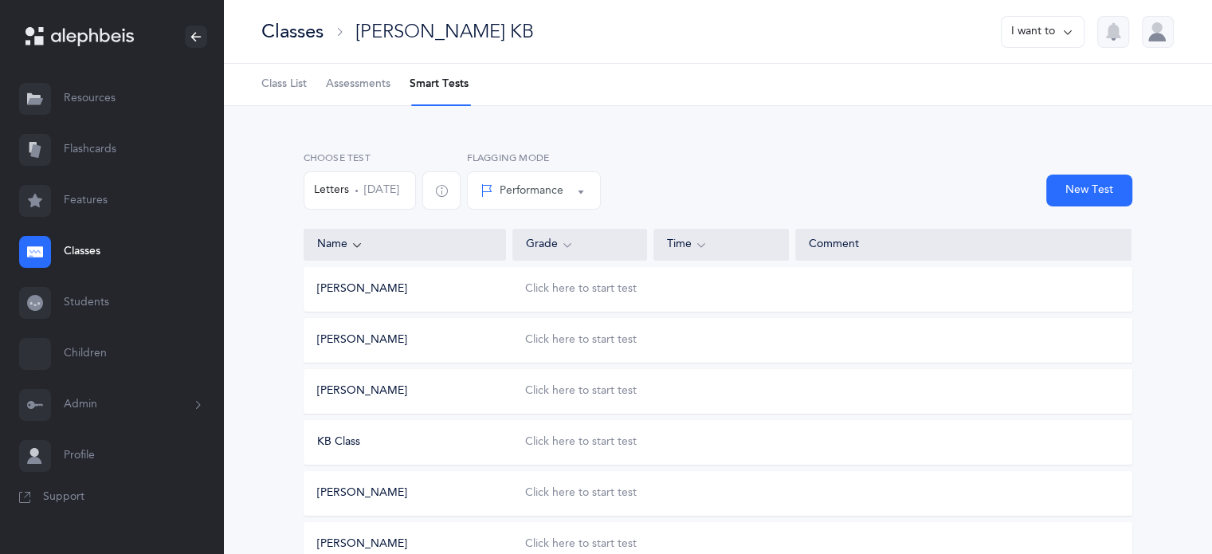
click at [304, 31] on div "Classes" at bounding box center [292, 31] width 62 height 26
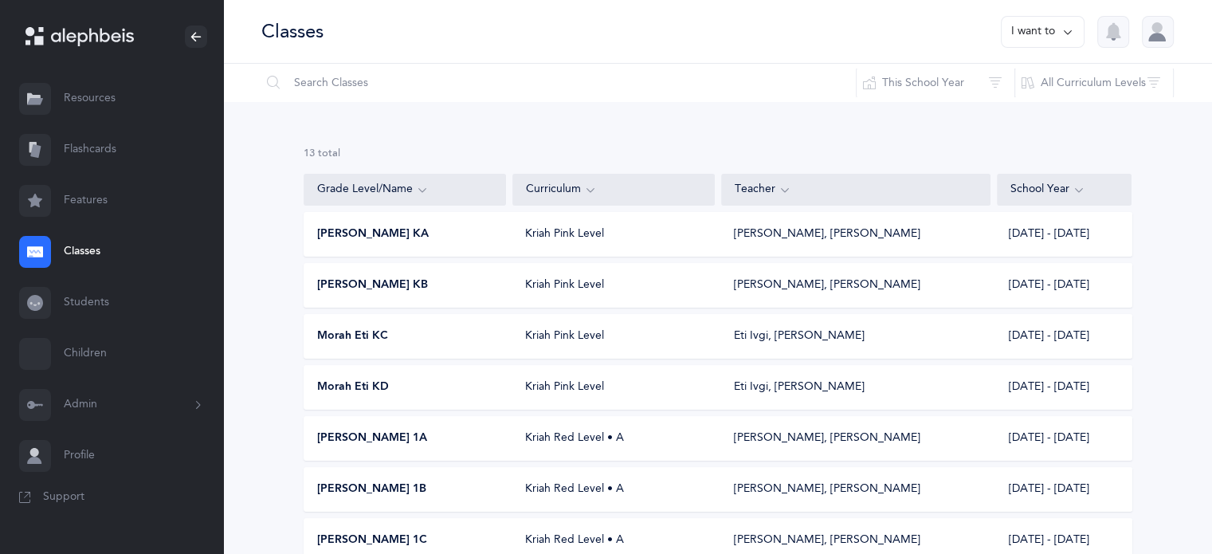
click at [335, 339] on span "Morah Eti KC" at bounding box center [352, 336] width 71 height 16
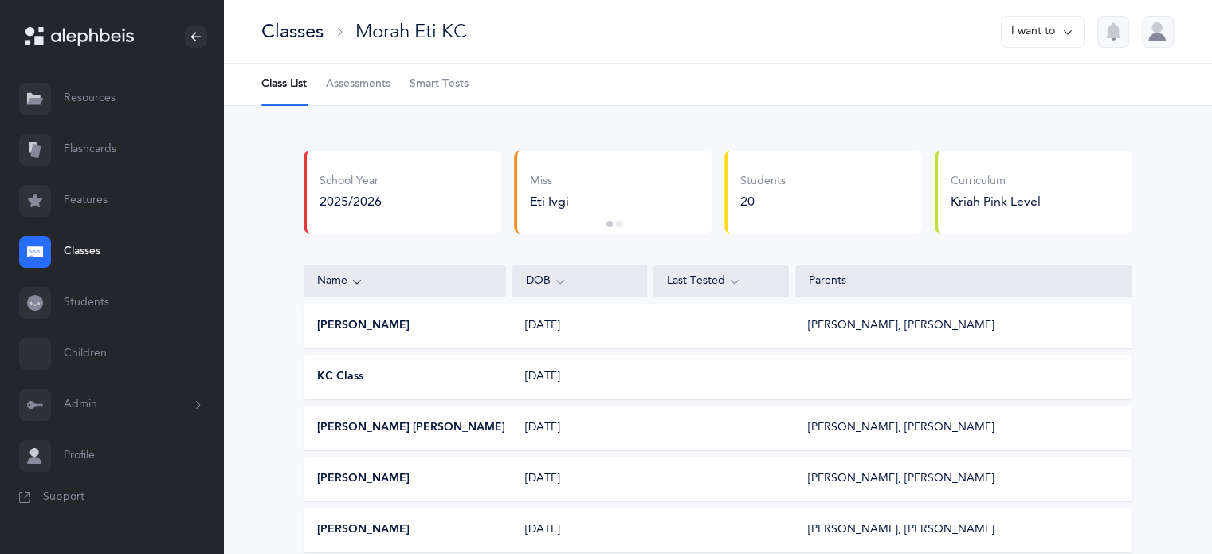
click at [445, 84] on span "Smart Tests" at bounding box center [439, 84] width 59 height 16
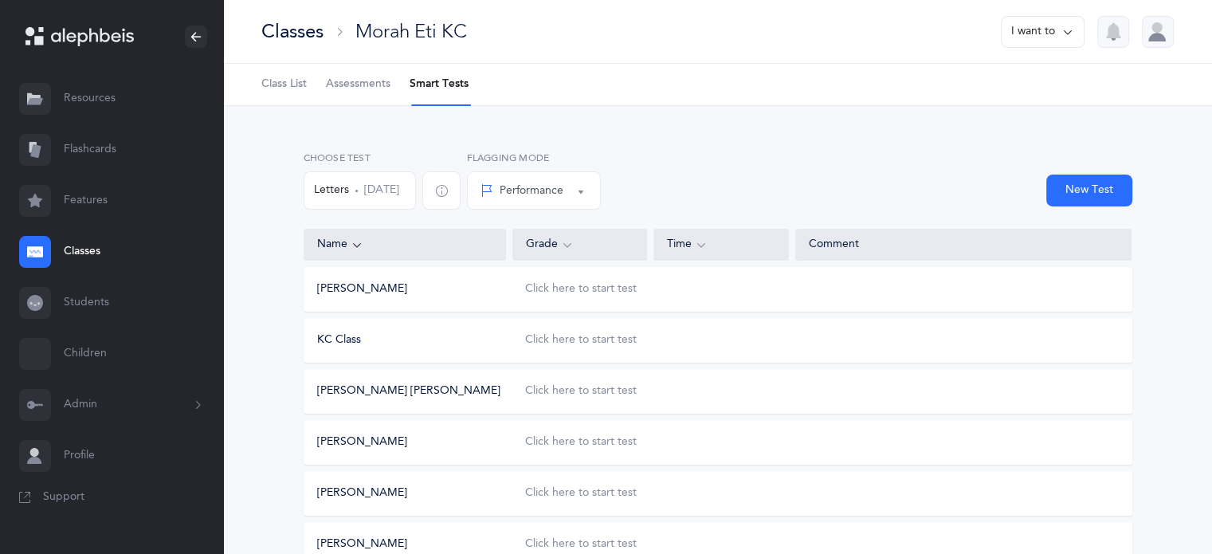
click at [300, 33] on div "Classes" at bounding box center [292, 31] width 62 height 26
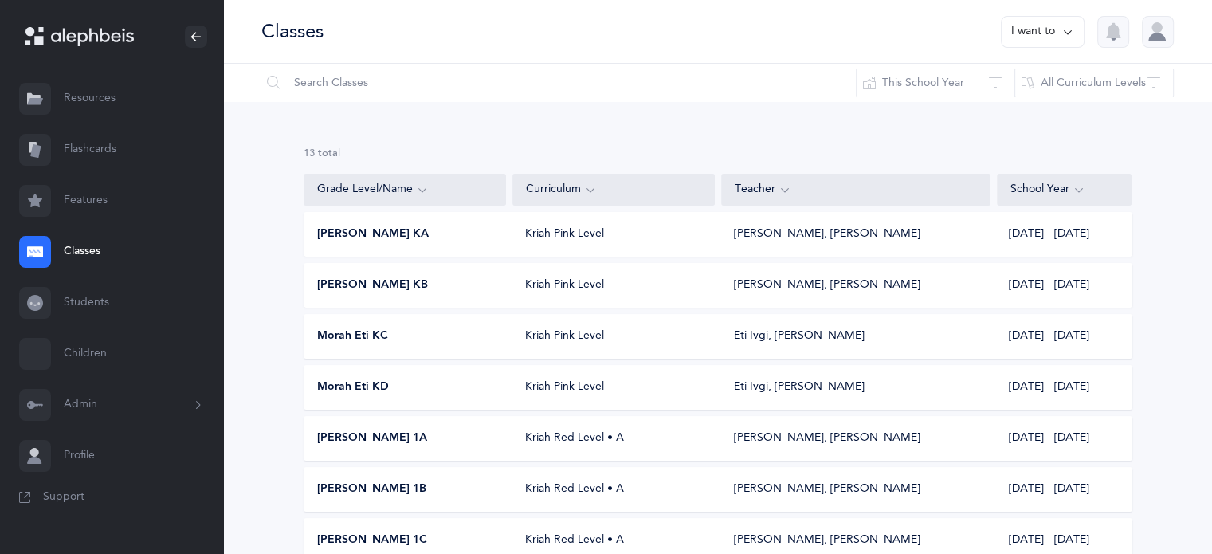
click at [351, 386] on span "Morah Eti KD" at bounding box center [353, 387] width 72 height 16
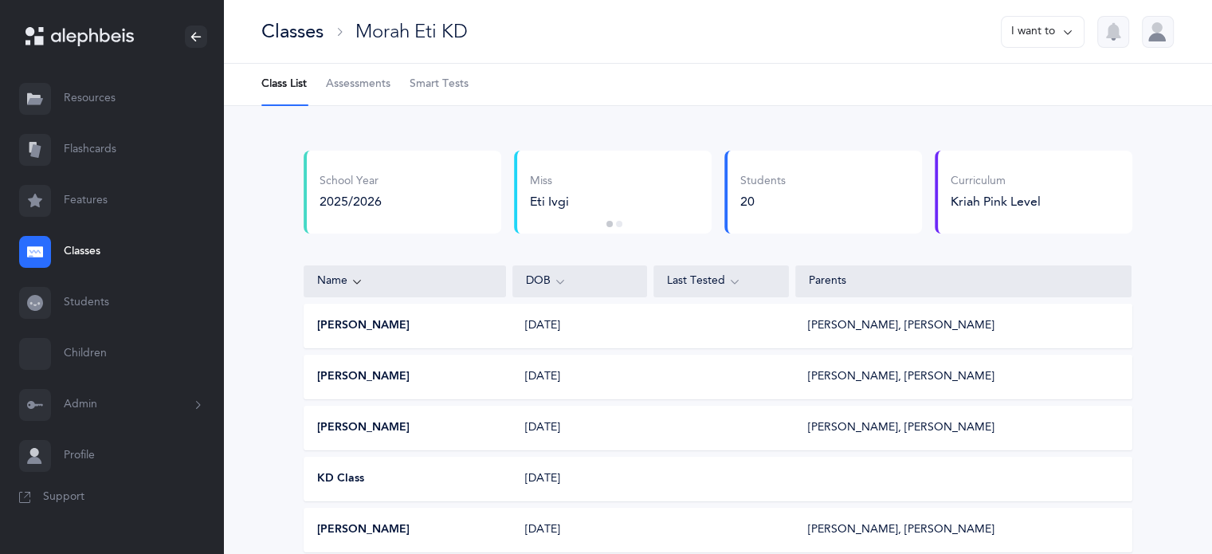
click at [444, 78] on span "Smart Tests" at bounding box center [439, 84] width 59 height 16
